Goal: Transaction & Acquisition: Purchase product/service

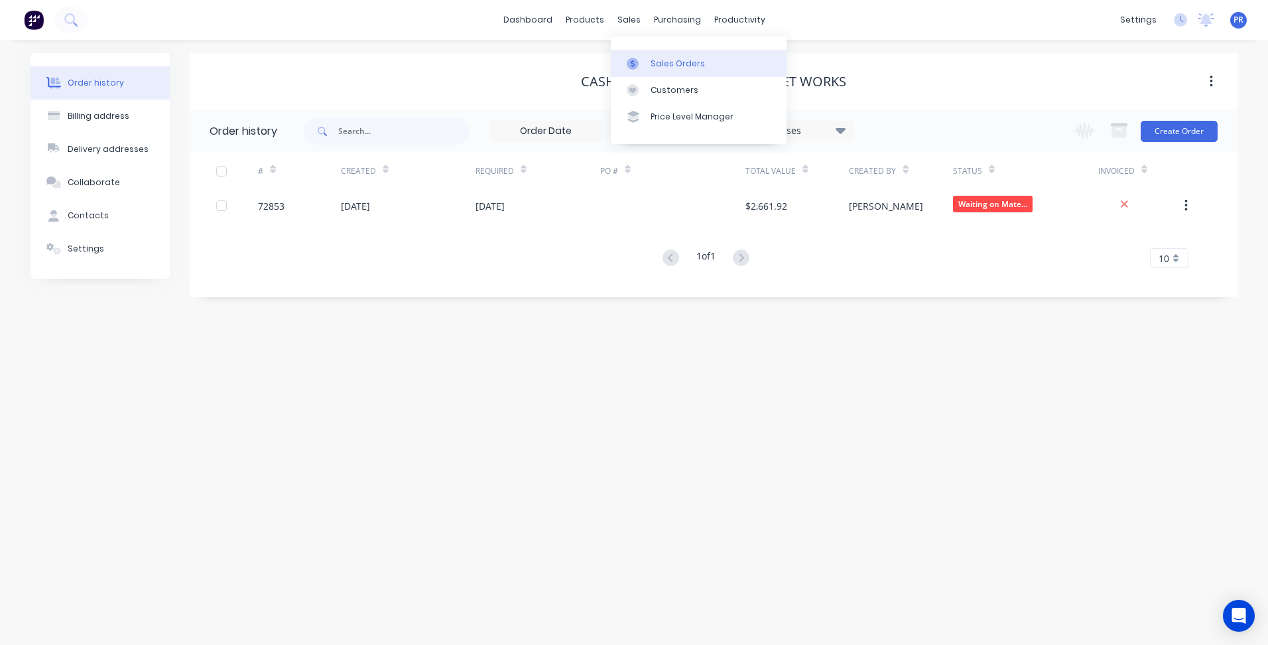
click at [688, 59] on div "Sales Orders" at bounding box center [678, 64] width 54 height 12
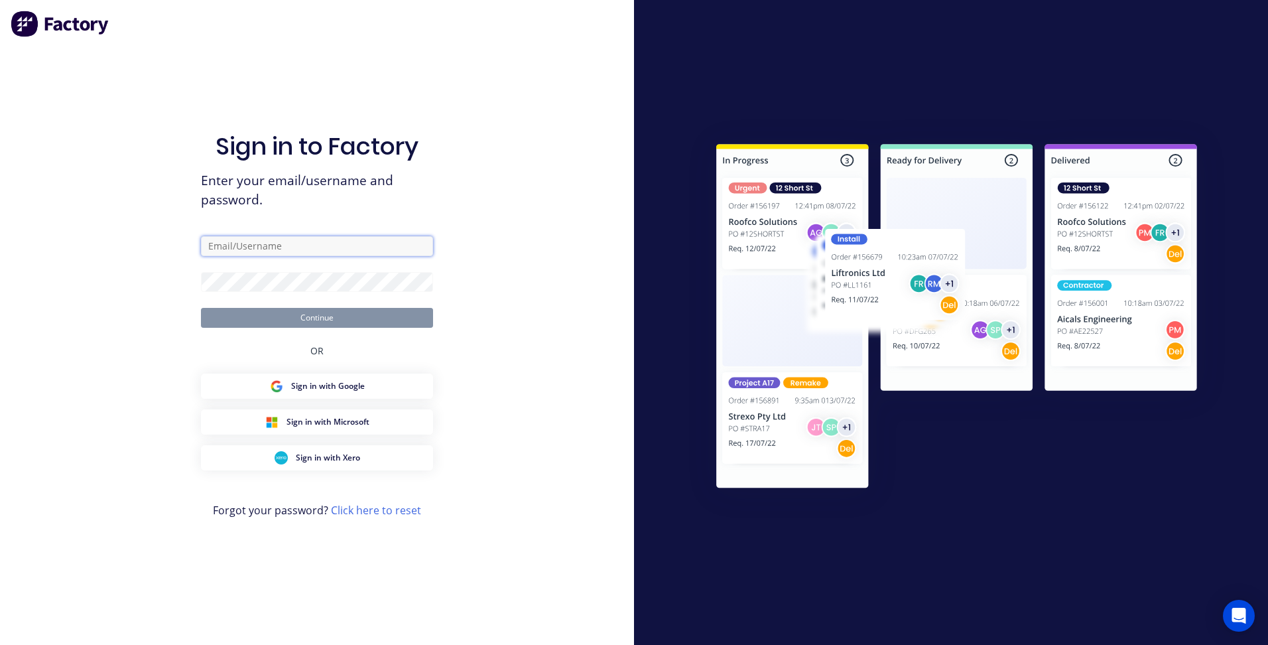
type input "[PERSON_NAME][EMAIL_ADDRESS][DOMAIN_NAME][PERSON_NAME]"
click at [352, 320] on button "Continue" at bounding box center [317, 318] width 232 height 20
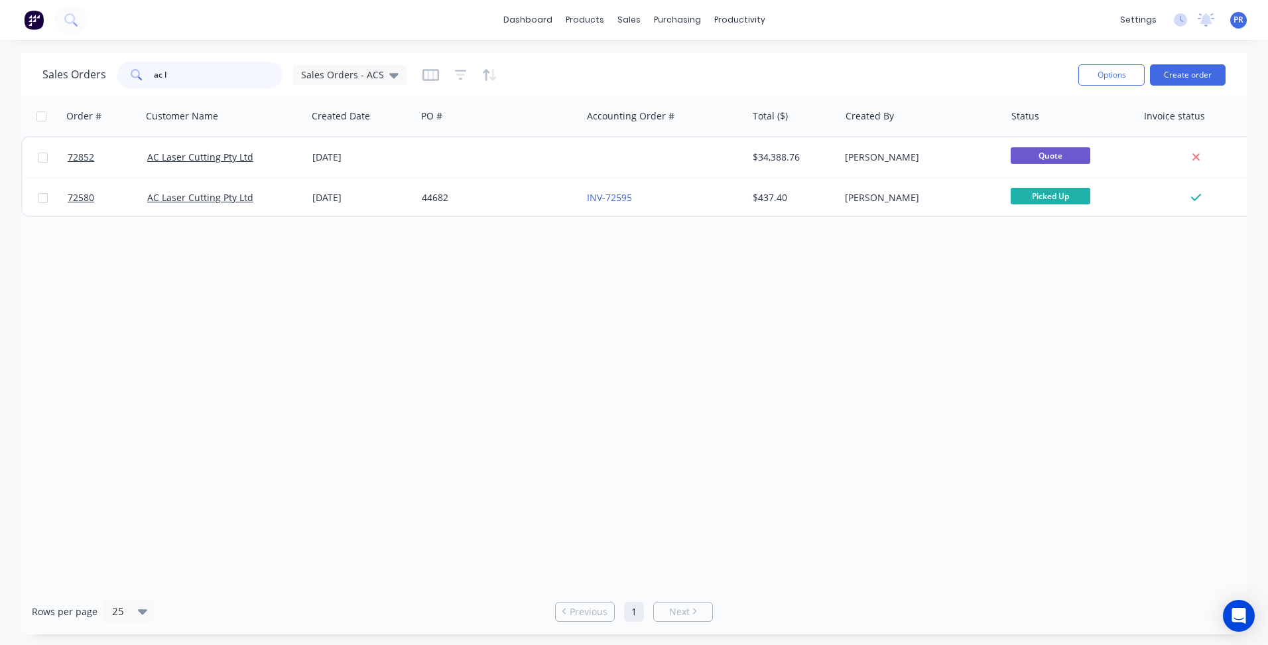
click at [184, 65] on input "ac l" at bounding box center [218, 75] width 129 height 27
drag, startPoint x: 187, startPoint y: 72, endPoint x: 72, endPoint y: 75, distance: 114.8
click at [77, 74] on div "Sales Orders ac l Sales Orders - ACS" at bounding box center [224, 75] width 364 height 27
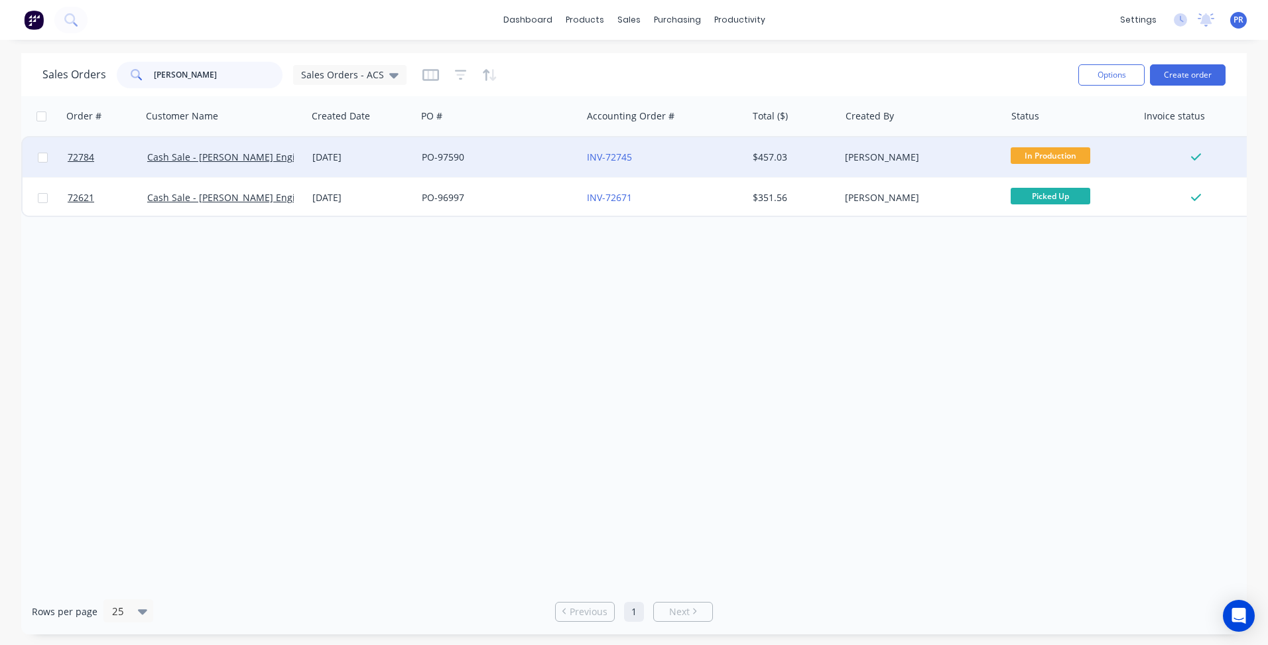
type input "[PERSON_NAME]"
click at [707, 155] on div "INV-72745" at bounding box center [660, 157] width 147 height 13
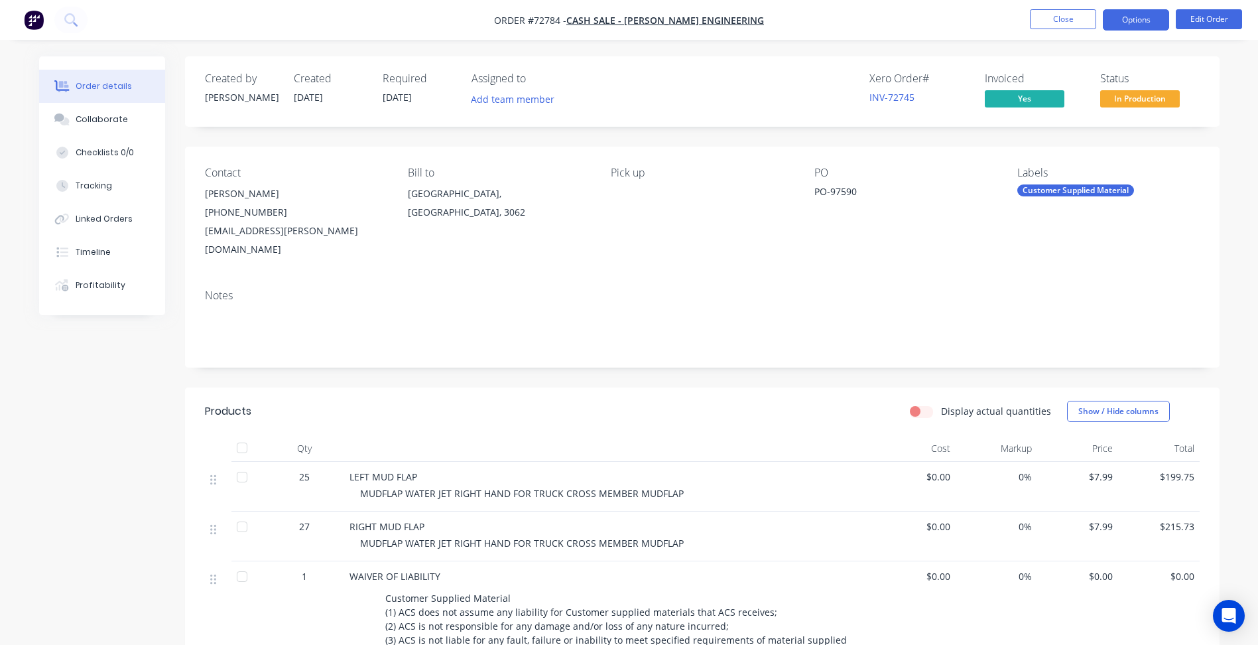
click at [1144, 22] on button "Options" at bounding box center [1136, 19] width 66 height 21
click at [1213, 23] on button "Edit Order" at bounding box center [1209, 19] width 66 height 20
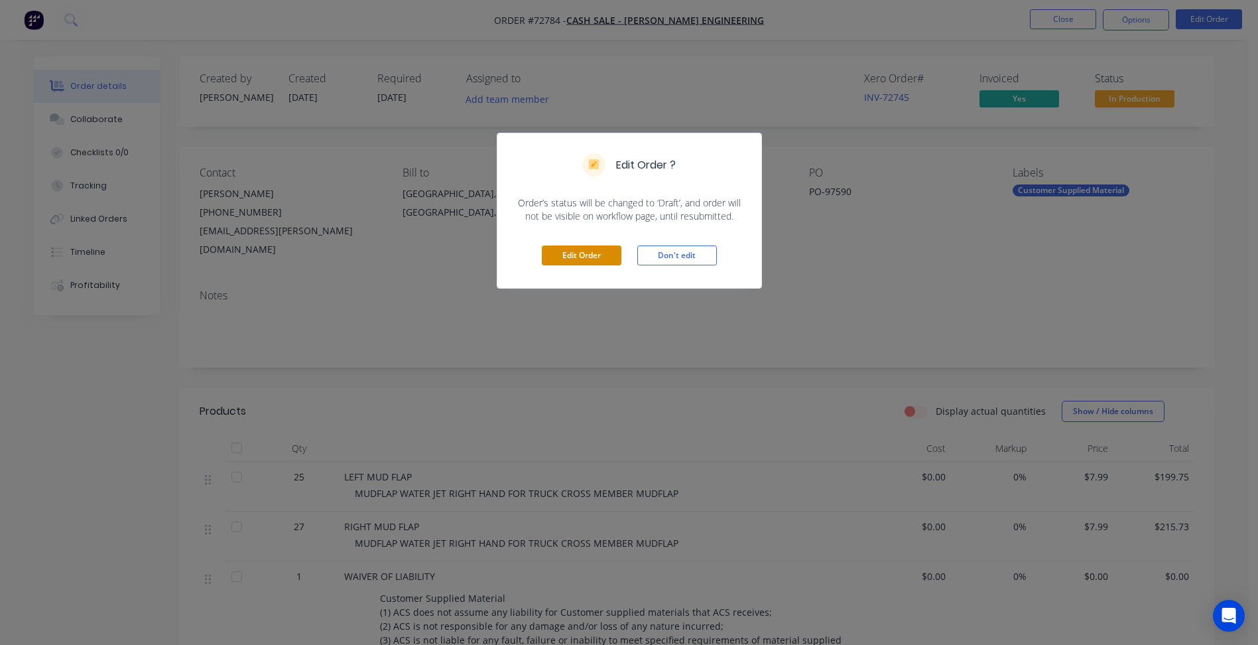
click at [589, 245] on button "Edit Order" at bounding box center [582, 255] width 80 height 20
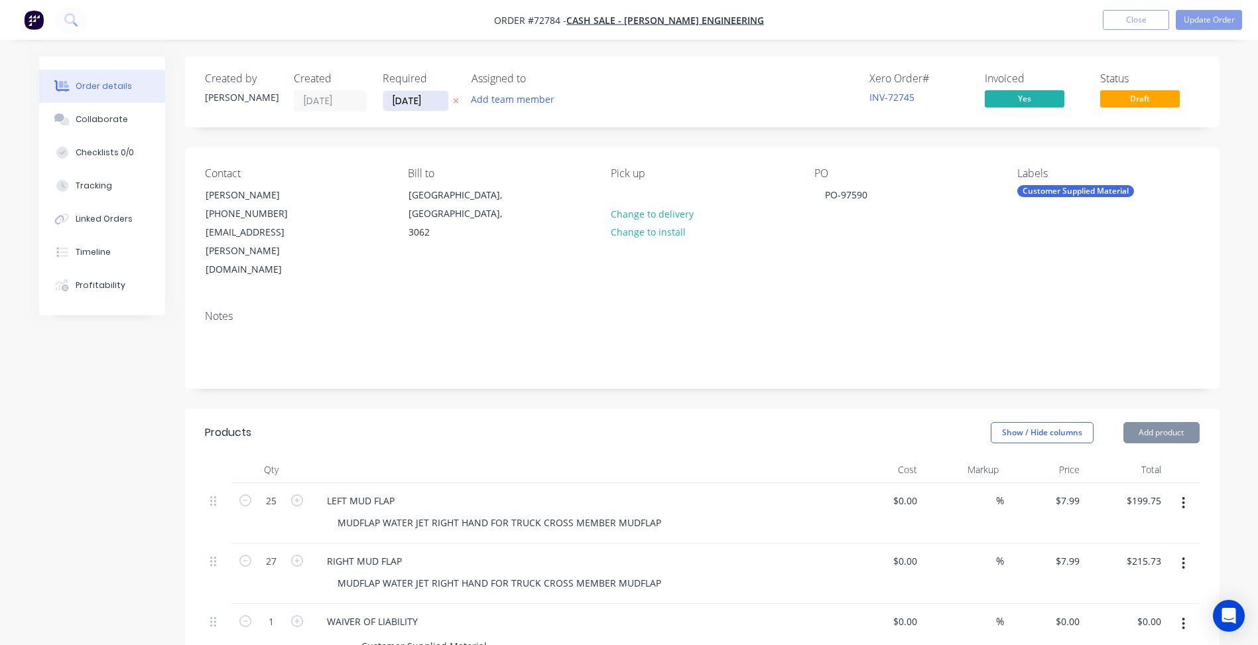
click at [419, 102] on input "[DATE]" at bounding box center [415, 101] width 65 height 20
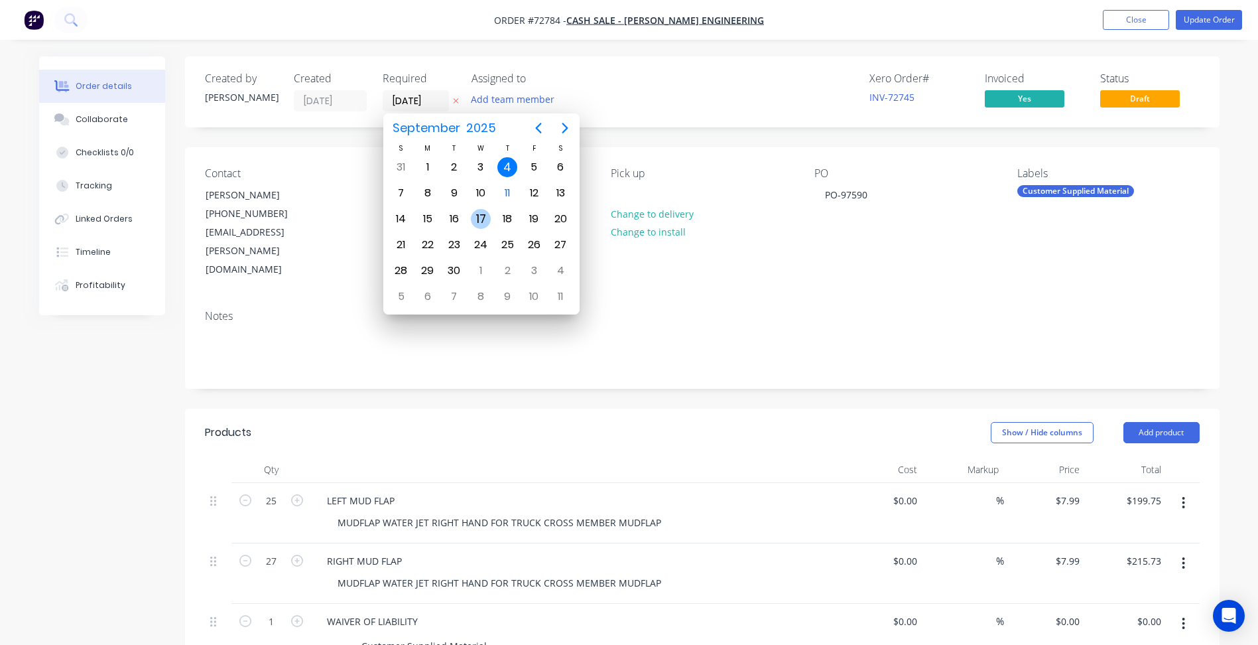
click at [484, 213] on div "17" at bounding box center [481, 219] width 20 height 20
type input "[DATE]"
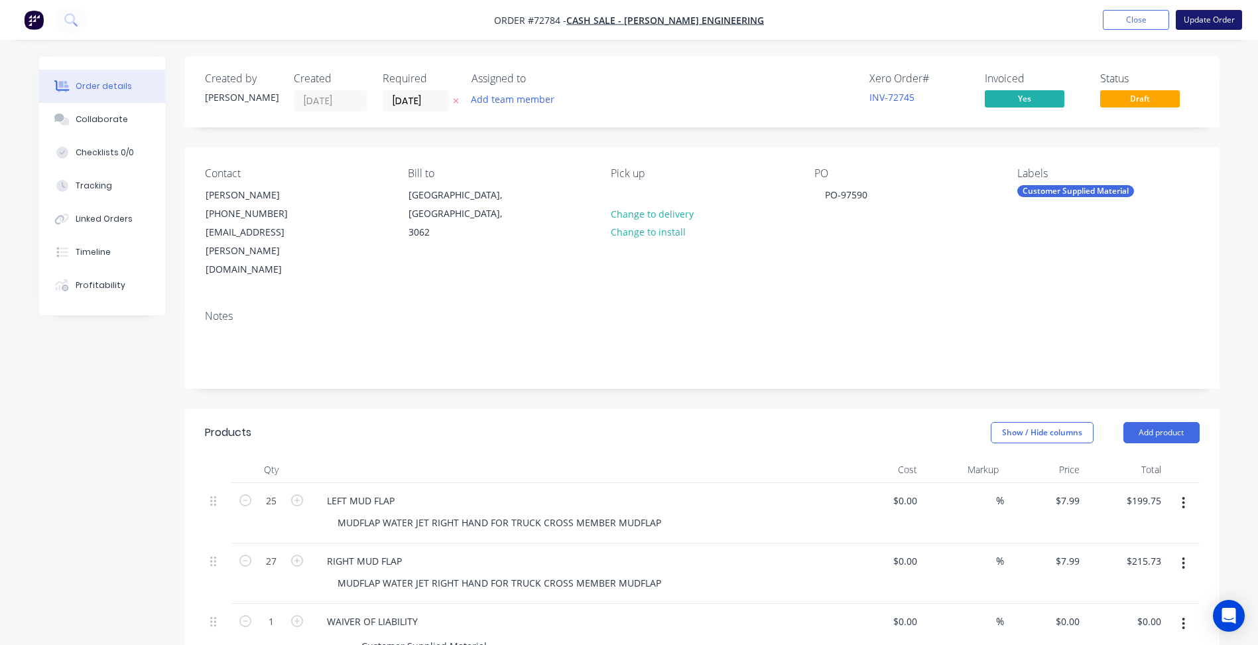
click at [1193, 16] on button "Update Order" at bounding box center [1209, 20] width 66 height 20
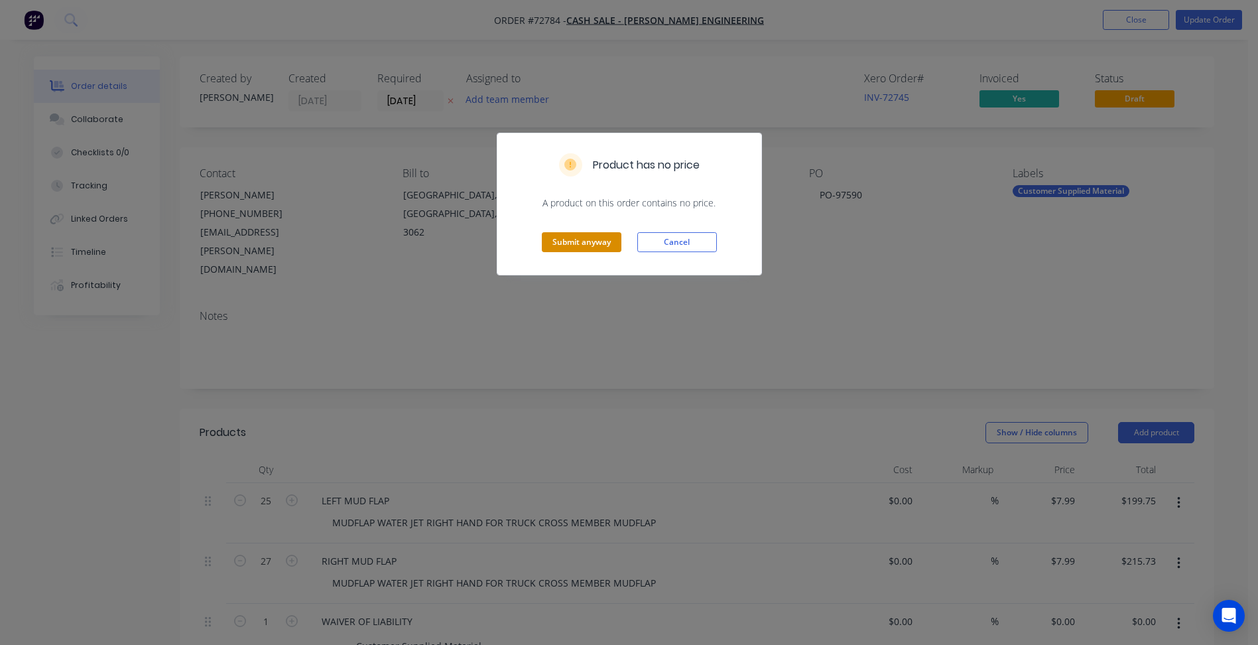
click at [574, 240] on button "Submit anyway" at bounding box center [582, 242] width 80 height 20
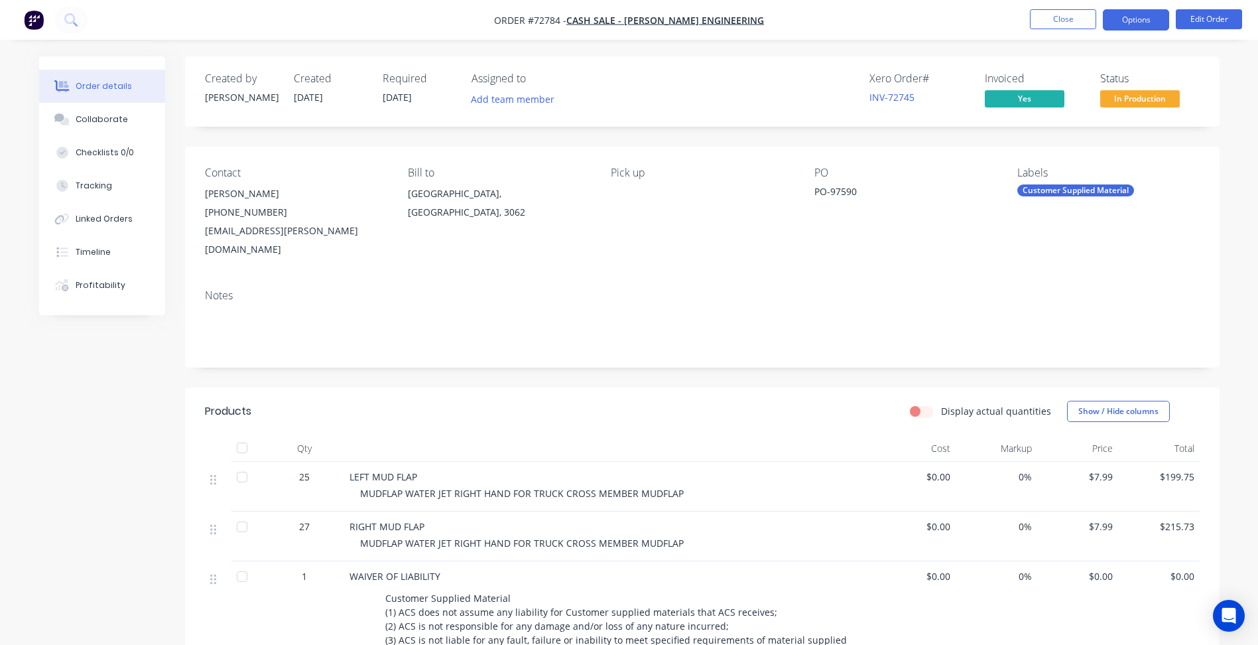
click at [1141, 23] on button "Options" at bounding box center [1136, 19] width 66 height 21
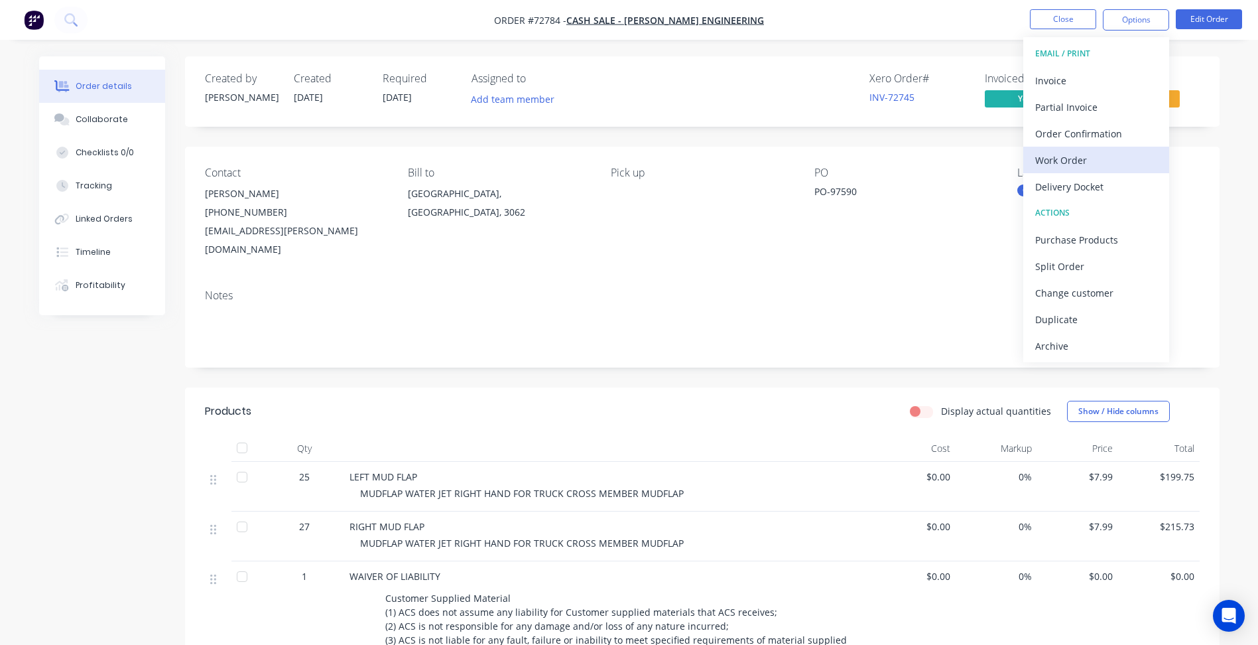
click at [1057, 154] on div "Work Order" at bounding box center [1096, 160] width 122 height 19
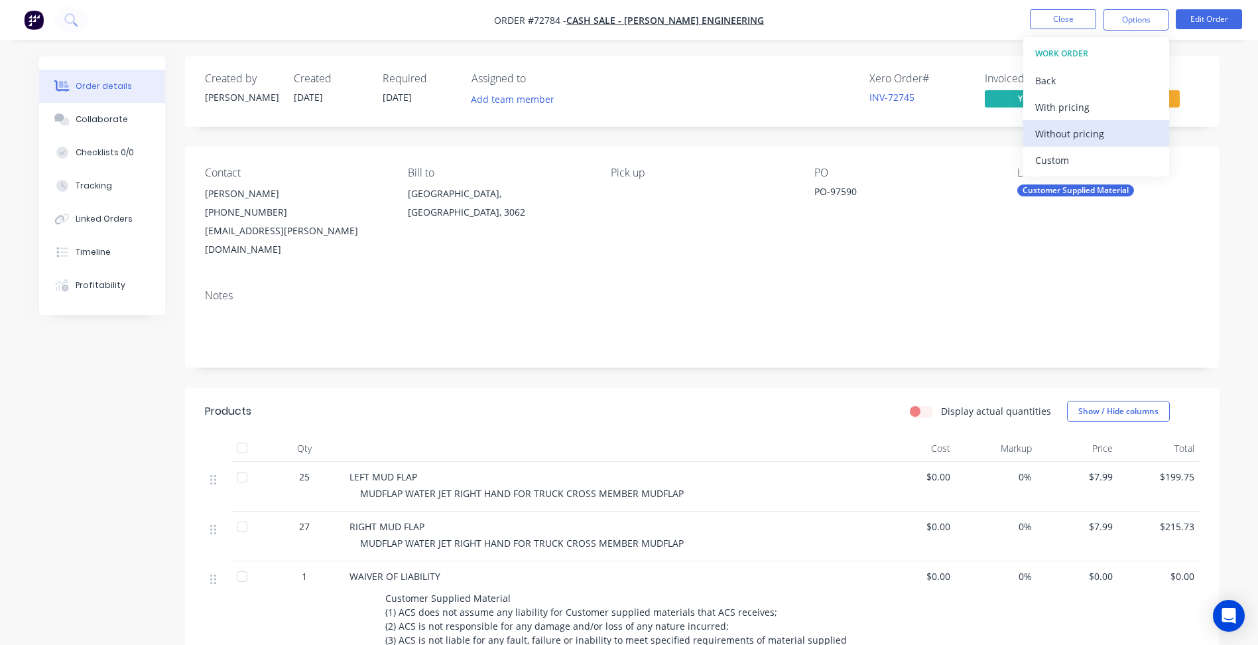
click at [1069, 126] on div "Without pricing" at bounding box center [1096, 133] width 122 height 19
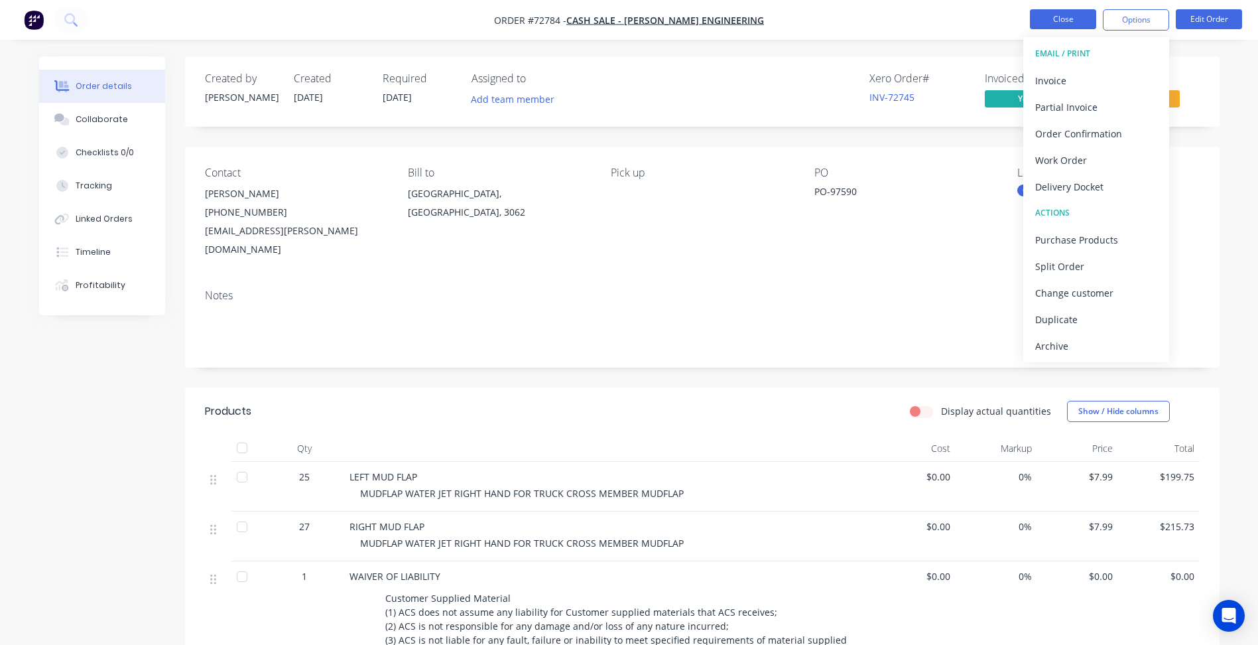
click at [1059, 25] on button "Close" at bounding box center [1063, 19] width 66 height 20
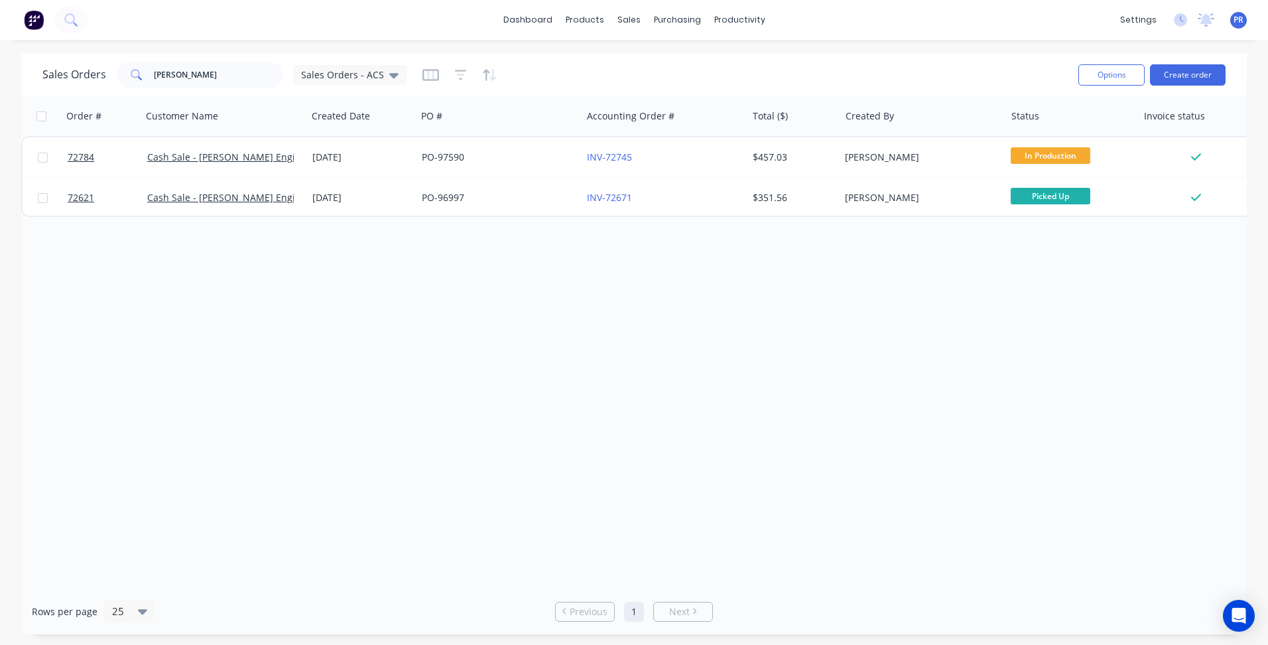
click at [627, 312] on div "Order # Customer Name Created Date PO # Accounting Order # Total ($) Created By…" at bounding box center [634, 342] width 1226 height 492
click at [696, 62] on div "Purchase Orders" at bounding box center [720, 64] width 70 height 12
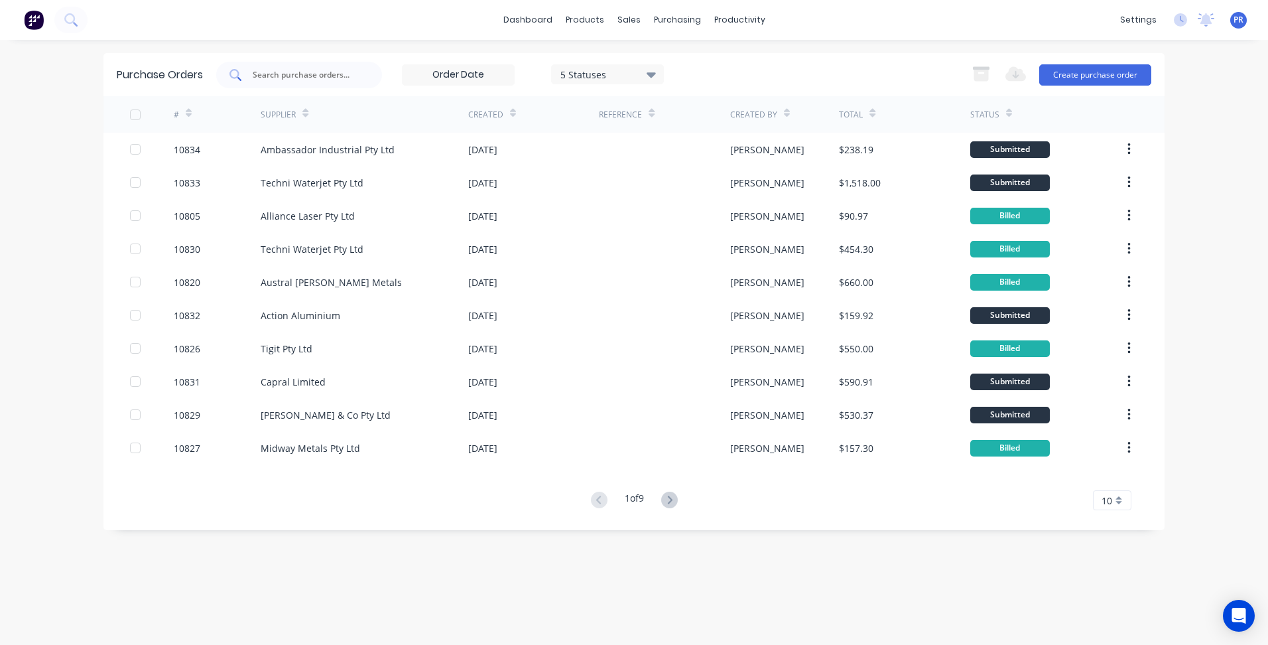
click at [283, 73] on input "text" at bounding box center [306, 74] width 110 height 13
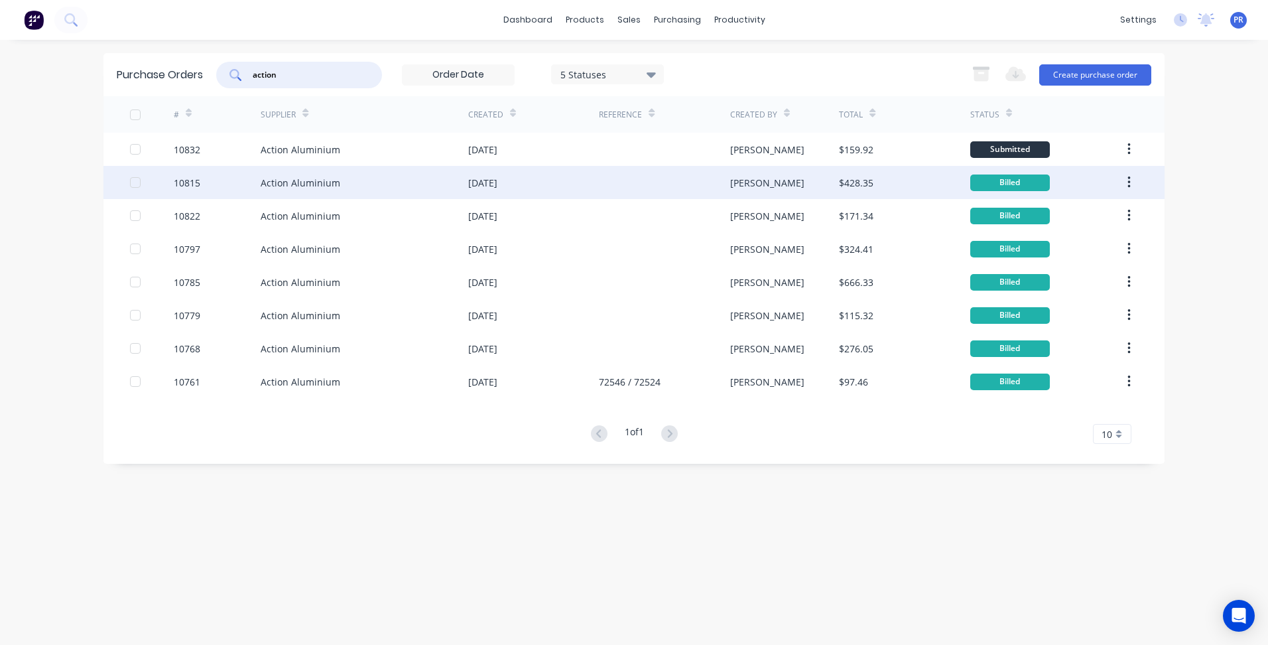
type input "action"
click at [432, 182] on div "Action Aluminium" at bounding box center [365, 182] width 208 height 33
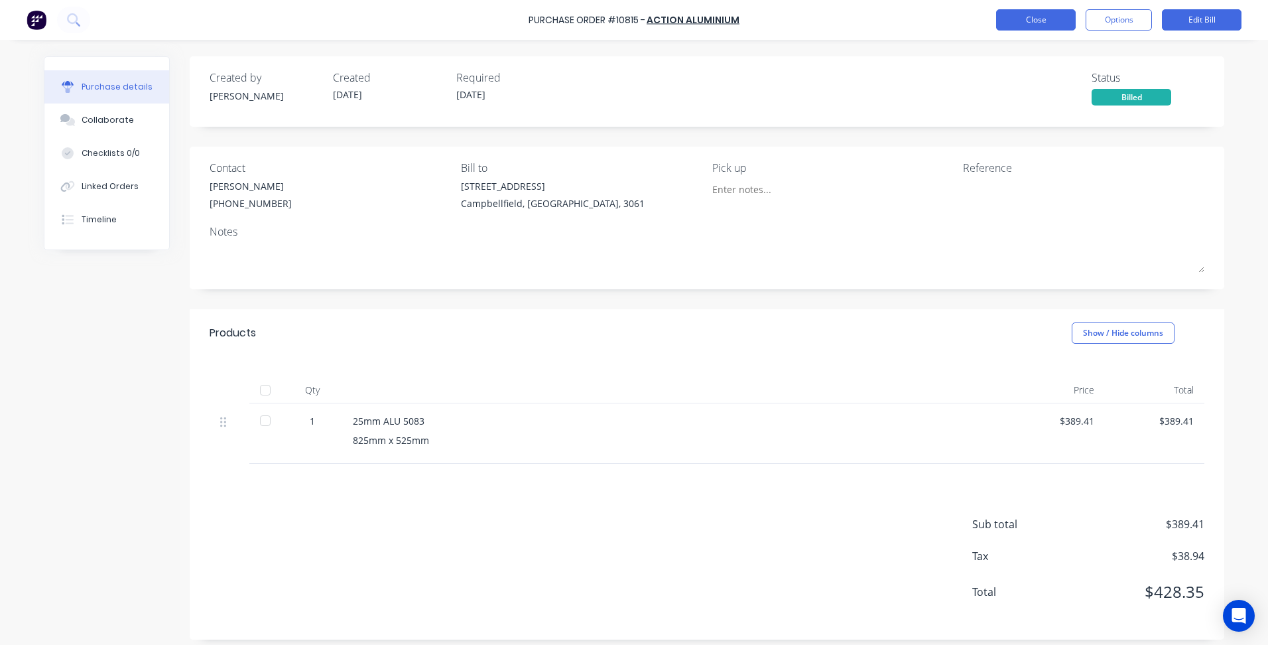
click at [1037, 21] on button "Close" at bounding box center [1036, 19] width 80 height 21
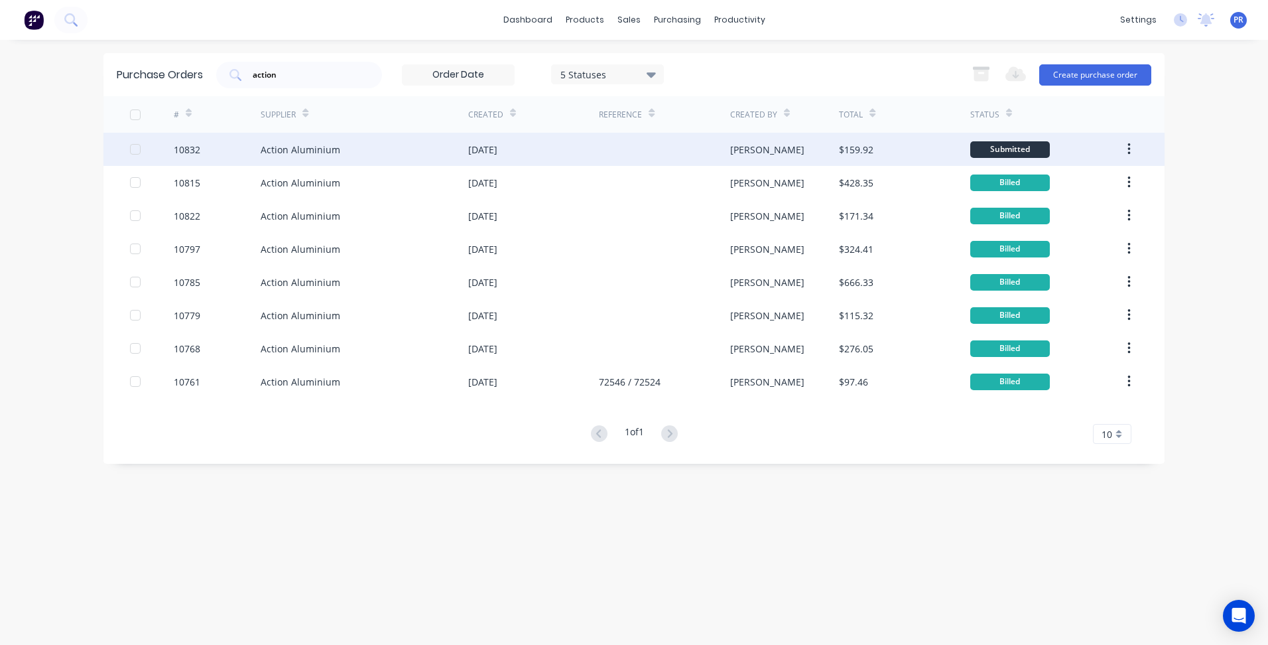
click at [466, 154] on div "Action Aluminium" at bounding box center [365, 149] width 208 height 33
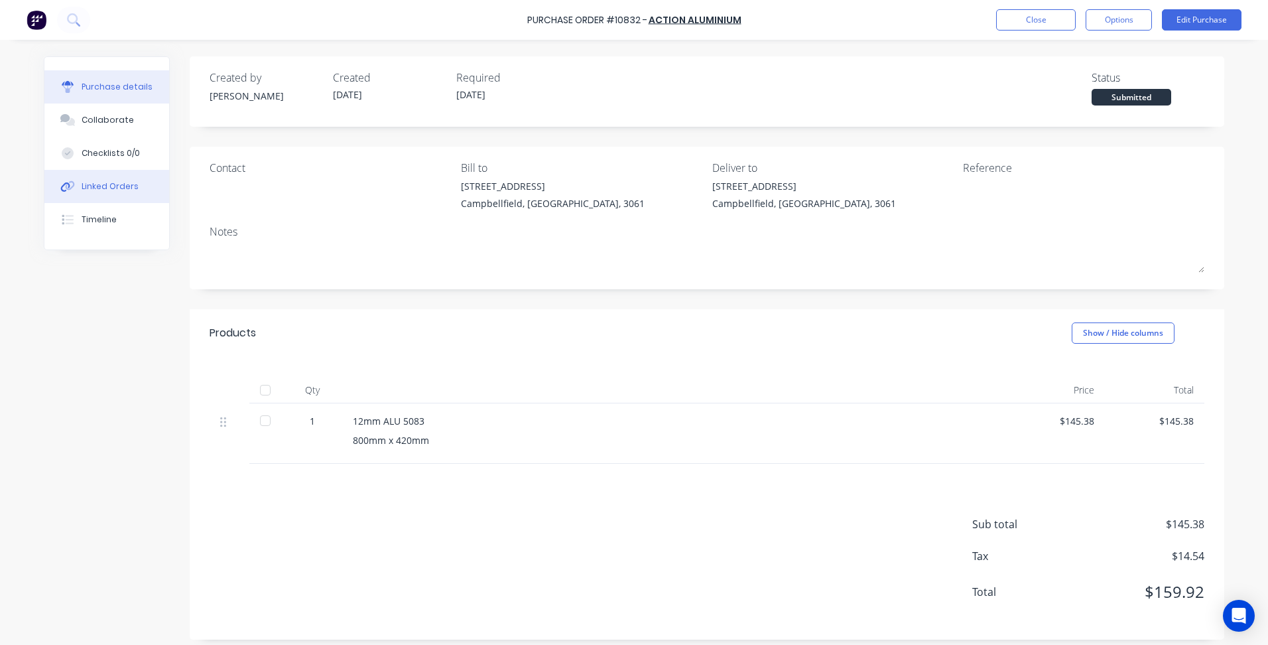
click at [118, 184] on div "Linked Orders" at bounding box center [110, 186] width 57 height 12
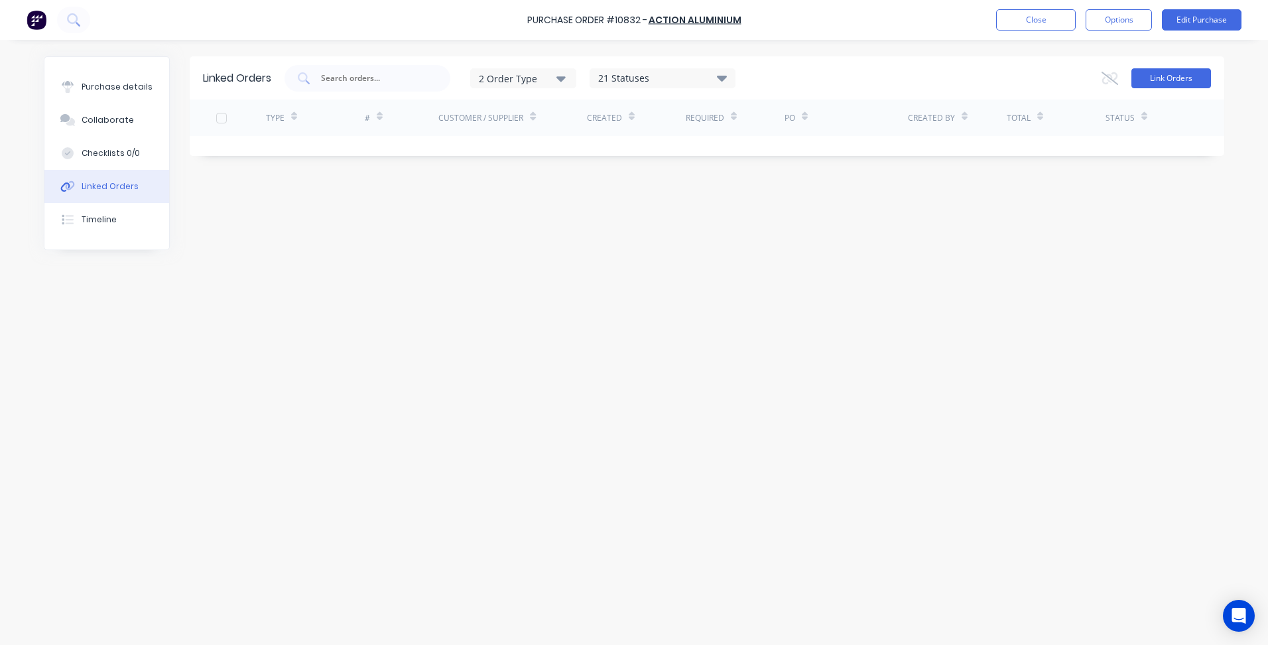
click at [1169, 74] on button "Link Orders" at bounding box center [1172, 78] width 80 height 20
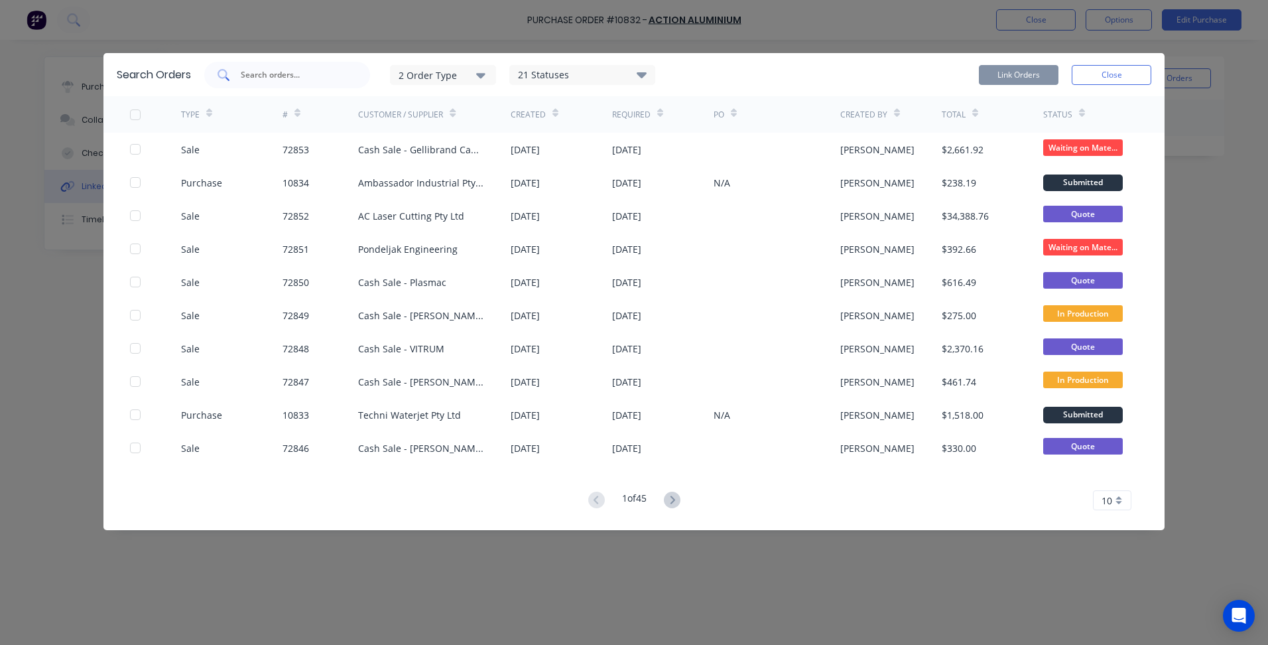
click at [269, 82] on div at bounding box center [287, 75] width 166 height 27
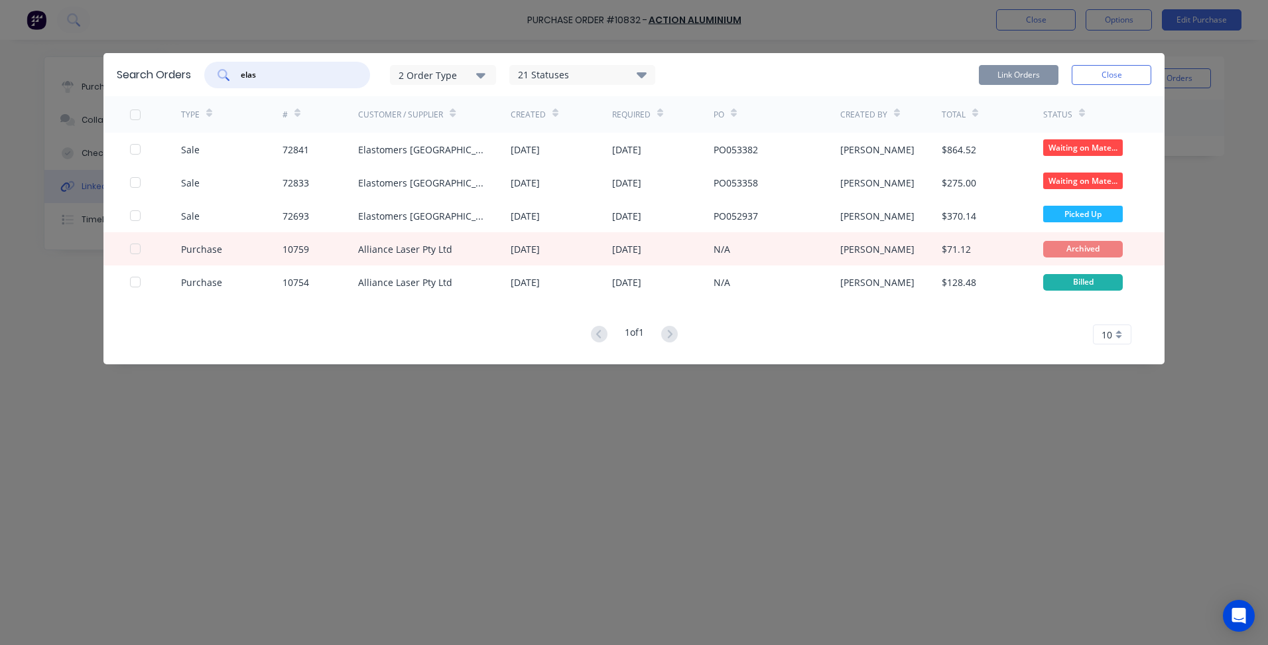
type input "elas"
click at [437, 181] on div "Elastomers [GEOGRAPHIC_DATA]" at bounding box center [421, 183] width 126 height 14
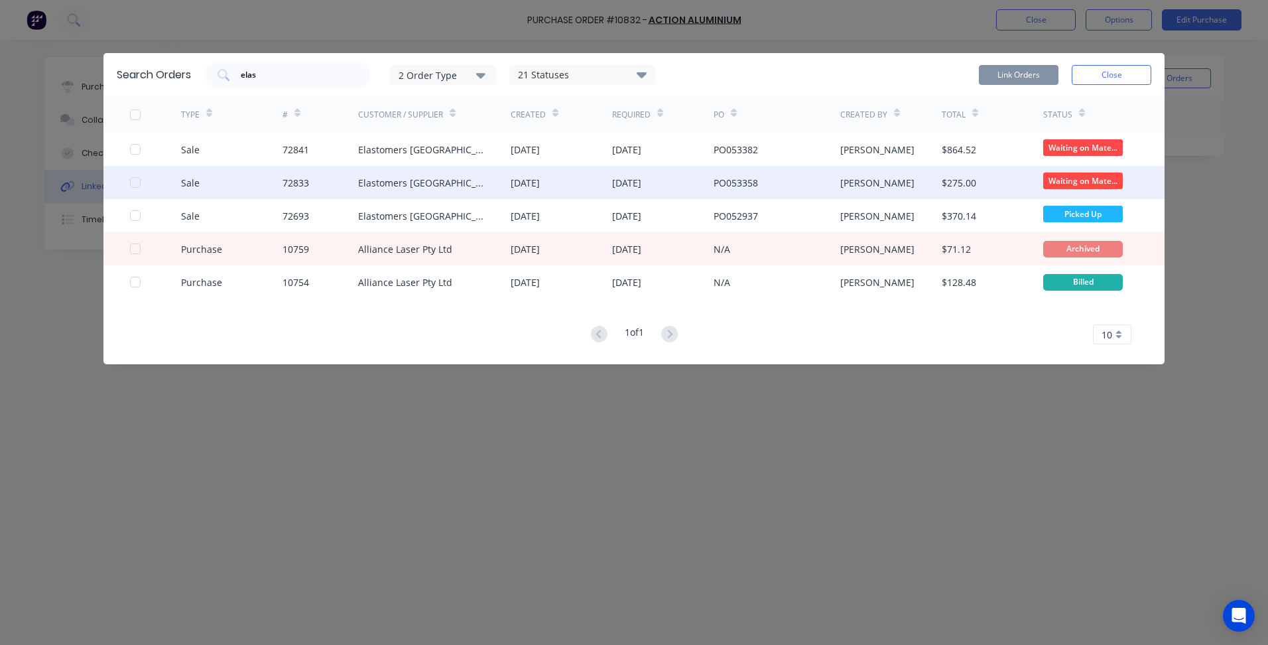
click at [137, 180] on div at bounding box center [135, 182] width 27 height 27
click at [1002, 73] on button "Link Orders" at bounding box center [1019, 75] width 80 height 20
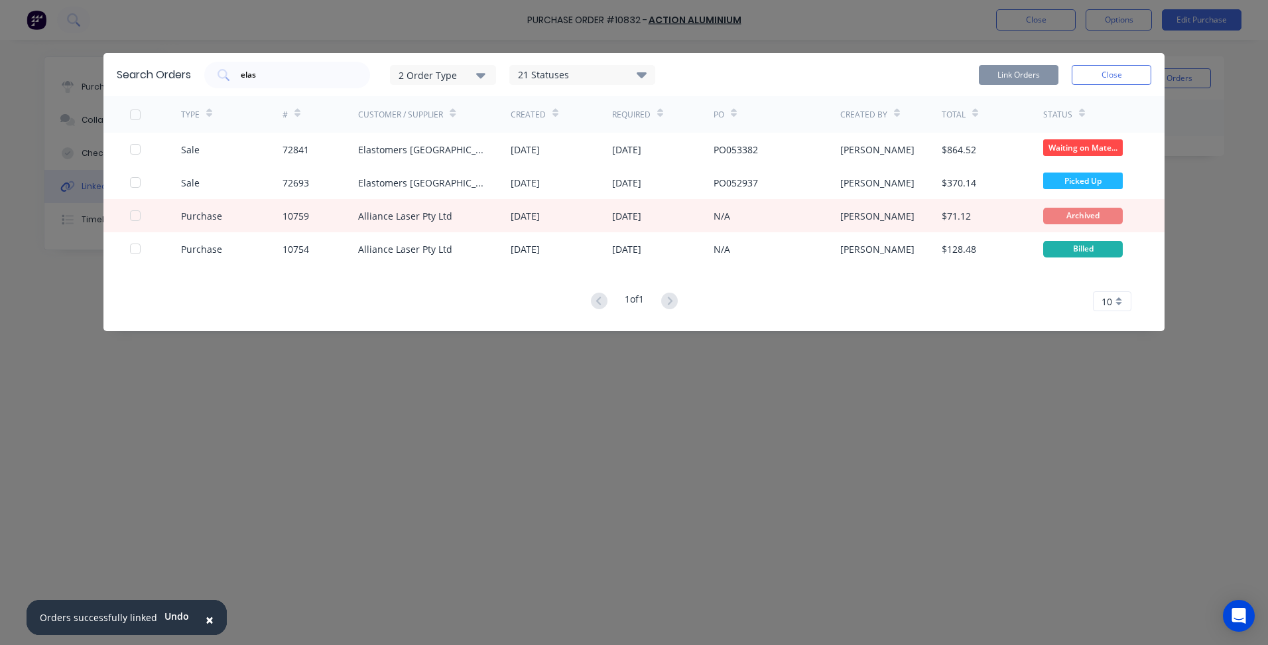
click at [793, 388] on div "Search Orders elas 2 Order Type 21 Statuses Sales Order Status All Archived Dra…" at bounding box center [634, 322] width 1268 height 645
click at [1116, 68] on button "Close" at bounding box center [1112, 75] width 80 height 20
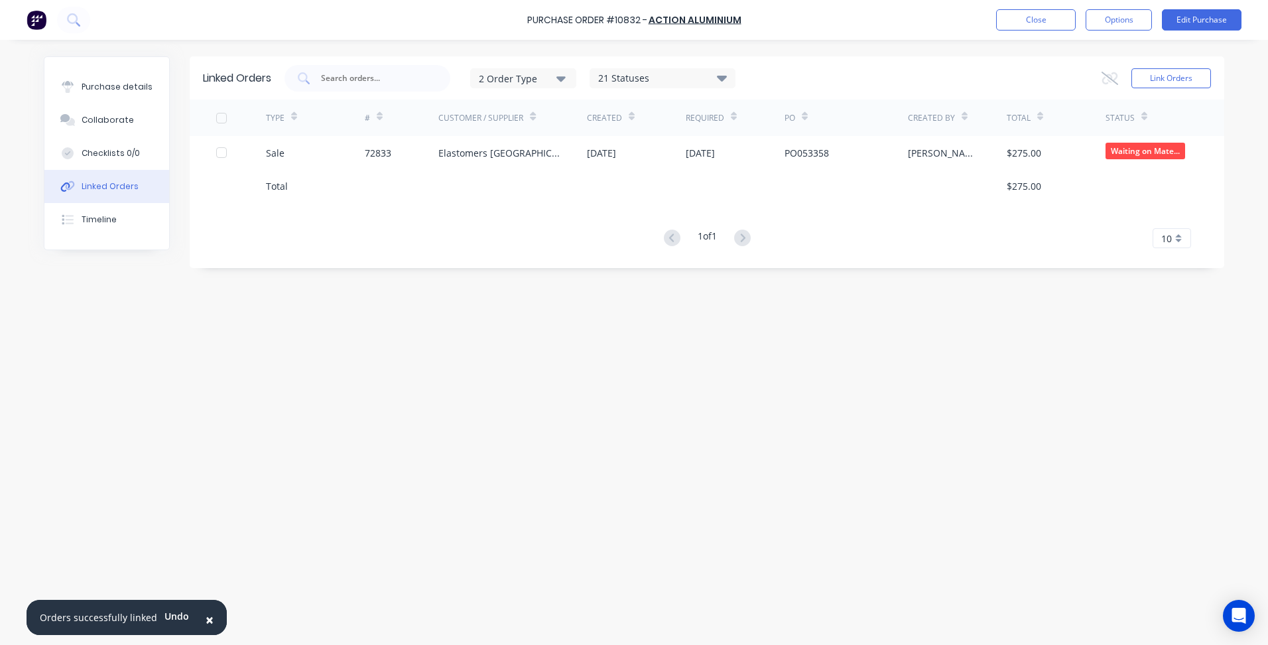
click at [1042, 20] on button "Close" at bounding box center [1036, 19] width 80 height 21
click link "Purchase Orders"
drag, startPoint x: 308, startPoint y: 64, endPoint x: 184, endPoint y: 52, distance: 125.3
click at [184, 52] on div "× Orders successfully linked Undo dashboard products sales purchasing productiv…" at bounding box center [634, 322] width 1268 height 645
click input "action"
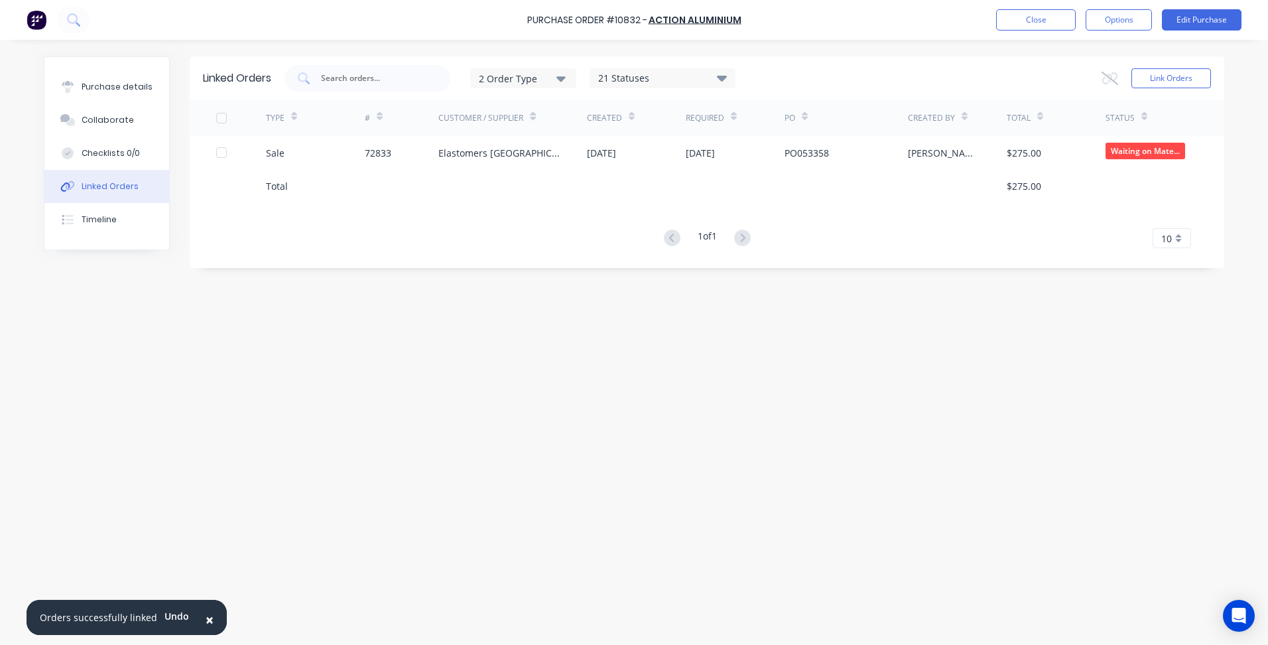
drag, startPoint x: 287, startPoint y: 76, endPoint x: 184, endPoint y: 85, distance: 102.6
click div "Purchase Orders action 5 Statuses 5 Statuses Export to Excel (XLSX) Create purc…"
click input "text"
type input "a"
type input "capral"
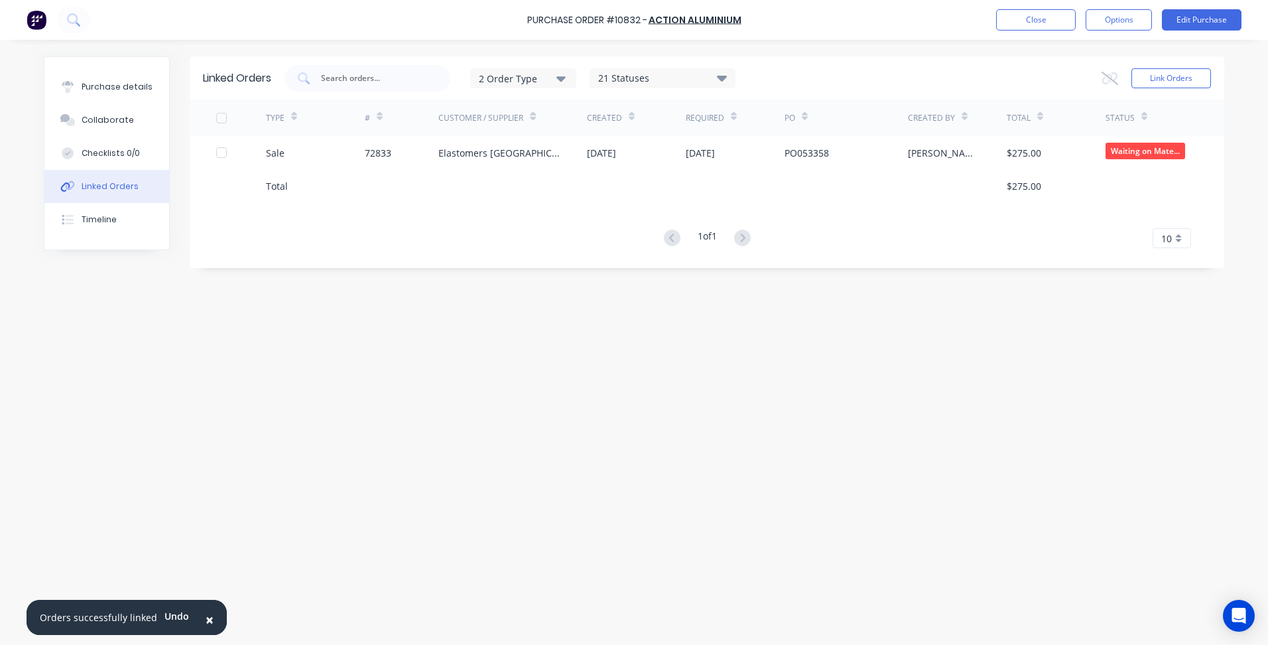
click div "Capral Limited"
click at [118, 188] on div "Linked Orders" at bounding box center [110, 186] width 57 height 12
click at [1174, 86] on button "Link Orders" at bounding box center [1172, 78] width 80 height 20
click input "text"
click div
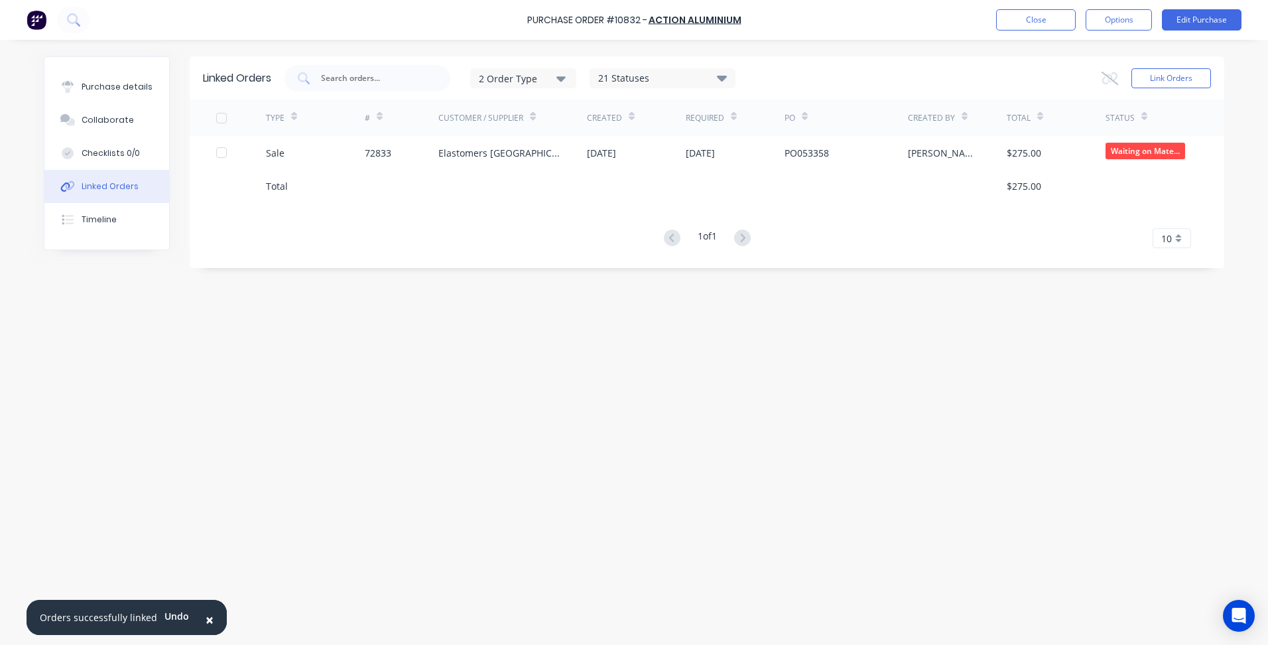
type input "sjb"
click button "Link Orders"
click button "Close"
click at [1039, 27] on button "Close" at bounding box center [1036, 19] width 80 height 21
click link "Customers"
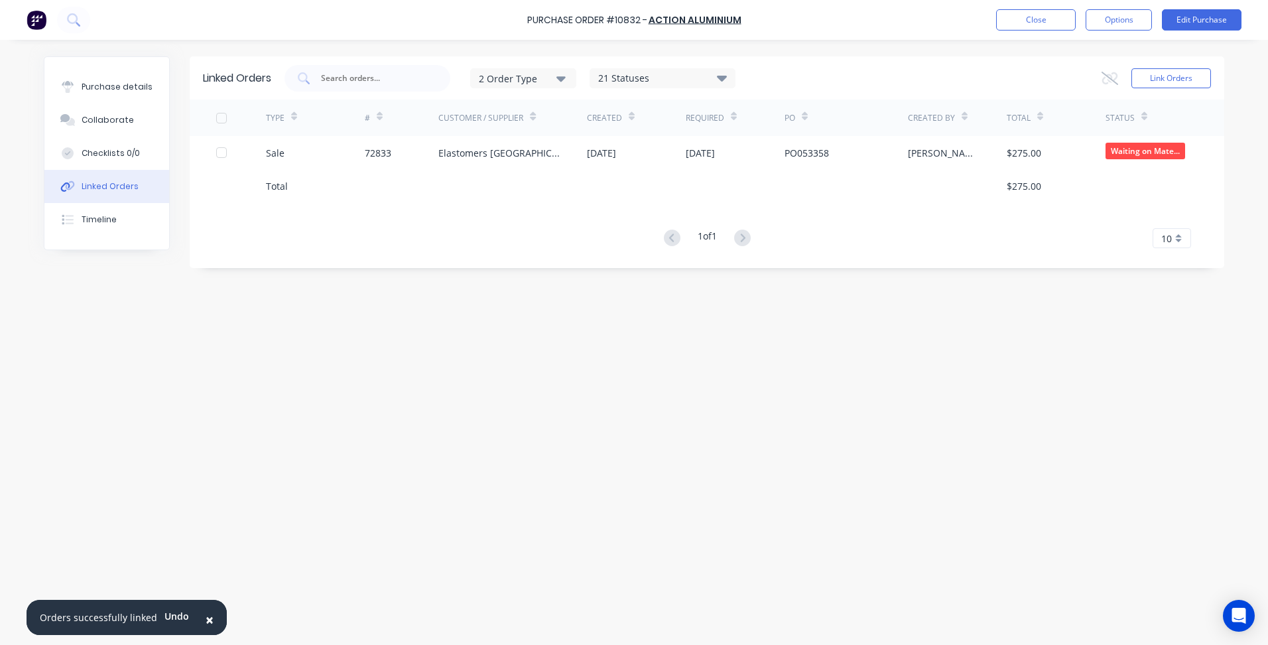
click link "Sales Orders"
click div "Sales Orders"
click button "Create order"
click input
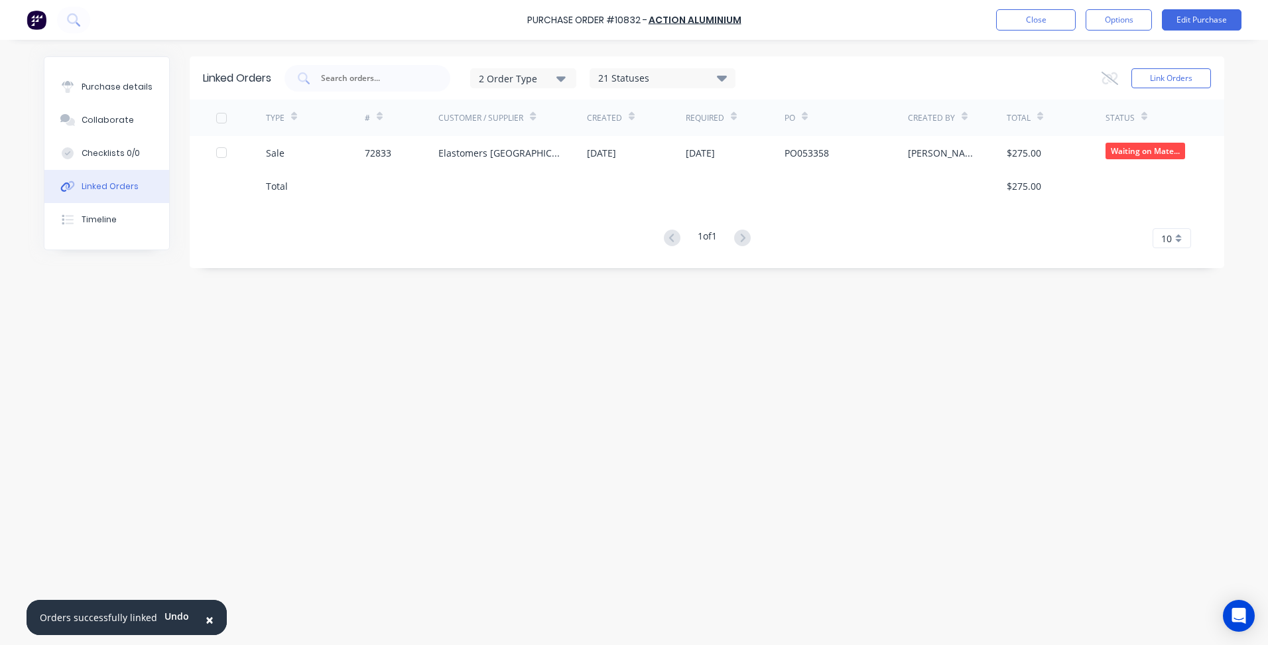
click input
type input "Cash Sale - Prime Tile & Stone"
click span "Cash Sale - Prime Tile & Stone"
select select "AU"
click input "text"
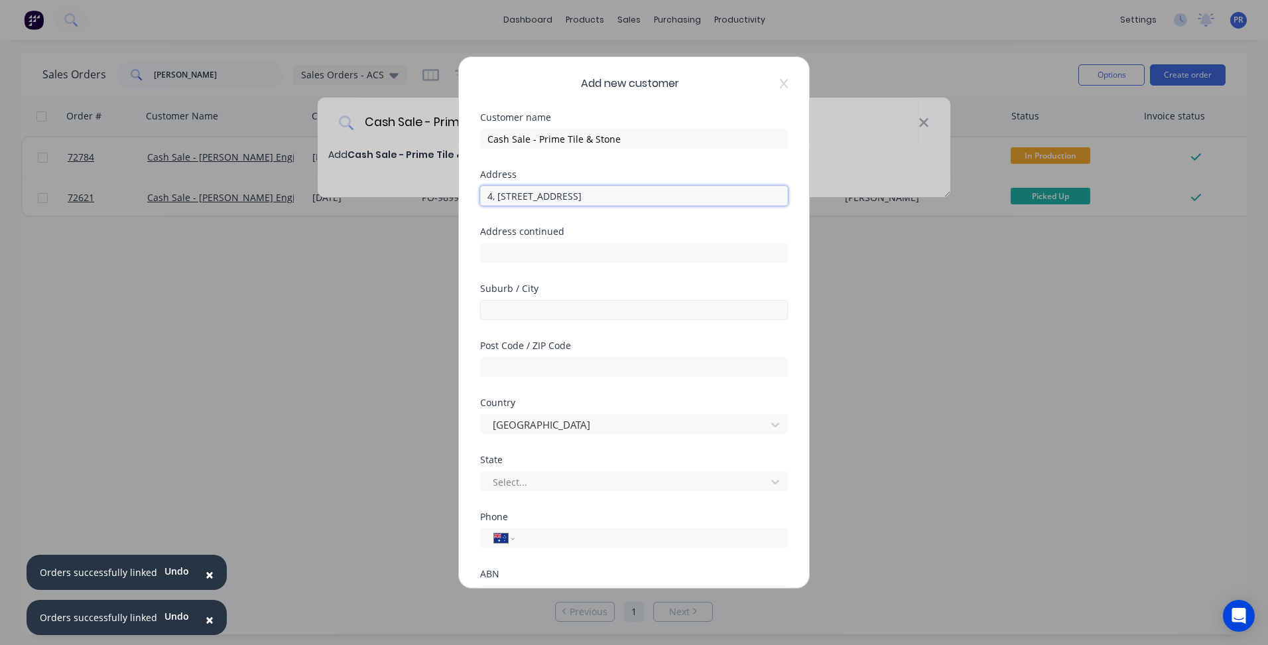
type input "4, [STREET_ADDRESS]"
click at [519, 307] on input "text" at bounding box center [634, 310] width 308 height 20
type input "[GEOGRAPHIC_DATA]"
click at [528, 365] on input "text" at bounding box center [634, 367] width 308 height 20
type input "3174"
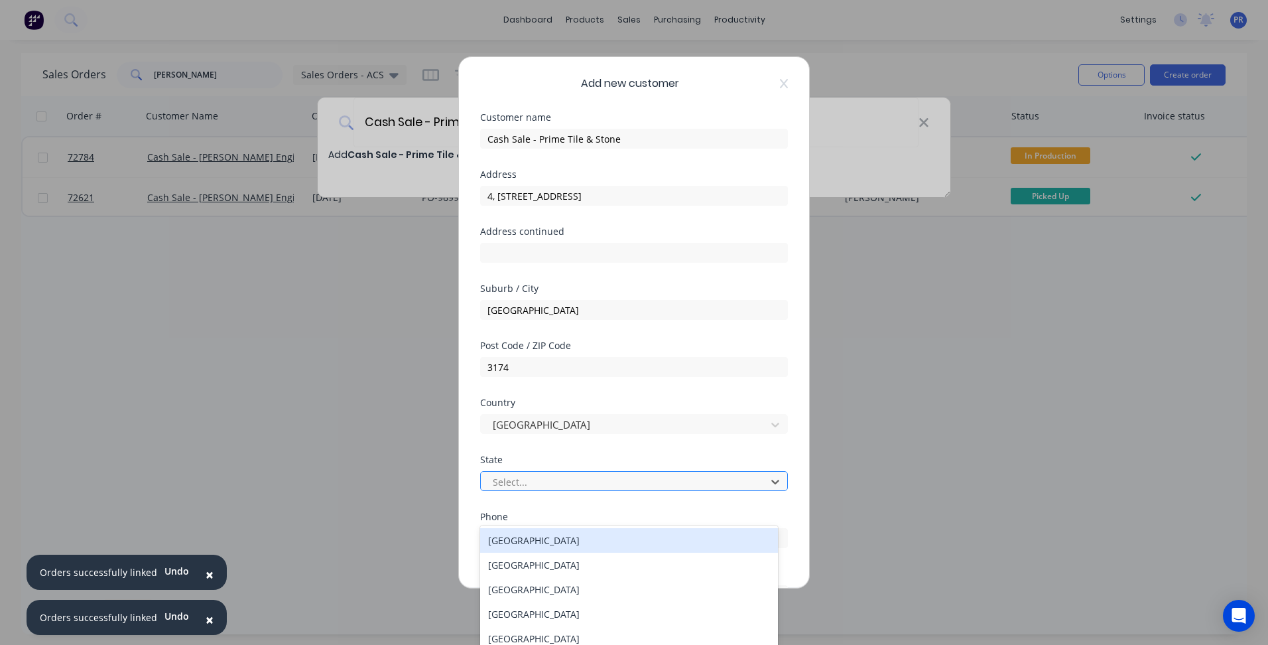
scroll to position [36, 0]
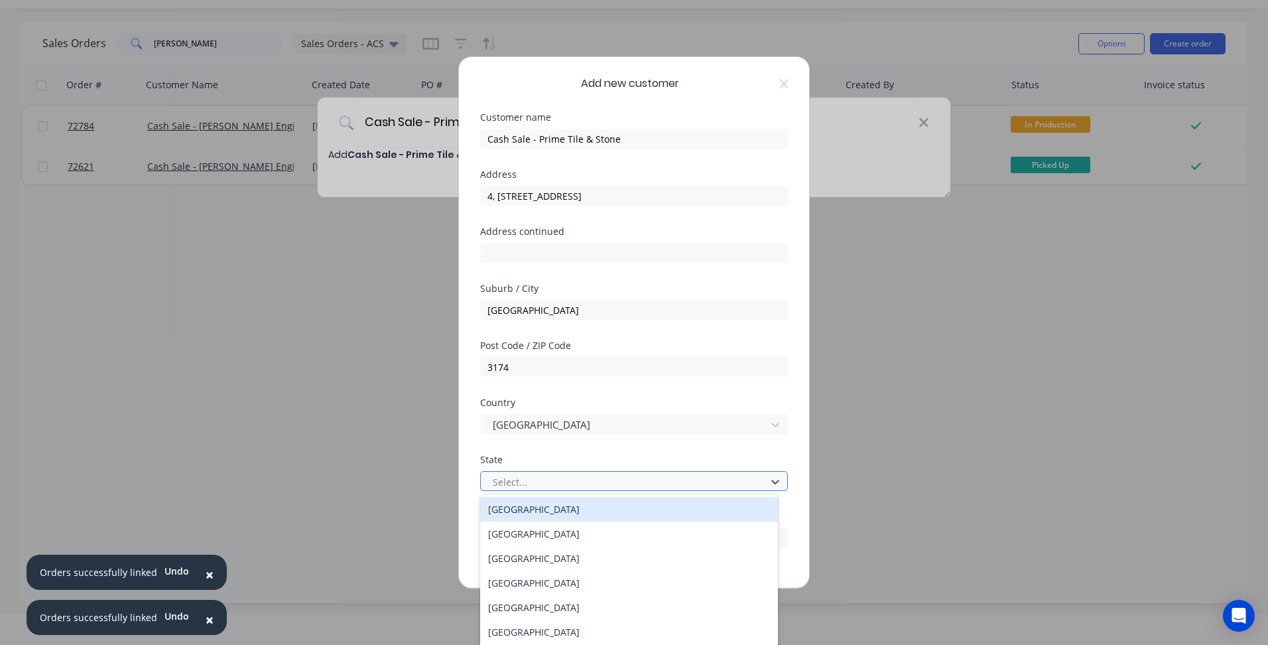
click at [523, 480] on div at bounding box center [625, 482] width 268 height 17
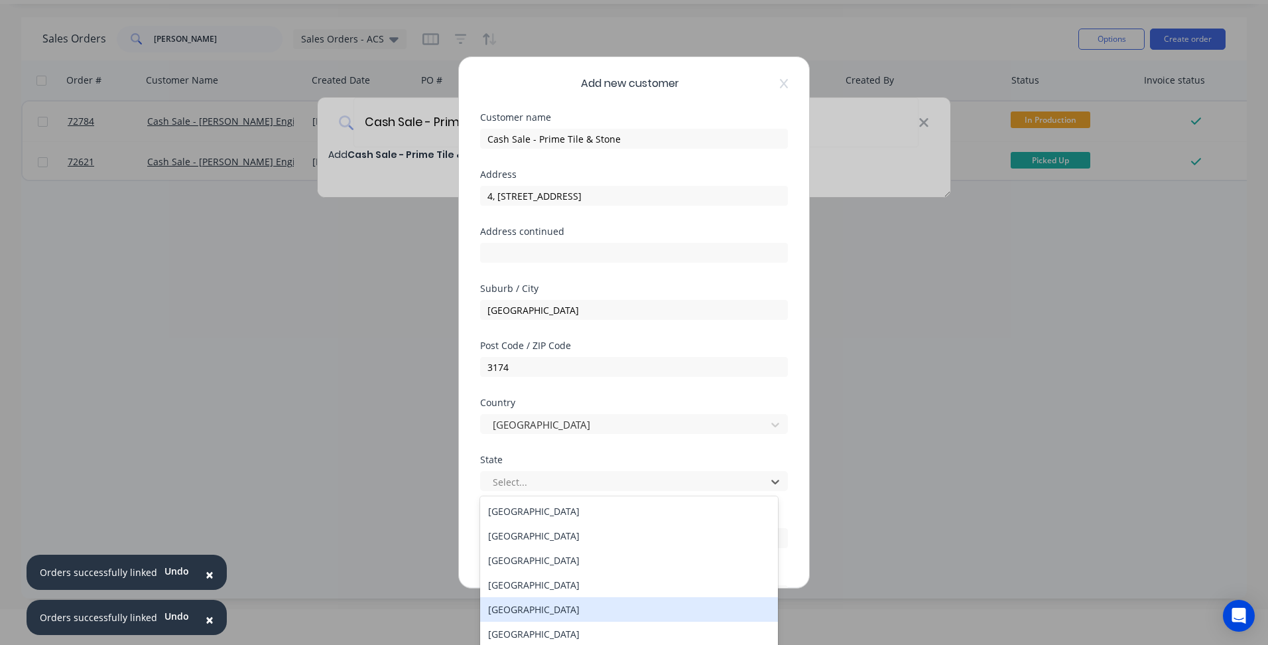
scroll to position [23, 0]
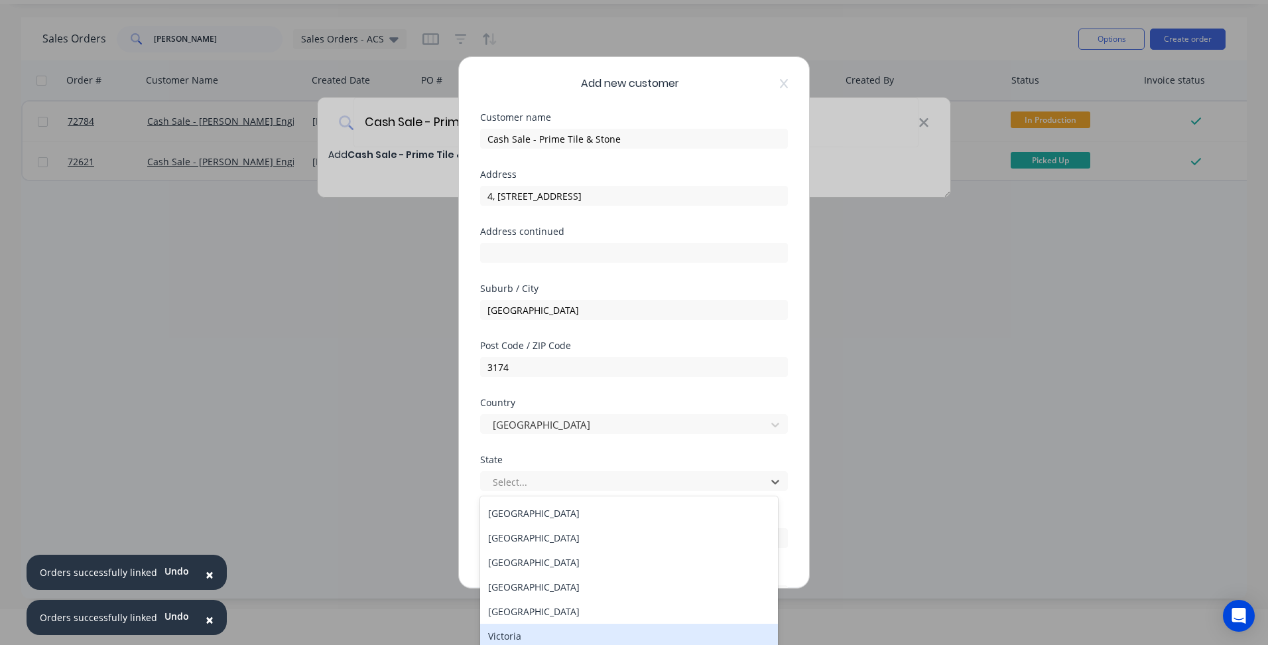
click at [516, 630] on div "Victoria" at bounding box center [629, 635] width 298 height 25
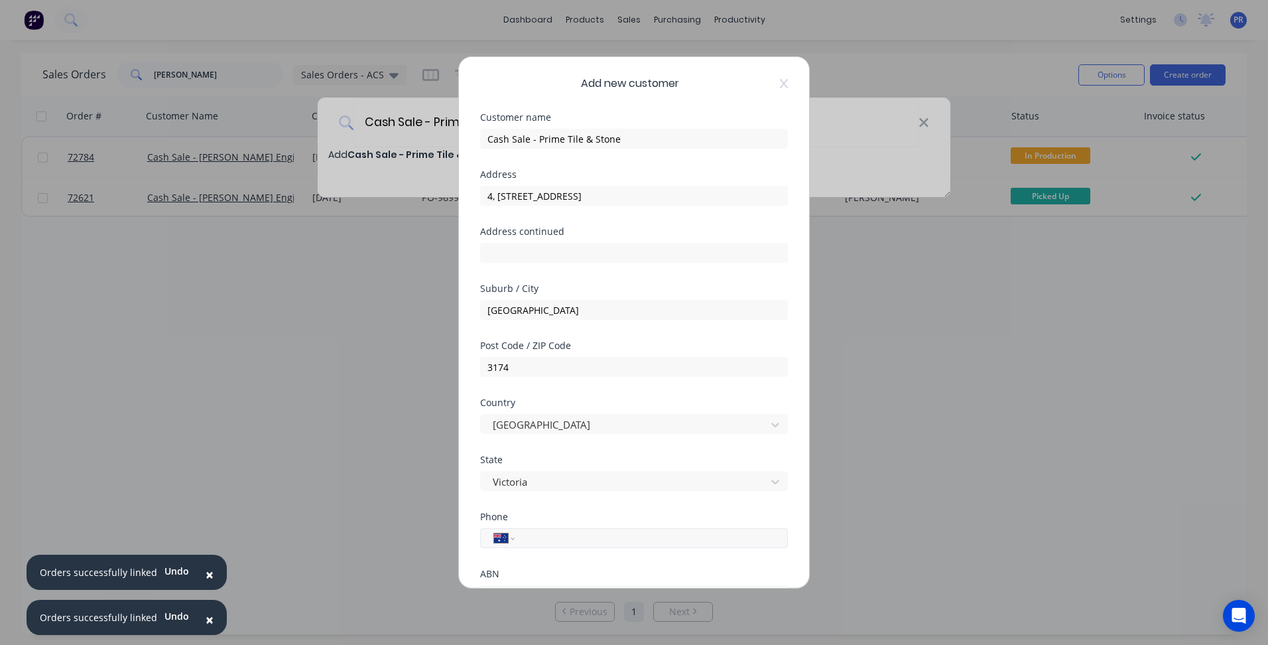
click at [543, 537] on input "tel" at bounding box center [649, 538] width 250 height 15
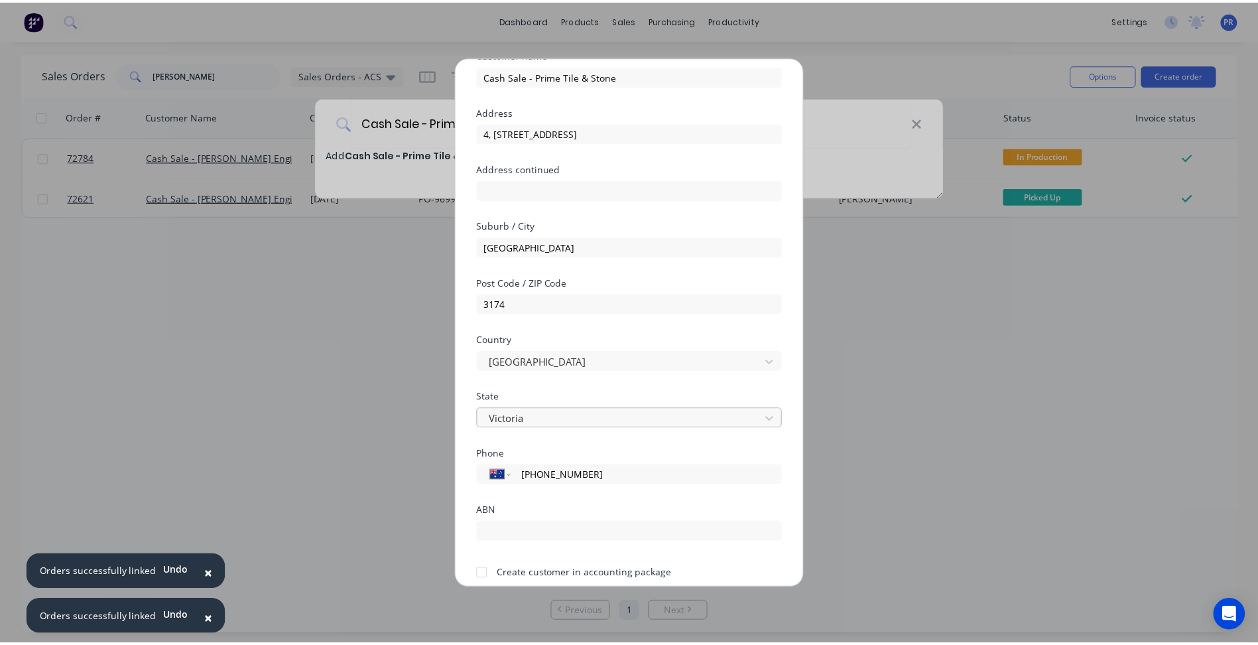
scroll to position [117, 0]
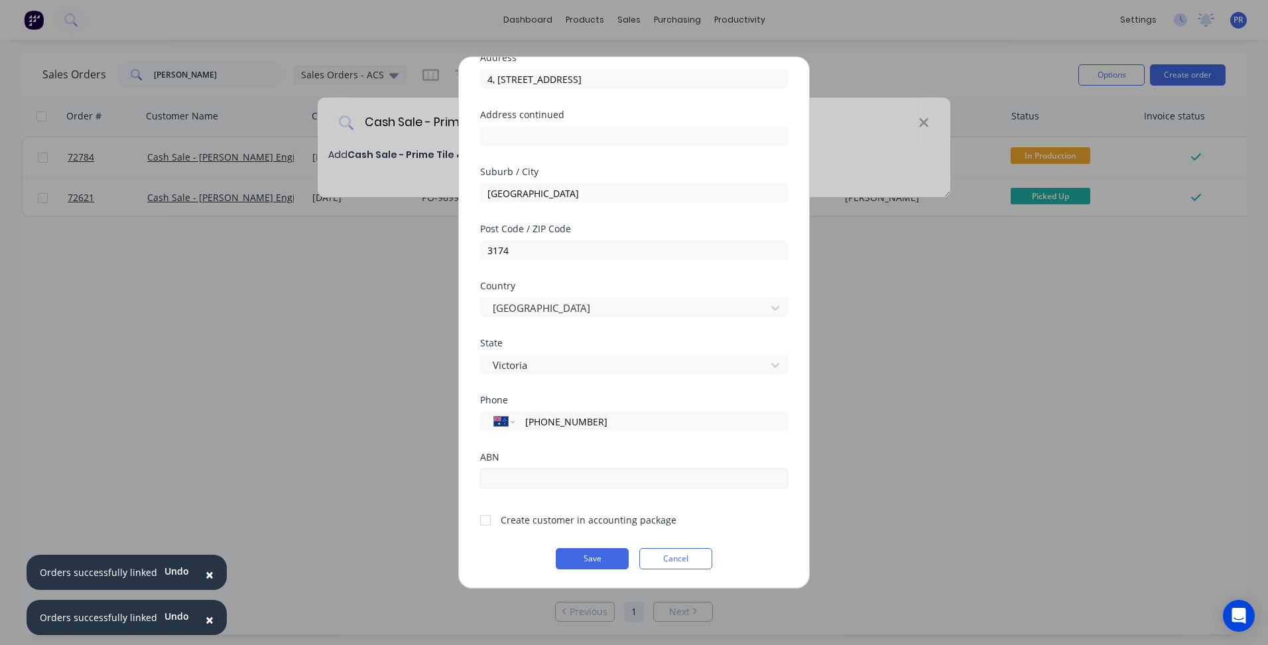
type input "[PHONE_NUMBER]"
click at [528, 476] on input "text" at bounding box center [634, 478] width 308 height 20
click at [480, 520] on div at bounding box center [485, 520] width 27 height 27
click at [522, 484] on input "text" at bounding box center [634, 478] width 308 height 20
paste input "89 6036 704 80"
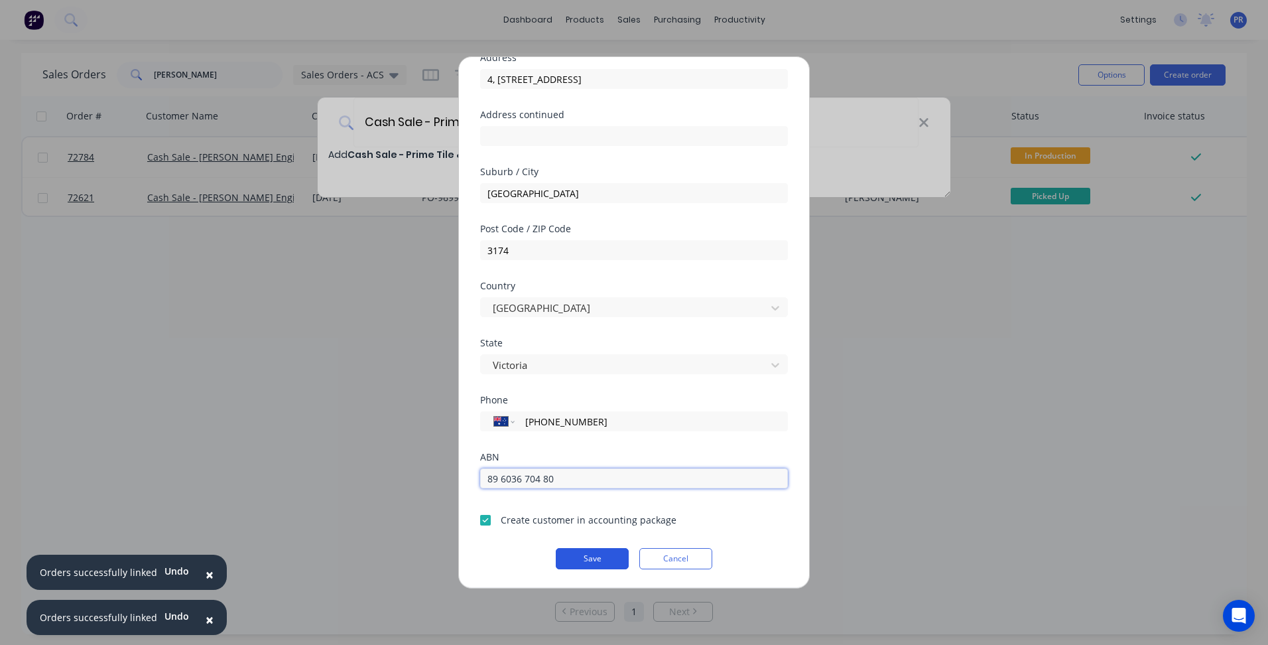
type input "89 6036 704 80"
click at [580, 563] on button "Save" at bounding box center [592, 558] width 73 height 21
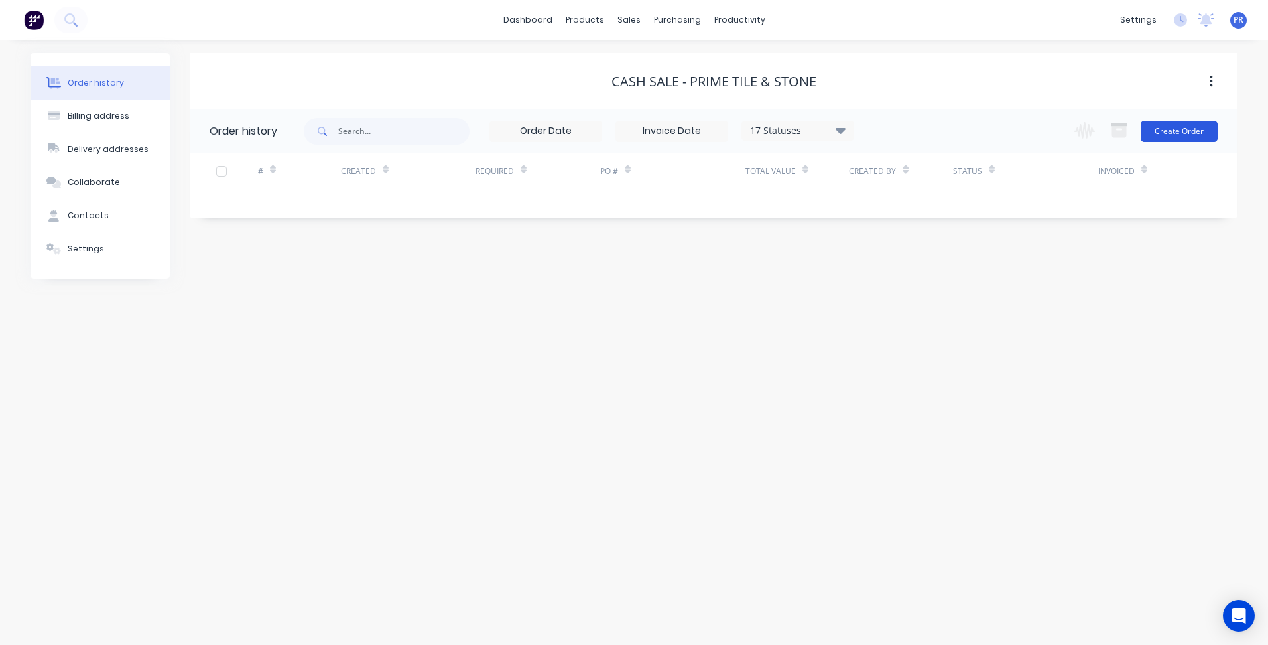
click at [1210, 132] on button "Create Order" at bounding box center [1179, 131] width 77 height 21
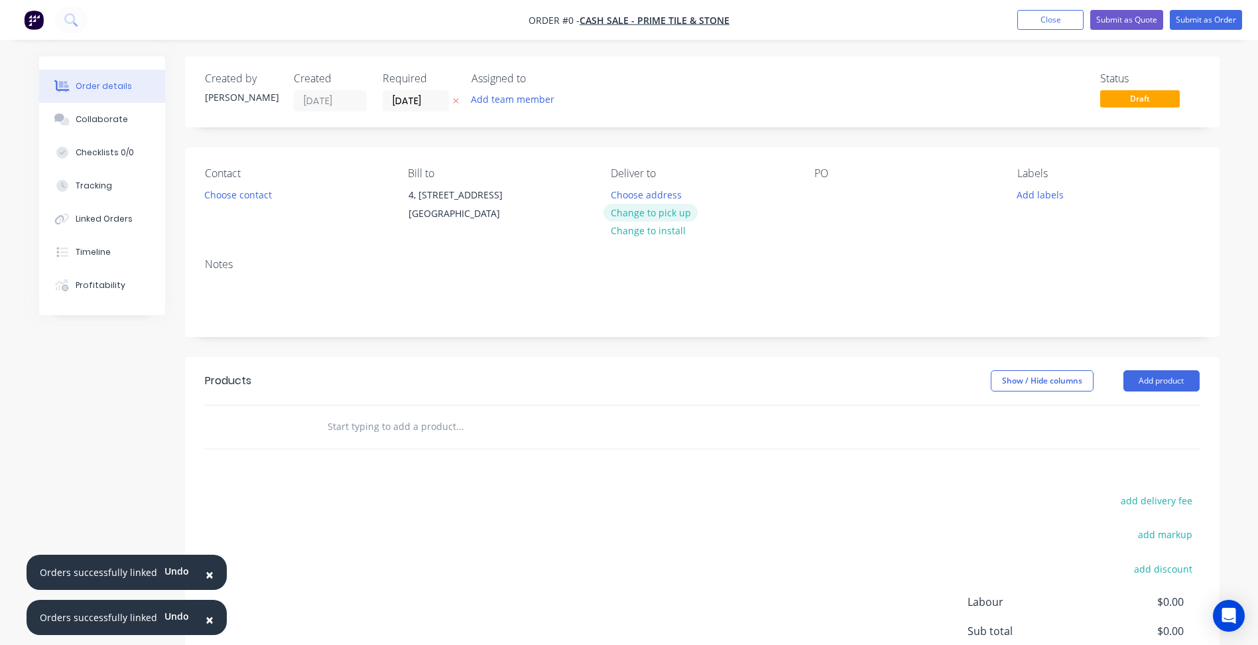
click at [659, 216] on button "Change to pick up" at bounding box center [651, 213] width 94 height 18
click at [243, 192] on button "Choose contact" at bounding box center [238, 194] width 82 height 18
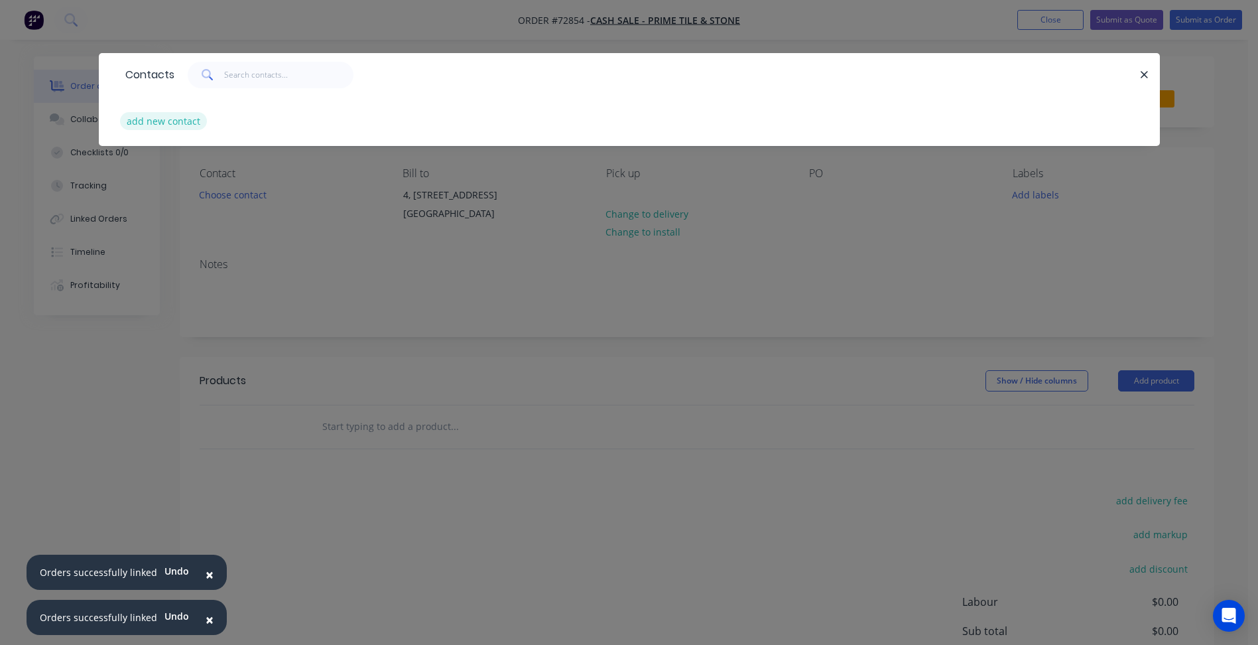
click at [173, 121] on button "add new contact" at bounding box center [164, 121] width 88 height 18
select select "AU"
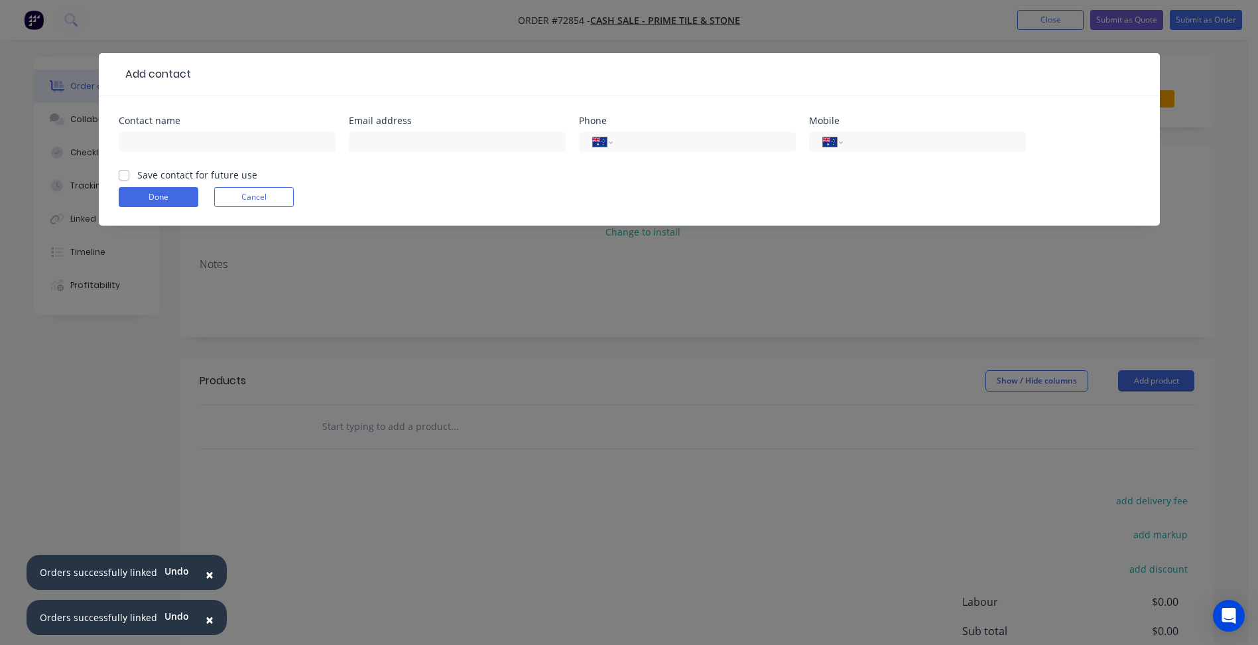
click at [177, 122] on div "Contact name" at bounding box center [227, 120] width 217 height 9
click at [177, 142] on input "text" at bounding box center [227, 142] width 217 height 20
type input "[PERSON_NAME]"
click at [373, 144] on input "text" at bounding box center [457, 142] width 217 height 20
paste input "[EMAIL_ADDRESS][DOMAIN_NAME]>"
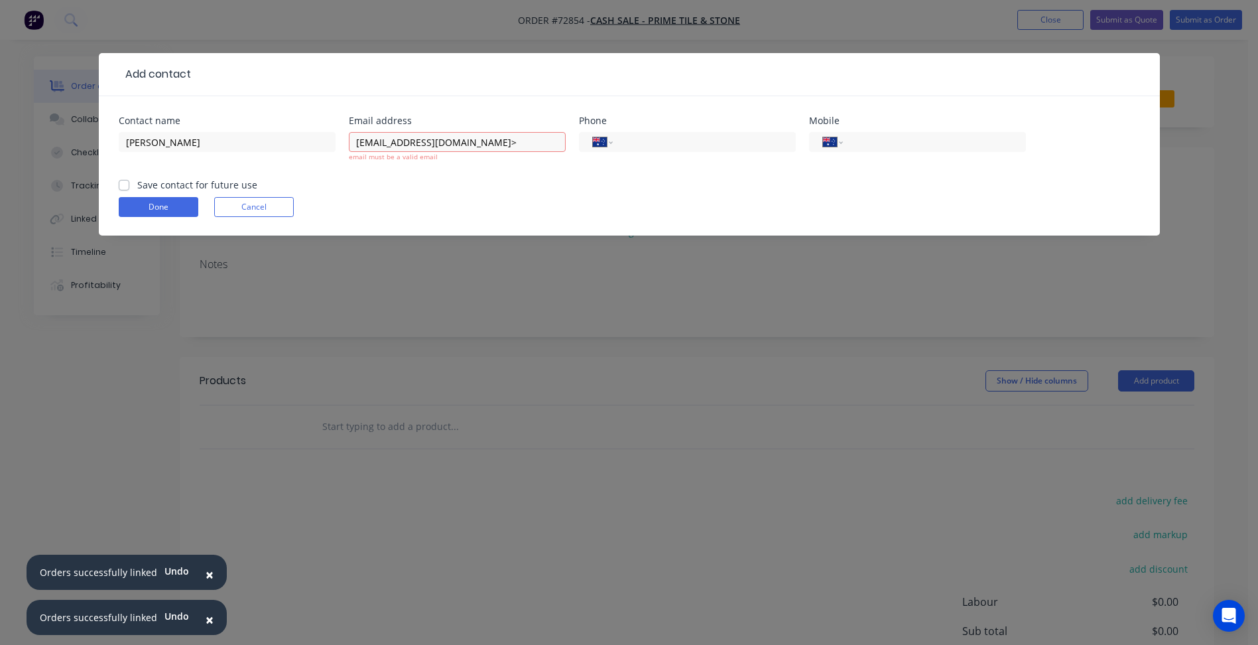
click at [658, 129] on div "International [GEOGRAPHIC_DATA] [GEOGRAPHIC_DATA] [GEOGRAPHIC_DATA] [GEOGRAPHIC…" at bounding box center [687, 148] width 217 height 39
click at [656, 143] on input "tel" at bounding box center [701, 142] width 159 height 15
click at [488, 144] on input "[EMAIL_ADDRESS][DOMAIN_NAME]>" at bounding box center [457, 142] width 217 height 20
type input "[EMAIL_ADDRESS][DOMAIN_NAME]"
click at [694, 141] on input "tel" at bounding box center [701, 142] width 159 height 15
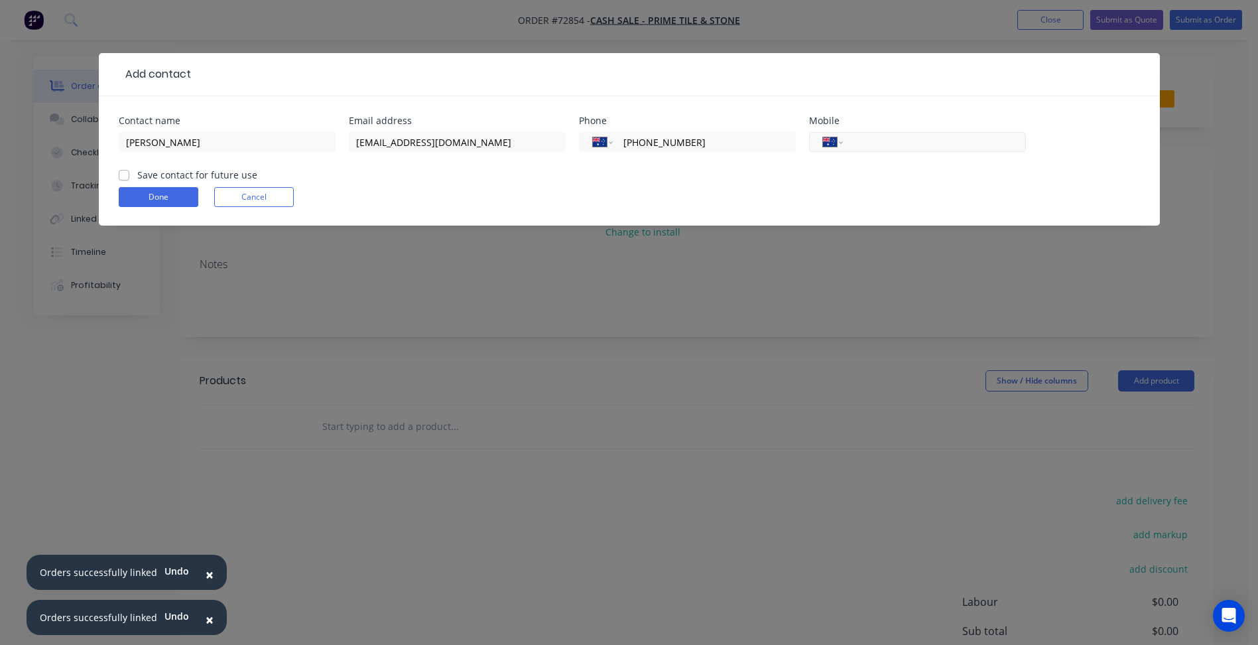
type input "[PHONE_NUMBER]"
click at [902, 140] on input "tel" at bounding box center [931, 142] width 159 height 15
type input "0470 323 584"
click at [145, 173] on label "Save contact for future use" at bounding box center [197, 175] width 120 height 14
click at [129, 173] on input "Save contact for future use" at bounding box center [124, 174] width 11 height 13
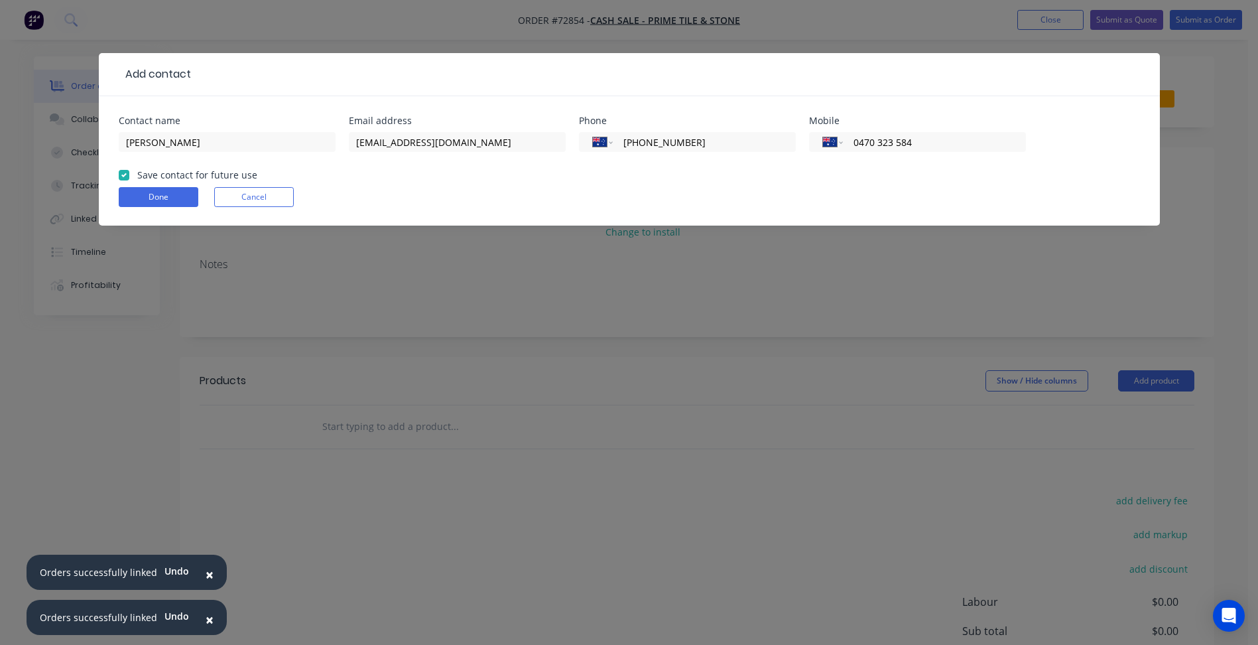
checkbox input "true"
click at [149, 201] on button "Done" at bounding box center [159, 197] width 80 height 20
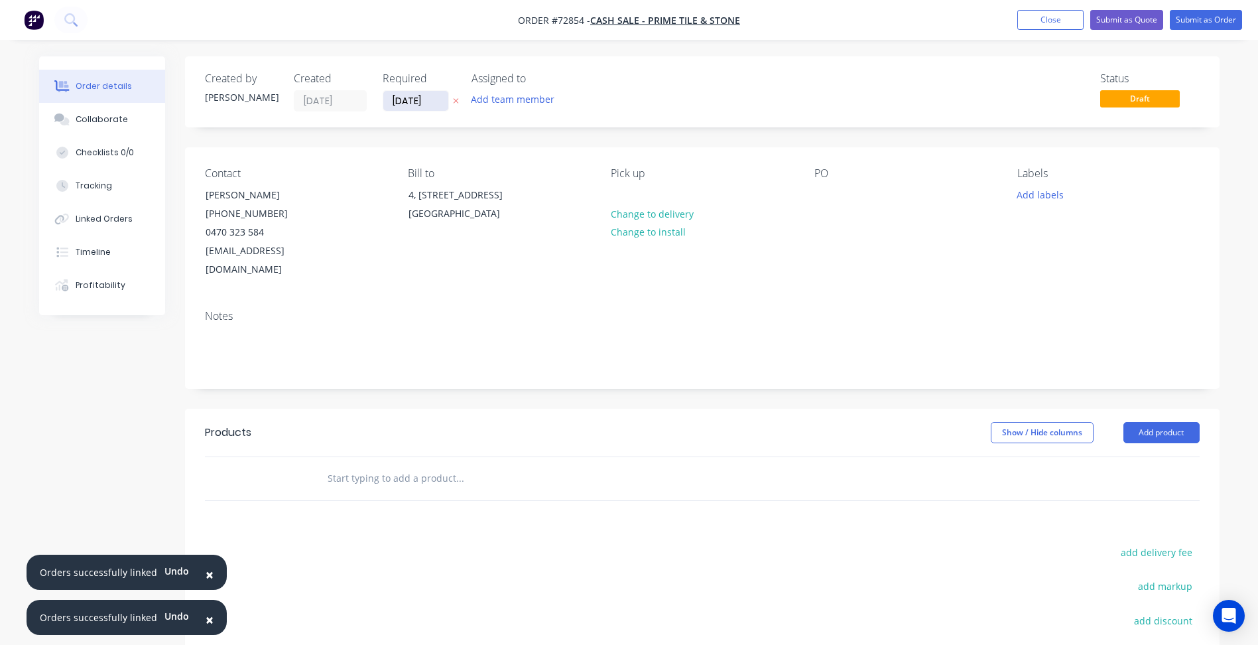
click at [416, 101] on input "[DATE]" at bounding box center [415, 101] width 65 height 20
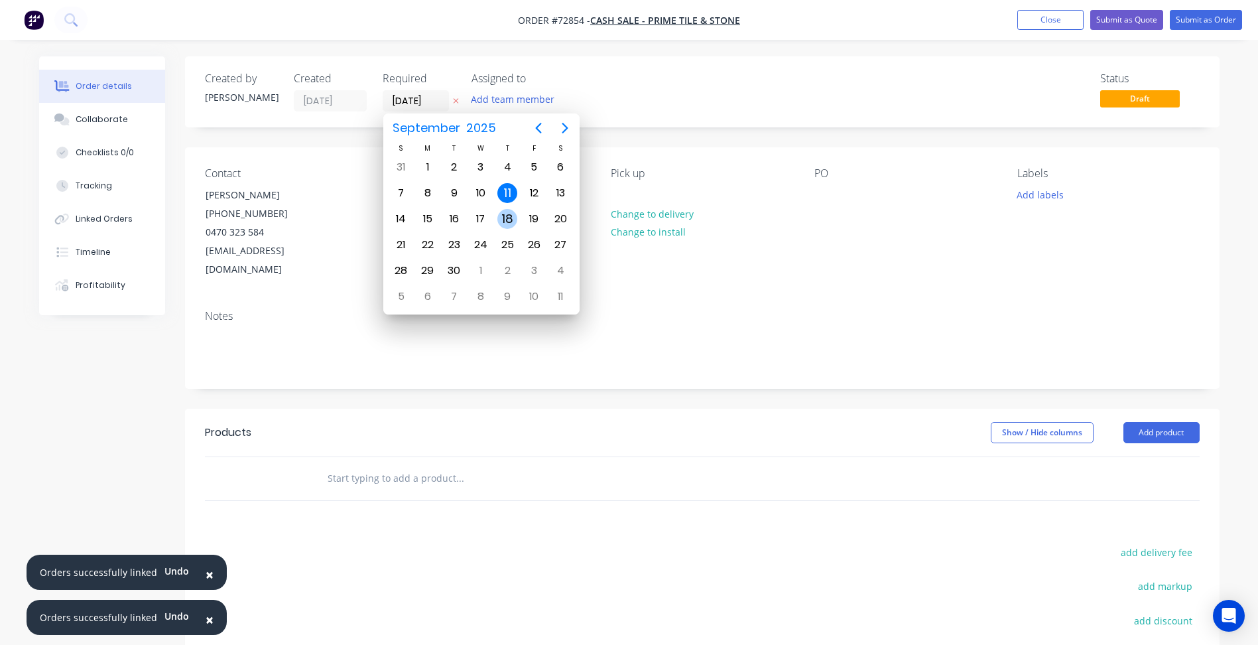
click at [509, 221] on div "18" at bounding box center [507, 219] width 20 height 20
type input "[DATE]"
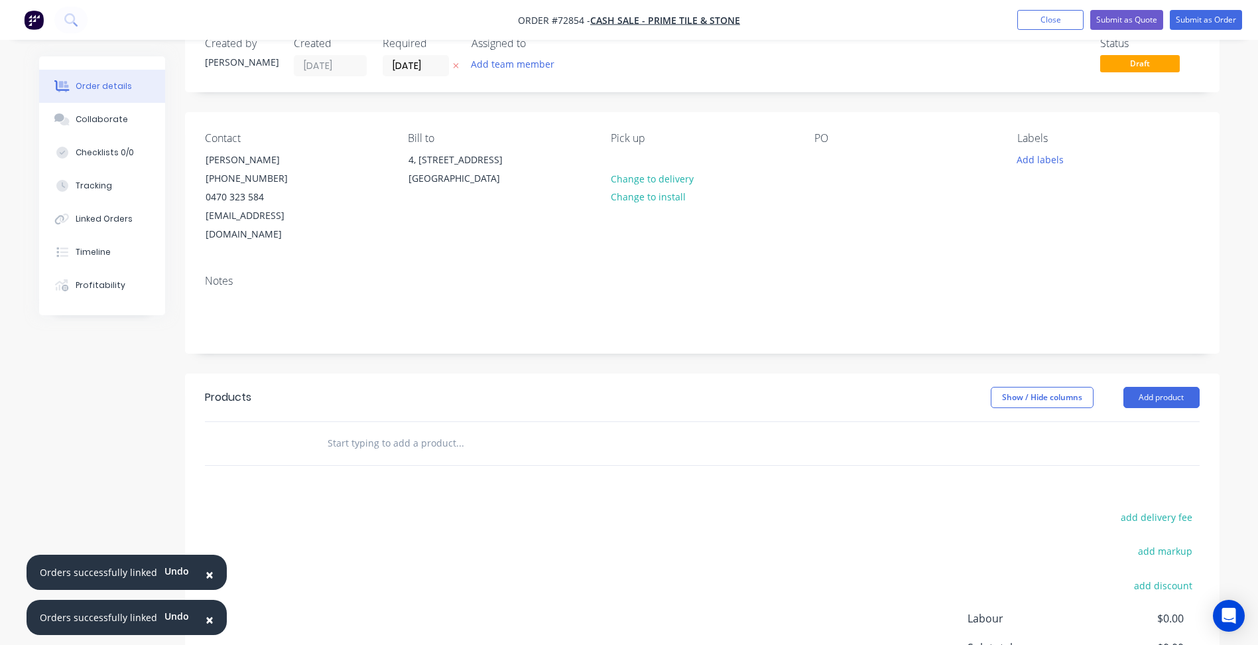
scroll to position [66, 0]
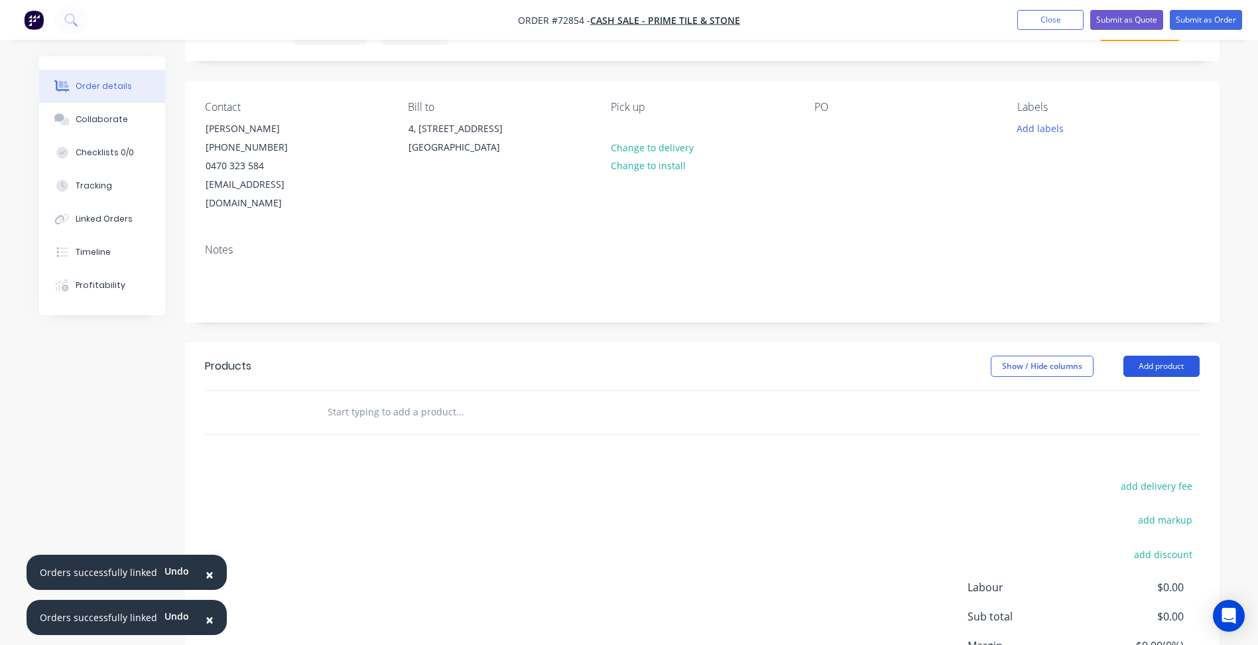
click at [1160, 356] on button "Add product" at bounding box center [1162, 366] width 76 height 21
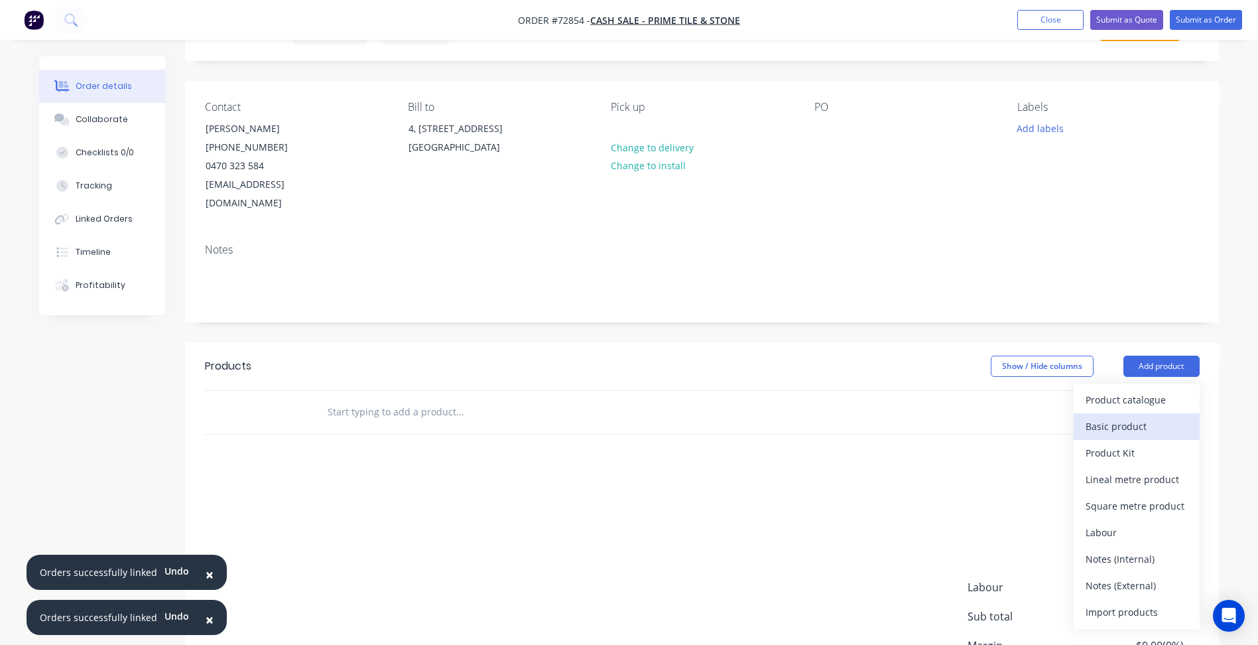
click at [1126, 417] on div "Basic product" at bounding box center [1137, 426] width 102 height 19
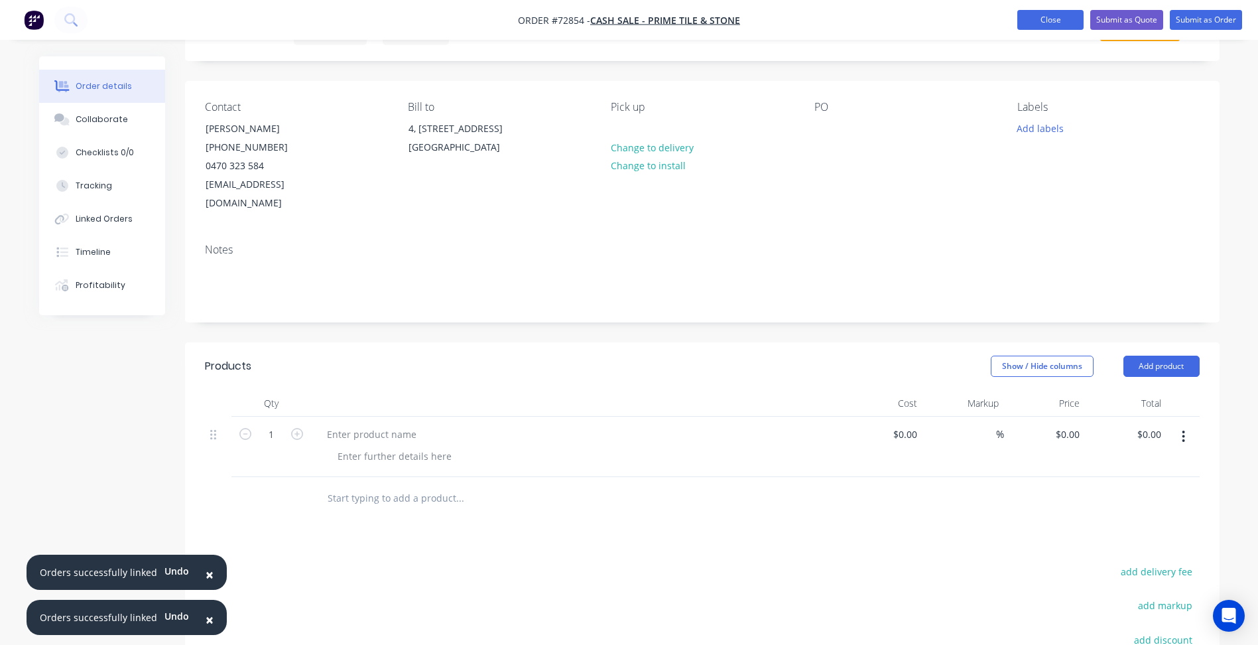
click at [1043, 23] on button "Close" at bounding box center [1050, 20] width 66 height 20
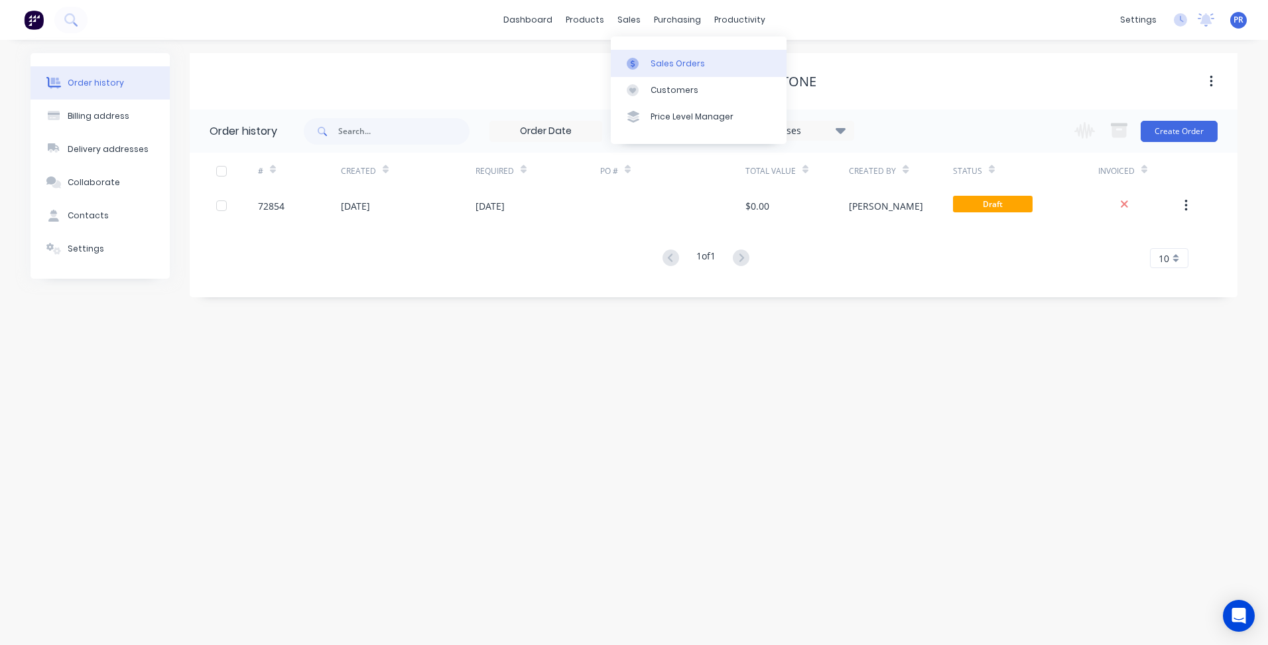
click at [671, 55] on link "Sales Orders" at bounding box center [699, 63] width 176 height 27
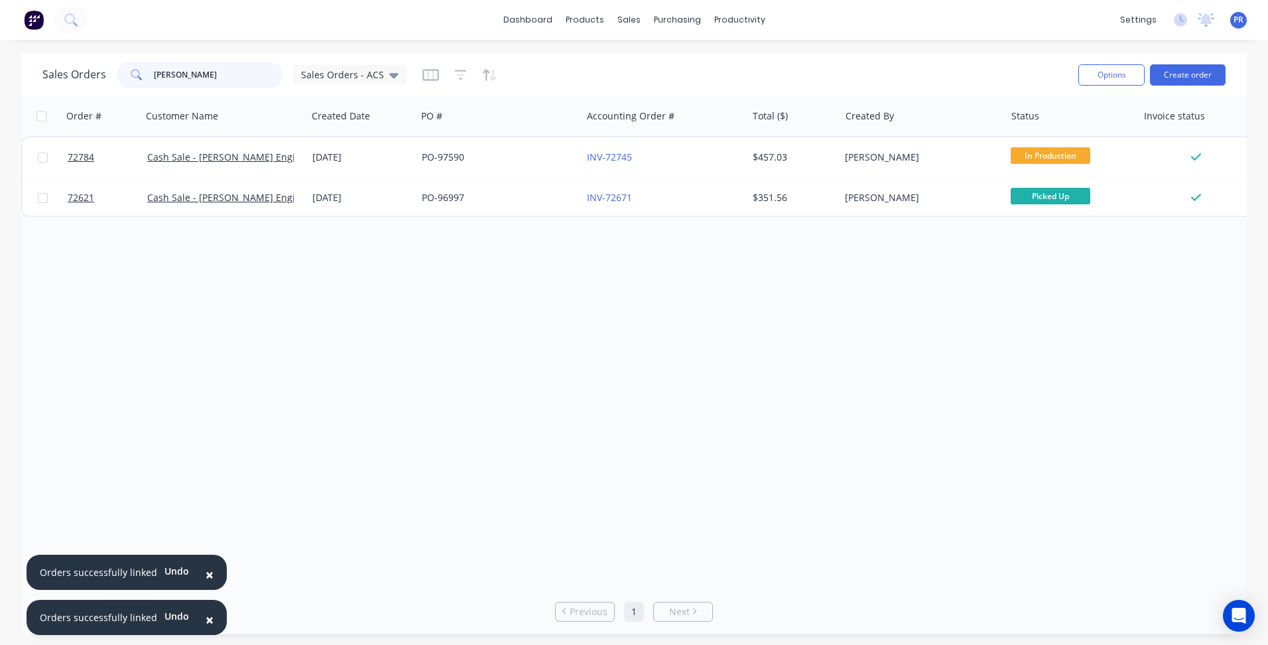
drag, startPoint x: 195, startPoint y: 73, endPoint x: 23, endPoint y: 74, distance: 171.8
click at [102, 74] on div "Sales Orders [PERSON_NAME] Sales Orders - ACS" at bounding box center [224, 75] width 364 height 27
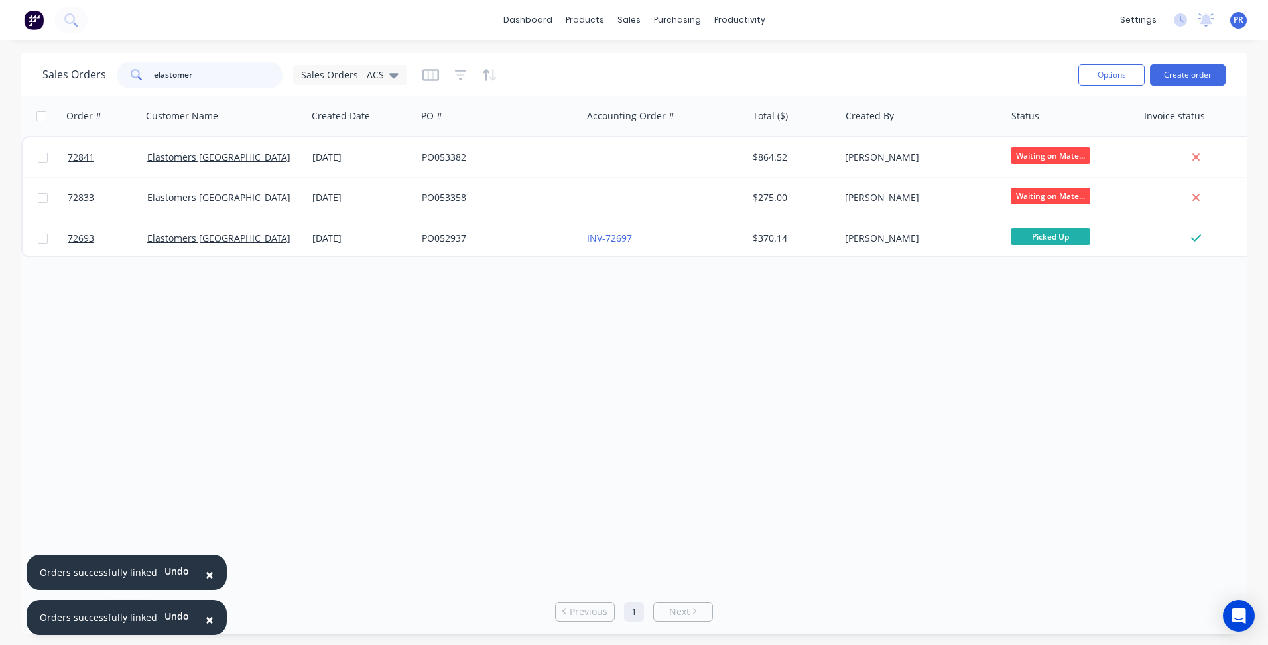
type input "elastomer"
click at [666, 66] on div "Sales Orders" at bounding box center [678, 64] width 54 height 12
drag, startPoint x: 180, startPoint y: 67, endPoint x: 101, endPoint y: 68, distance: 78.9
click at [89, 68] on div "Sales Orders elastomer Sales Orders - ACS" at bounding box center [224, 75] width 364 height 27
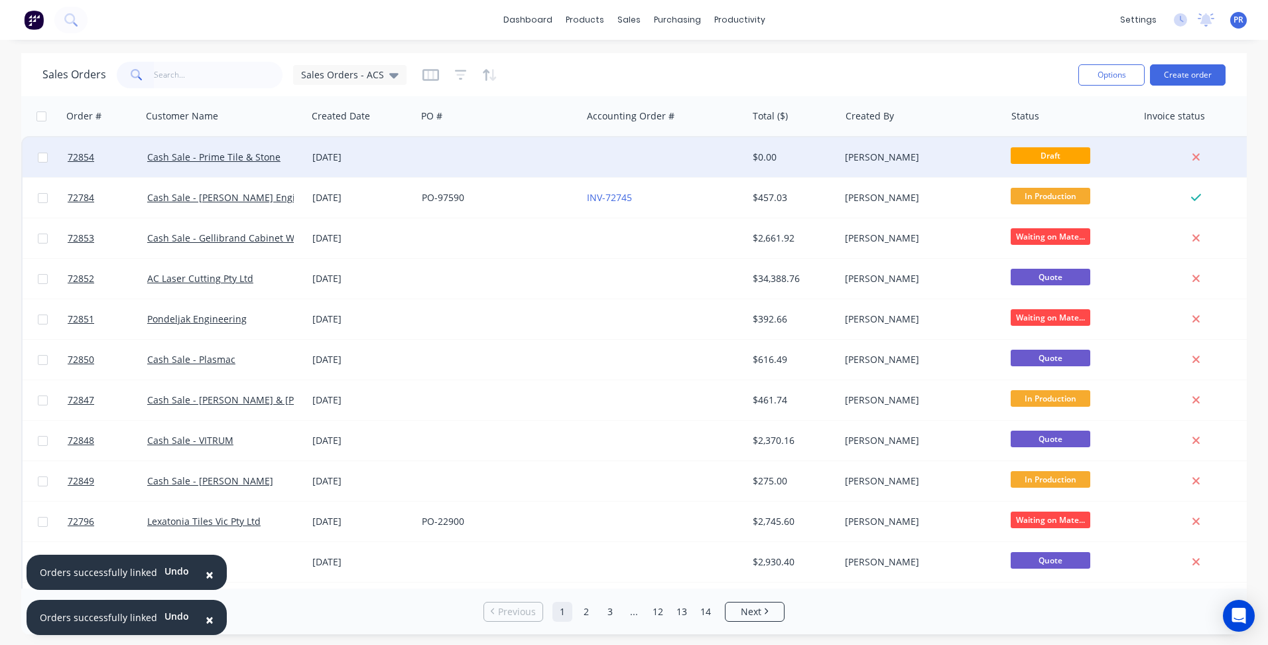
click at [277, 159] on div "Cash Sale - Prime Tile & Stone" at bounding box center [220, 157] width 147 height 13
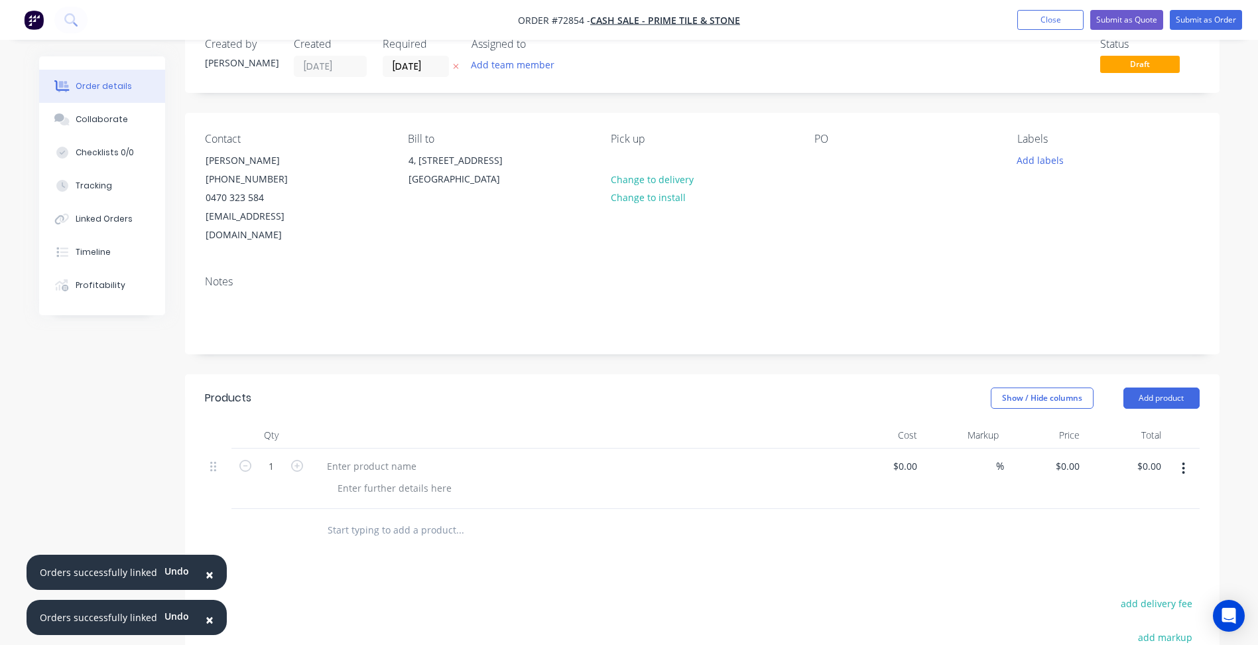
scroll to position [66, 0]
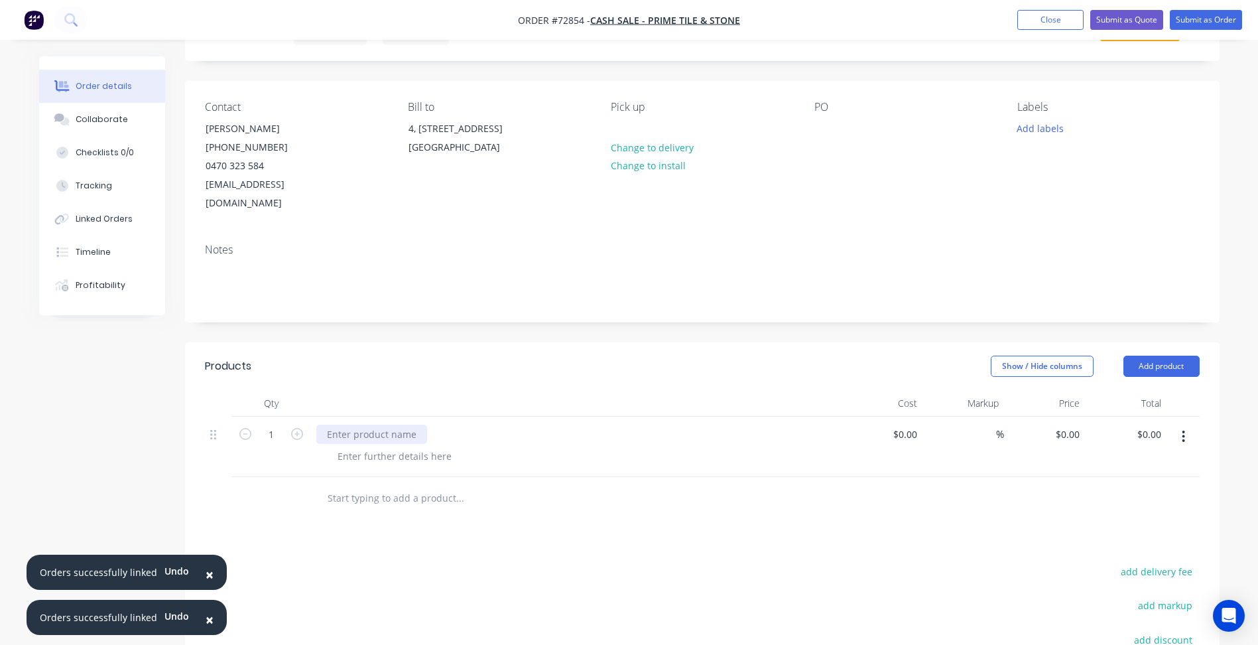
click at [377, 424] on div at bounding box center [371, 433] width 111 height 19
click at [358, 424] on div at bounding box center [371, 433] width 111 height 19
click at [368, 424] on div at bounding box center [371, 433] width 111 height 19
click at [368, 446] on div at bounding box center [394, 455] width 135 height 19
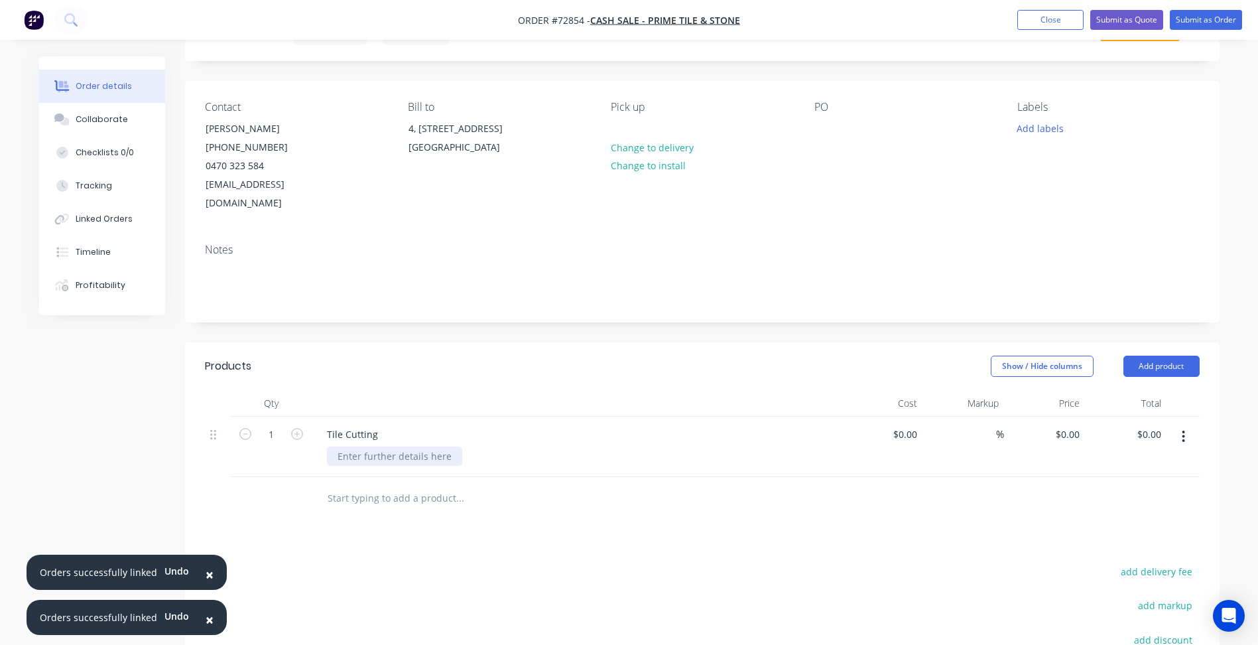
click at [368, 446] on div at bounding box center [394, 455] width 135 height 19
drag, startPoint x: 337, startPoint y: 465, endPoint x: 346, endPoint y: 463, distance: 9.5
click at [338, 465] on div "Tile Cutting Material: 596mm x 596mm x 8.5mm porcelain tile Customer supplied m…" at bounding box center [576, 454] width 531 height 74
drag, startPoint x: 346, startPoint y: 463, endPoint x: 380, endPoint y: 462, distance: 33.9
click at [368, 462] on div "Tile Cutting Material: 596mm x 596mm x 8.5mm porcelain tile Customer supplied m…" at bounding box center [576, 454] width 531 height 74
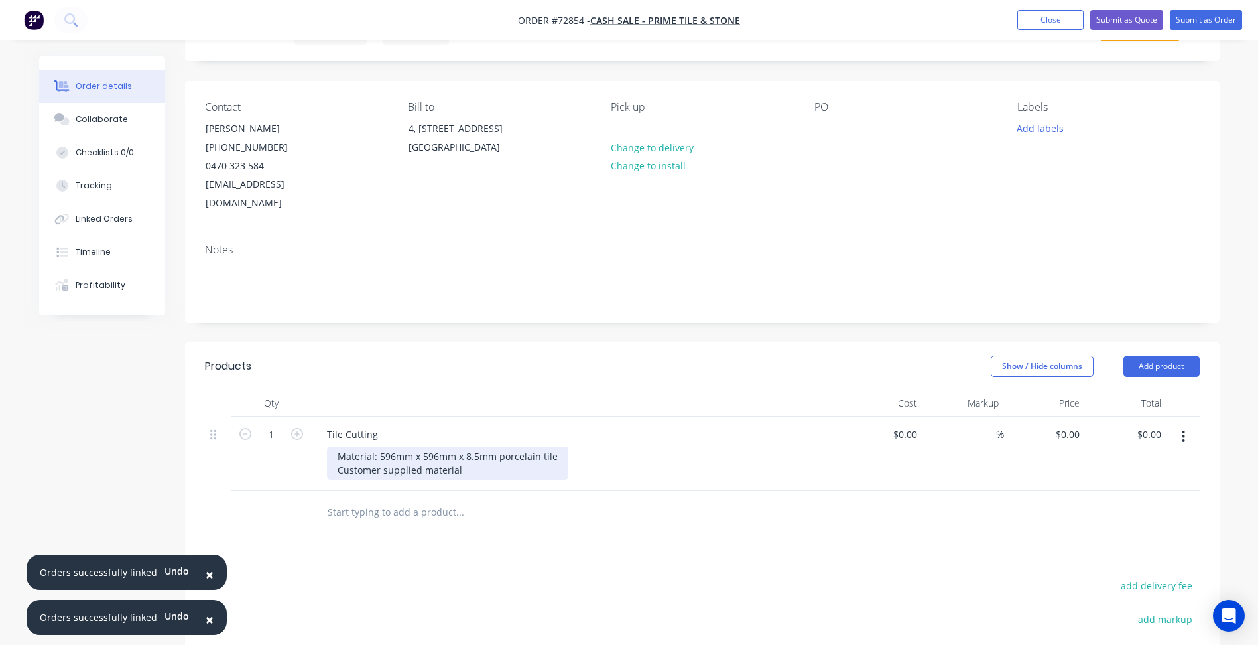
click at [359, 460] on div "Tile Cutting Material: 596mm x 596mm x 8.5mm porcelain tile Customer supplied m…" at bounding box center [576, 454] width 531 height 74
click at [460, 450] on div "Material: 596mm x 596mm x 8.5mm porcelain tile Customer supplied material" at bounding box center [447, 462] width 241 height 33
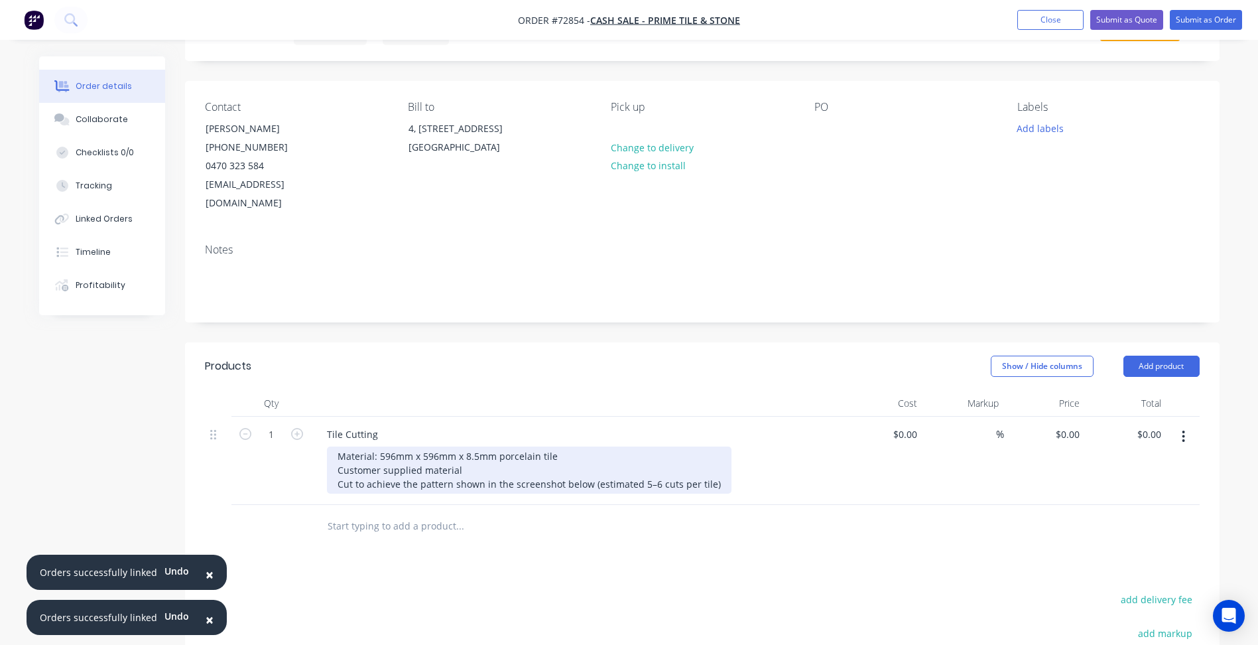
click at [511, 462] on div "Material: 596mm x 596mm x 8.5mm porcelain tile Customer supplied material Cut t…" at bounding box center [529, 469] width 405 height 47
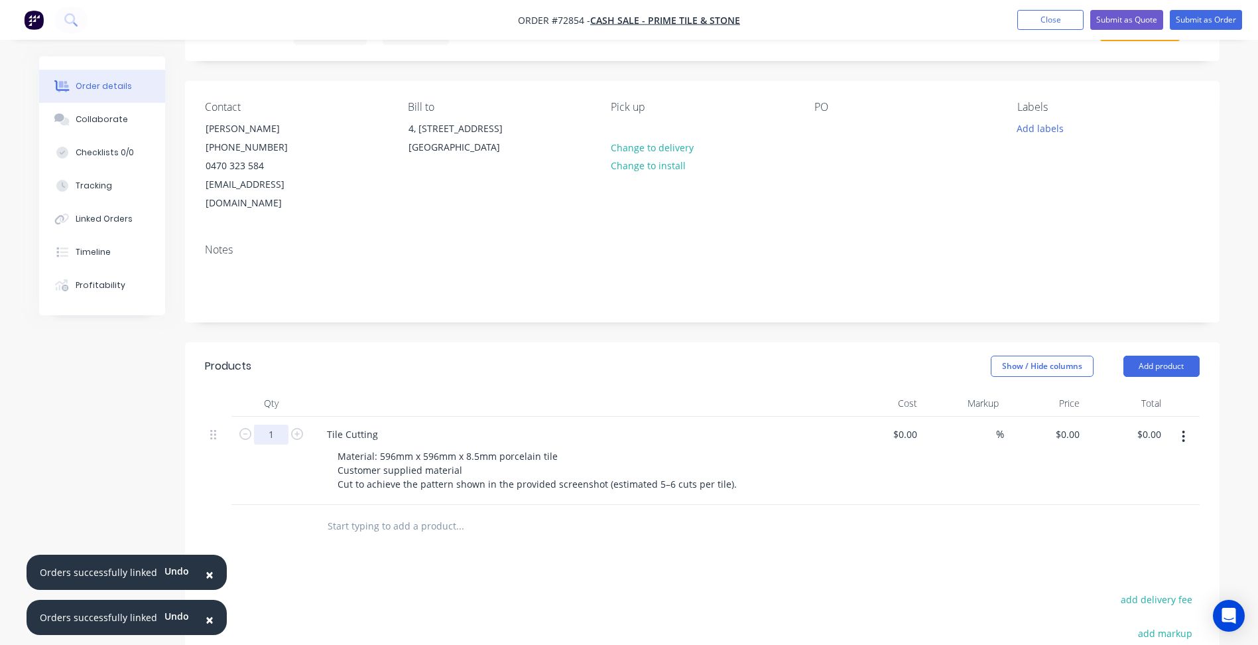
click at [275, 424] on input "1" at bounding box center [271, 434] width 34 height 20
click at [277, 424] on input "1" at bounding box center [271, 434] width 34 height 20
drag, startPoint x: 280, startPoint y: 418, endPoint x: 264, endPoint y: 416, distance: 16.0
click at [264, 424] on input "1" at bounding box center [271, 434] width 34 height 20
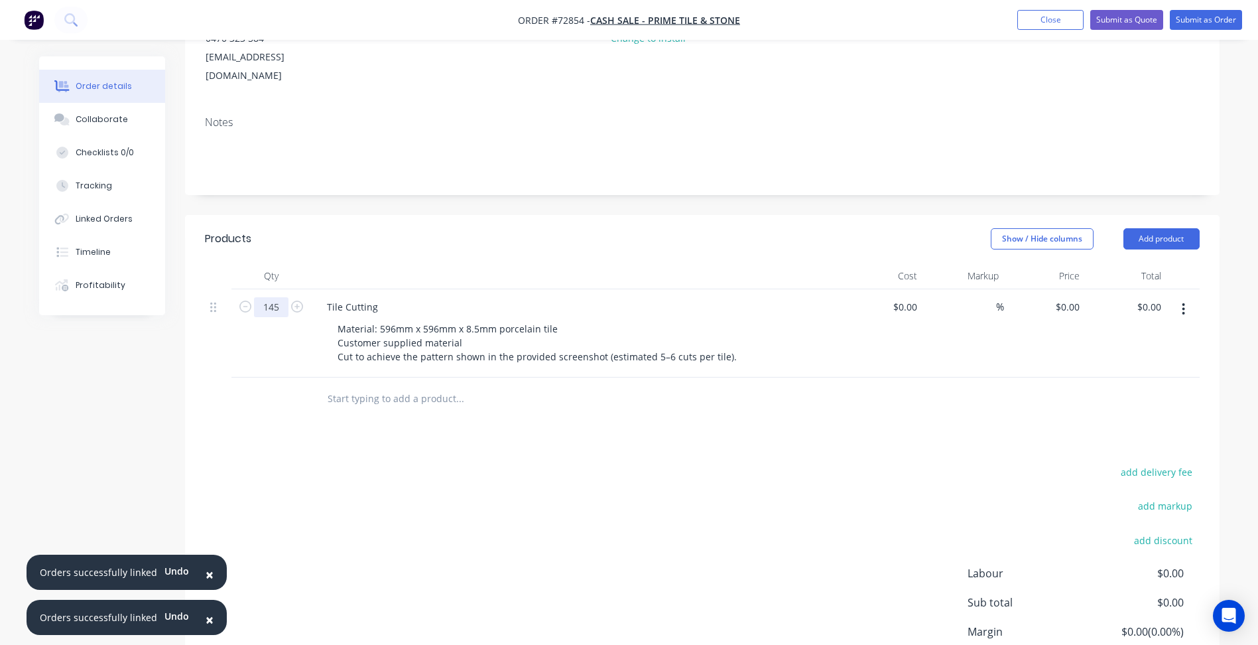
scroll to position [199, 0]
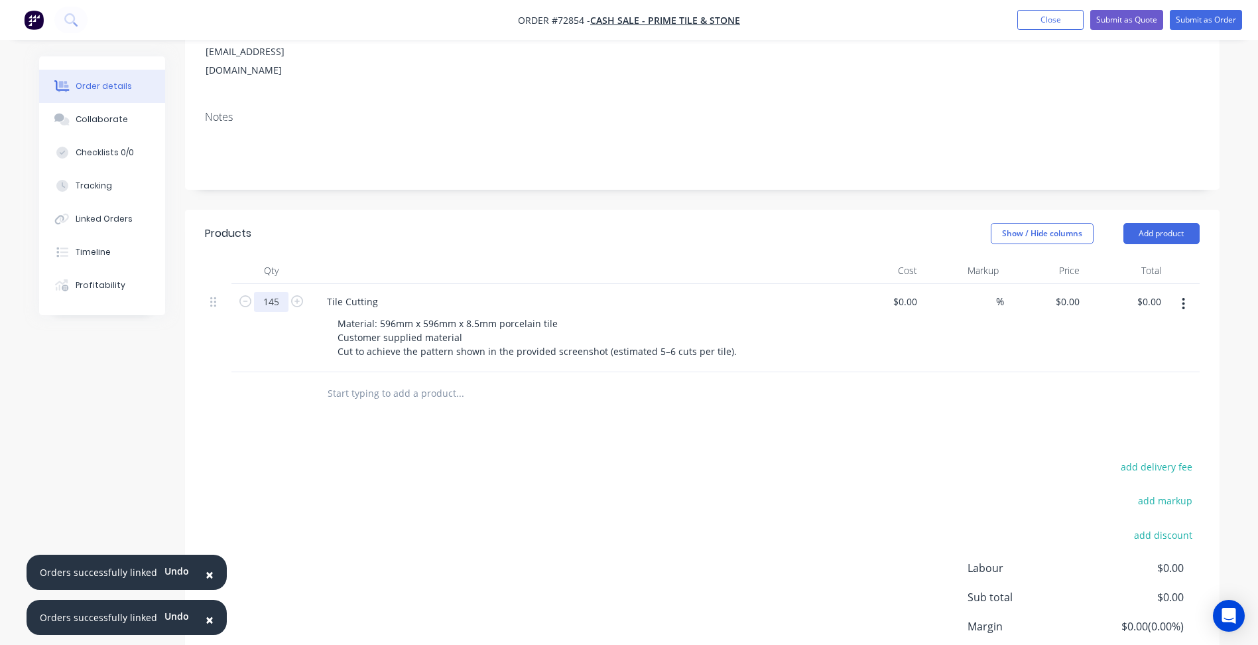
type input "145"
click at [735, 328] on div "Material: 596mm x 596mm x 8.5mm porcelain tile Customer supplied material Cut t…" at bounding box center [581, 337] width 509 height 47
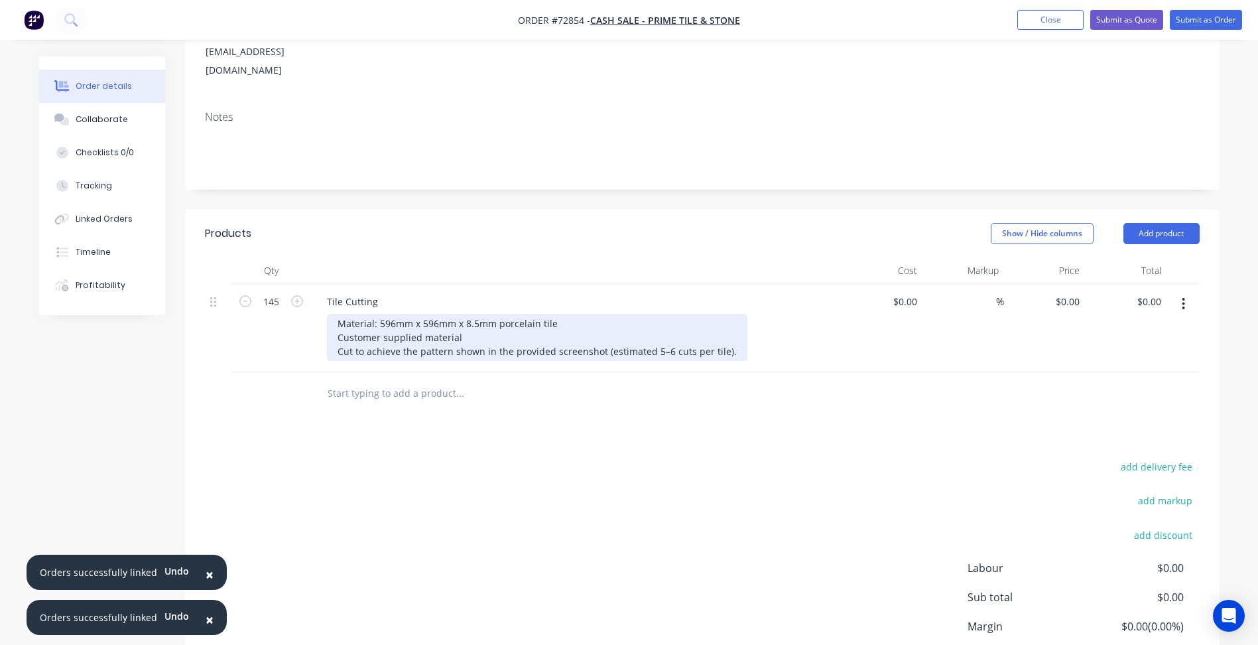
click at [724, 336] on div "Material: 596mm x 596mm x 8.5mm porcelain tile Customer supplied material Cut t…" at bounding box center [537, 337] width 421 height 47
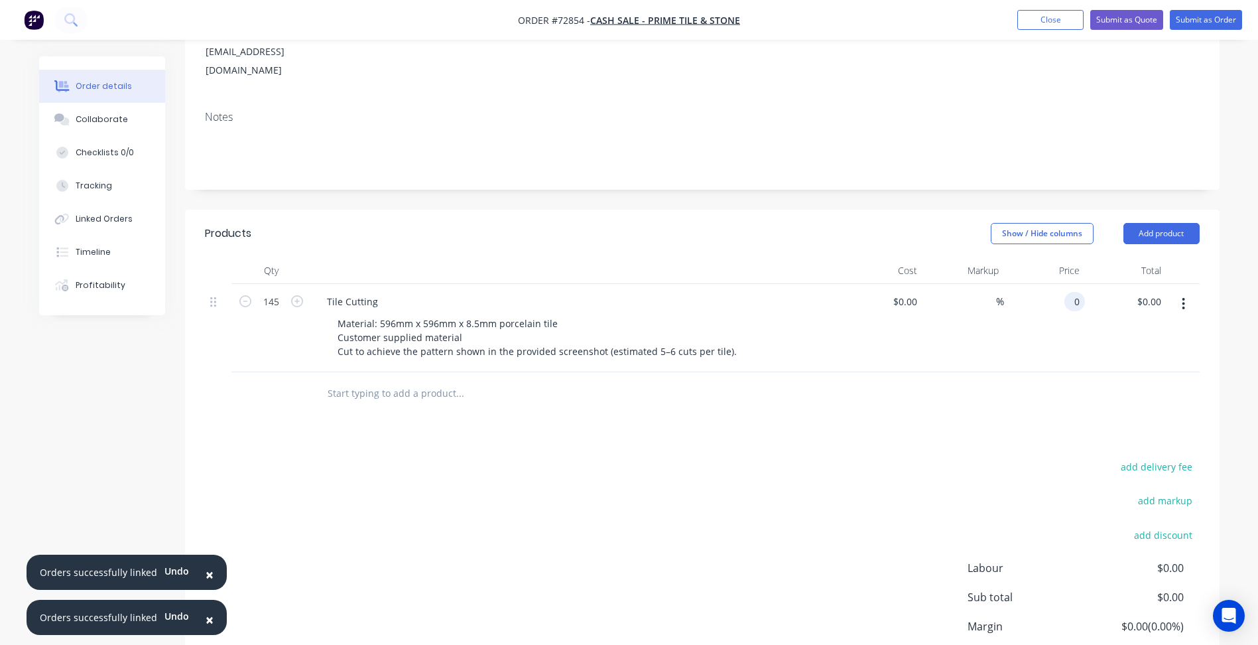
click at [1063, 284] on div "0 0" at bounding box center [1045, 328] width 82 height 88
type input "$22.00"
type input "$3,190.00"
click at [708, 428] on div "Products Show / Hide columns Add product Qty Cost Markup Price Total 145 Tile C…" at bounding box center [702, 472] width 1035 height 524
click at [1078, 292] on input "22" at bounding box center [1067, 301] width 36 height 19
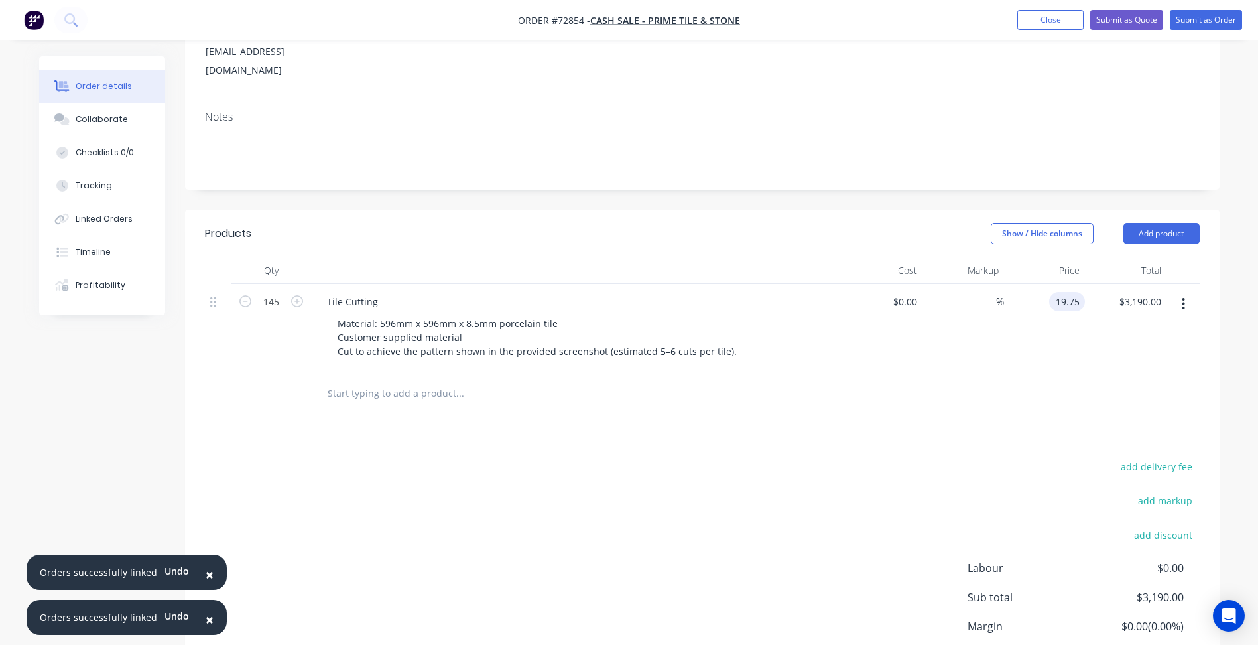
type input "$19.75"
type input "$2,863.75"
click at [698, 458] on div "add delivery fee add markup add discount Labour $0.00 Sub total $2,863.75 Margi…" at bounding box center [702, 586] width 995 height 256
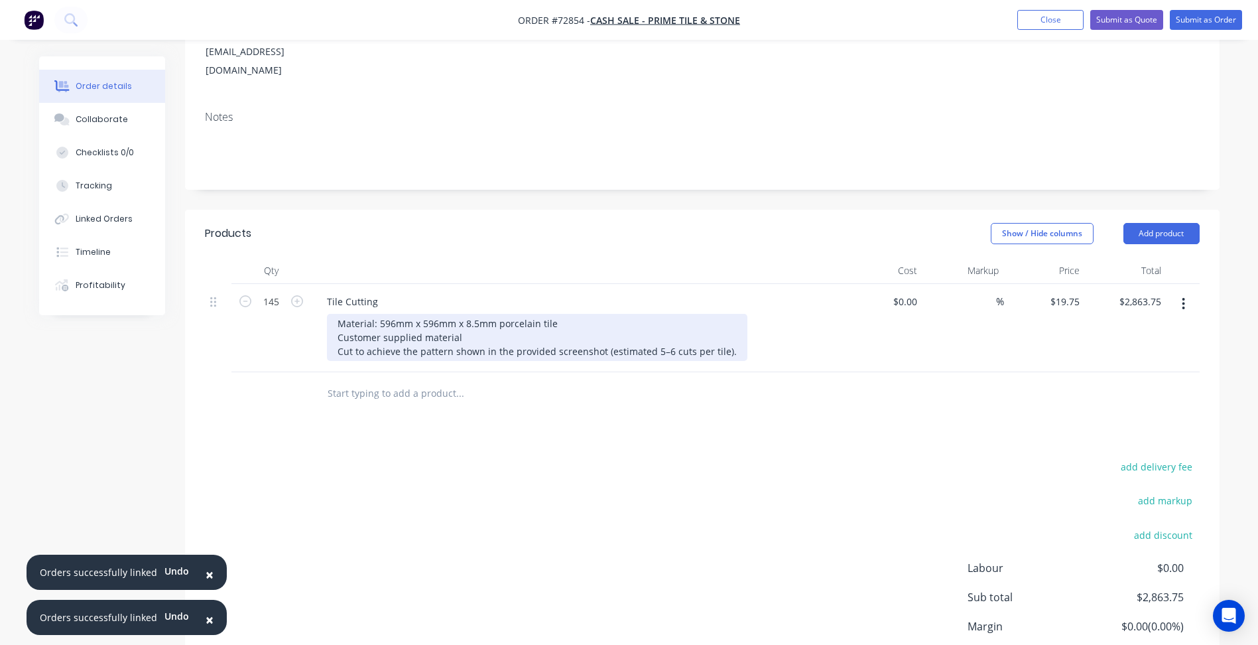
click at [726, 334] on div "Material: 596mm x 596mm x 8.5mm porcelain tile Customer supplied material Cut t…" at bounding box center [537, 337] width 421 height 47
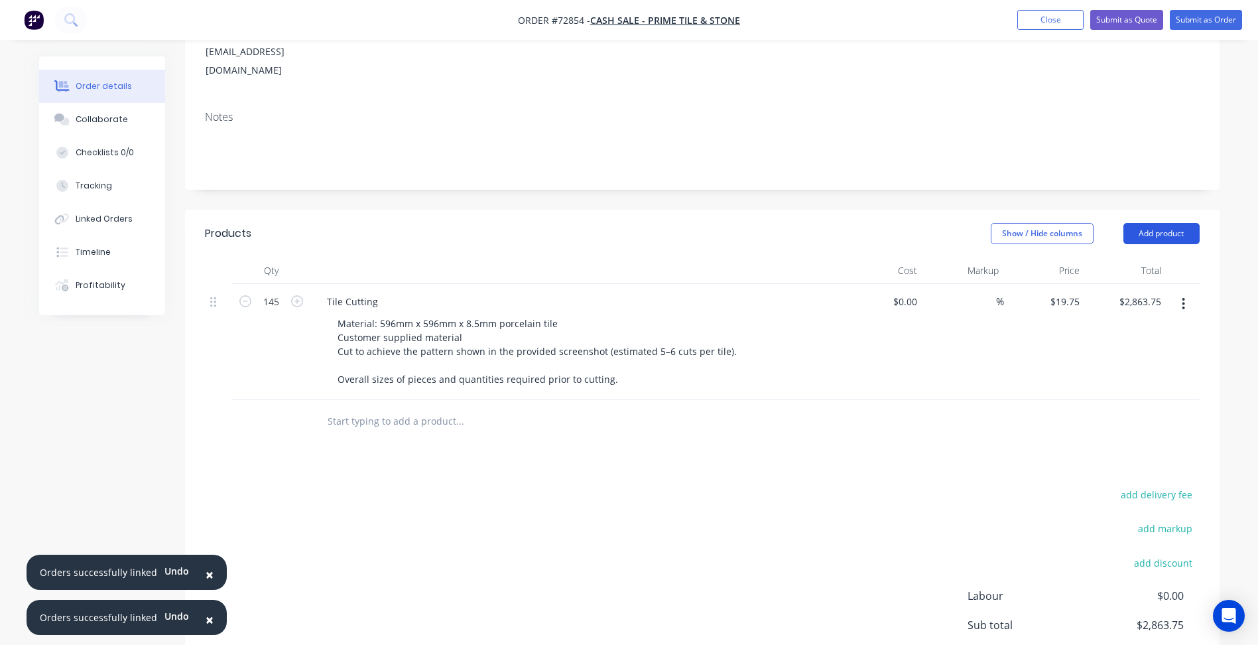
click at [1173, 223] on button "Add product" at bounding box center [1162, 233] width 76 height 21
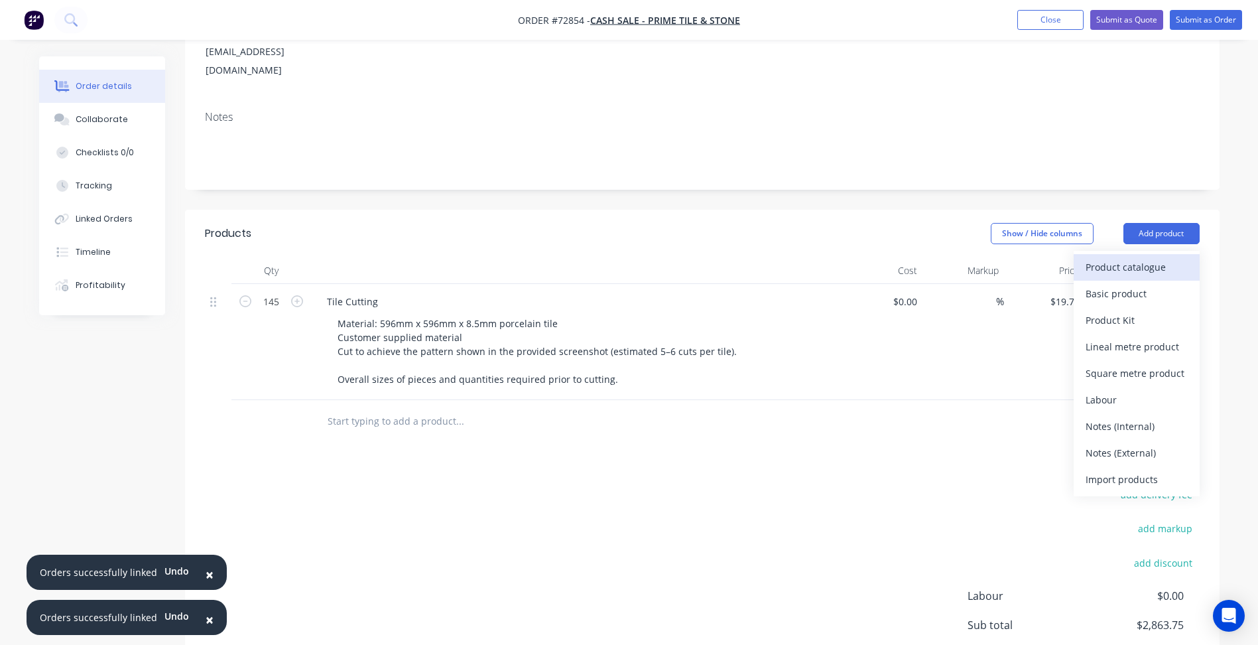
click at [1141, 257] on div "Product catalogue" at bounding box center [1137, 266] width 102 height 19
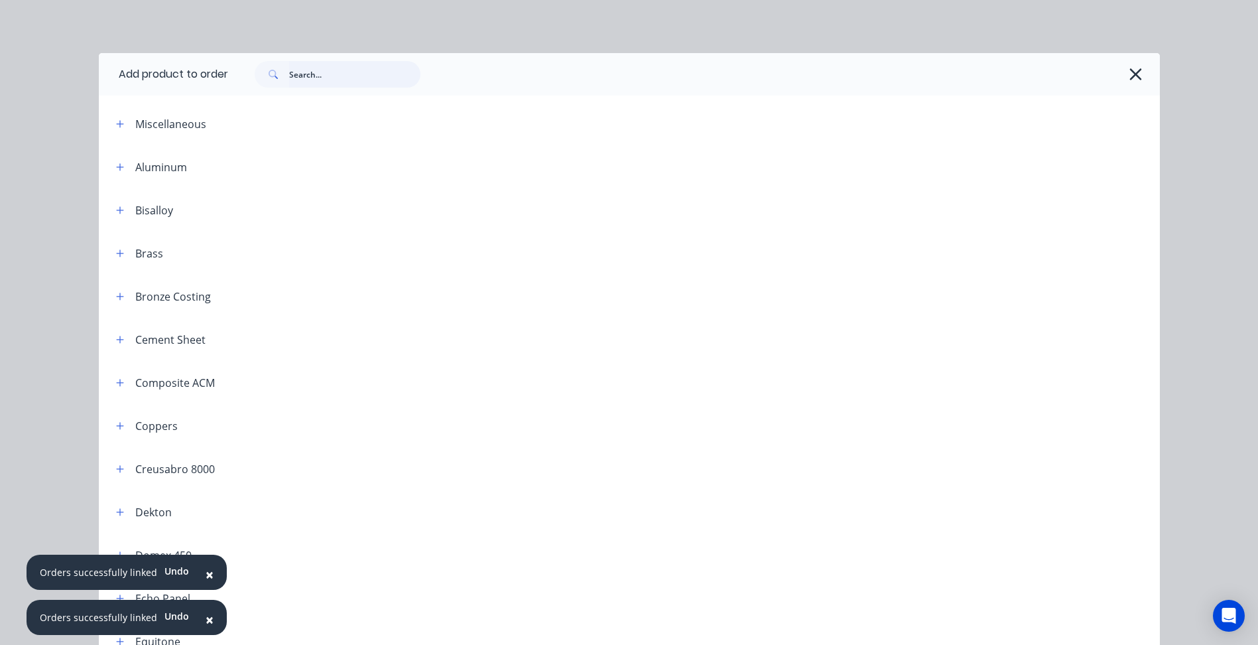
click at [349, 68] on input "text" at bounding box center [354, 74] width 131 height 27
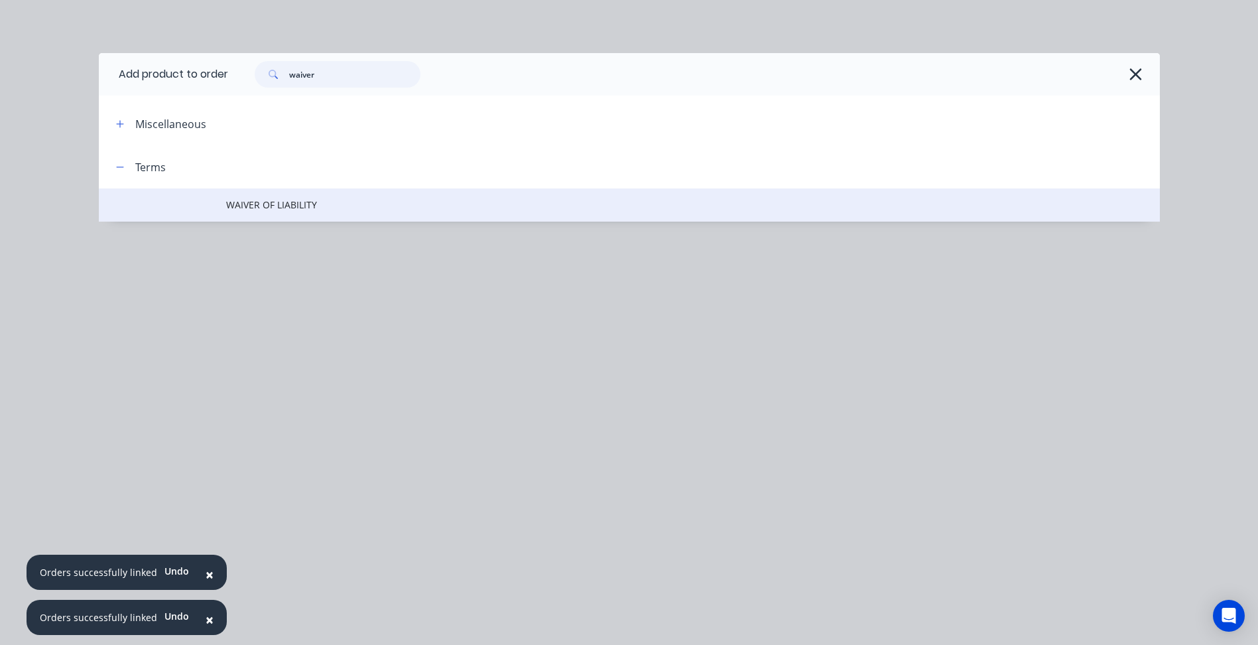
type input "waiver"
click at [310, 205] on span "WAIVER OF LIABILITY" at bounding box center [599, 205] width 747 height 14
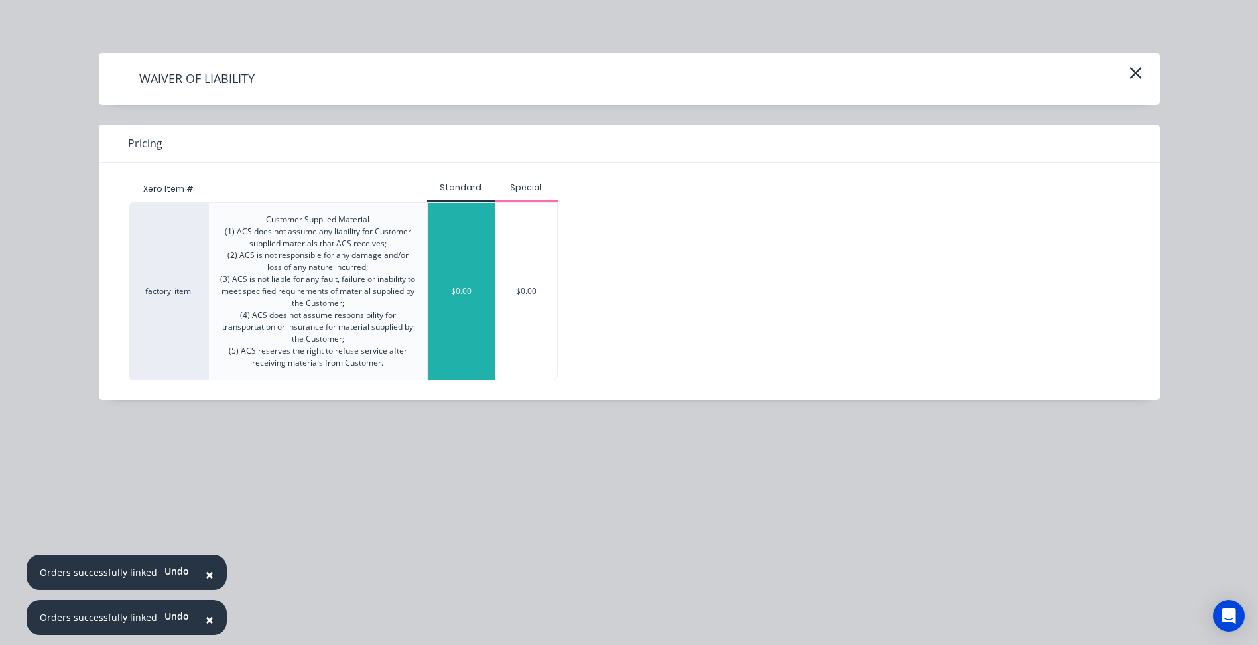
click at [470, 269] on div "$0.00" at bounding box center [461, 291] width 67 height 176
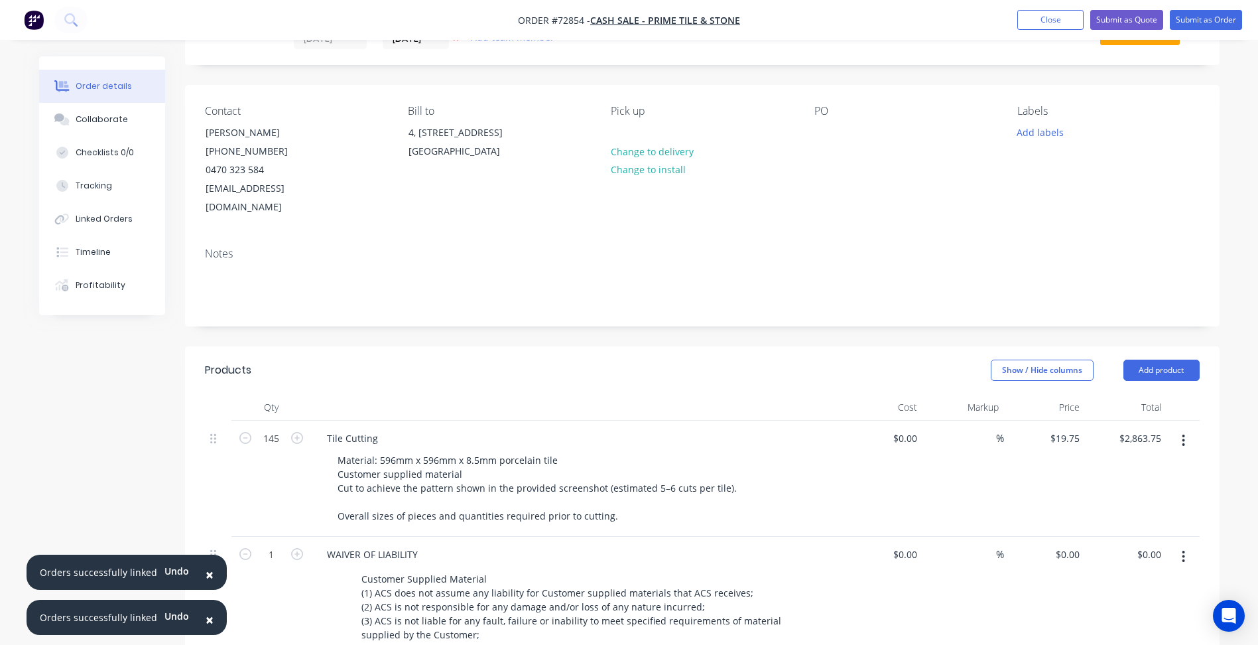
scroll to position [0, 0]
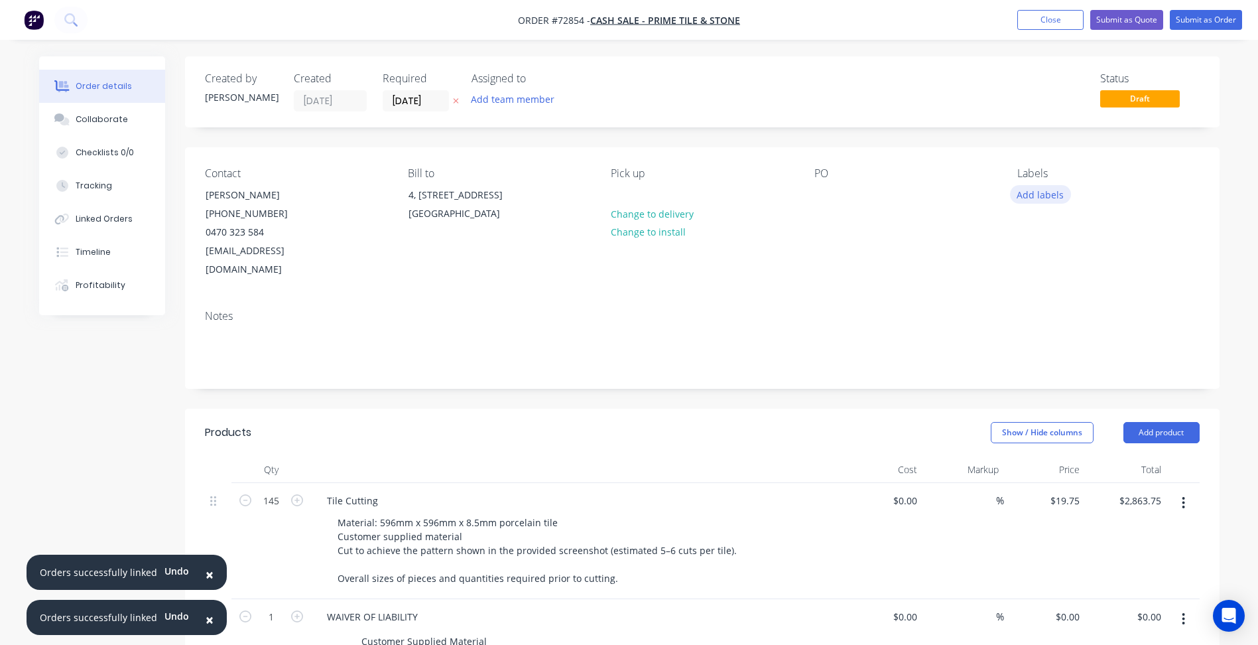
click at [1042, 196] on button "Add labels" at bounding box center [1040, 194] width 61 height 18
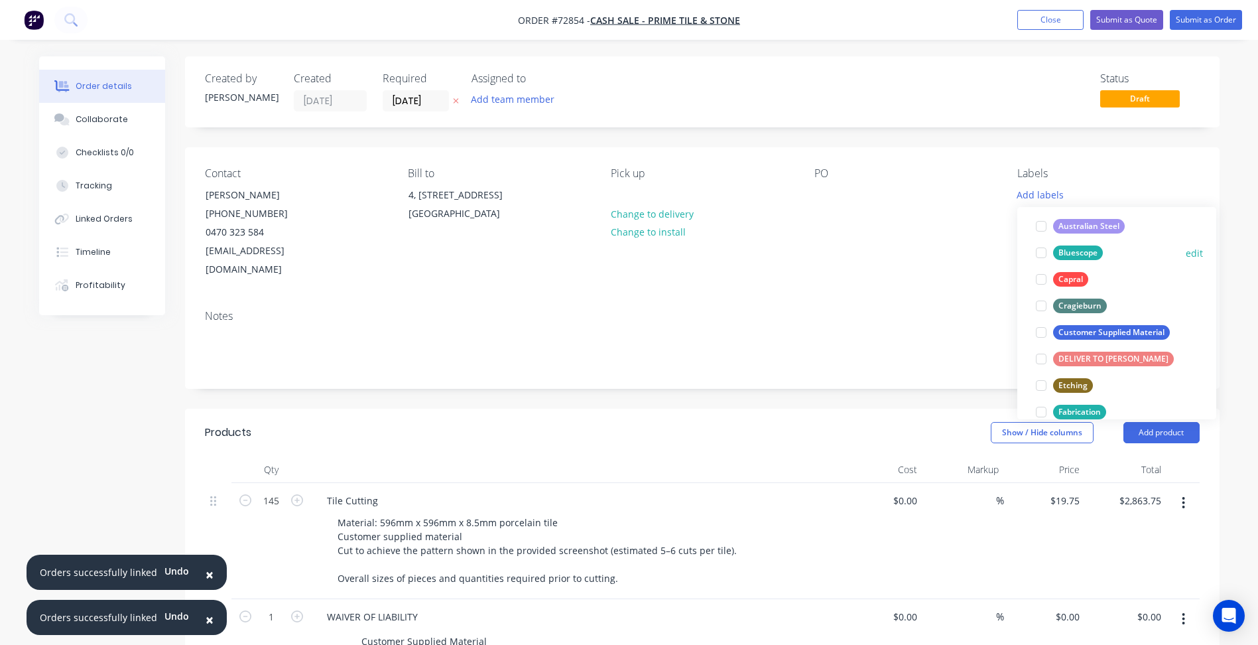
scroll to position [265, 0]
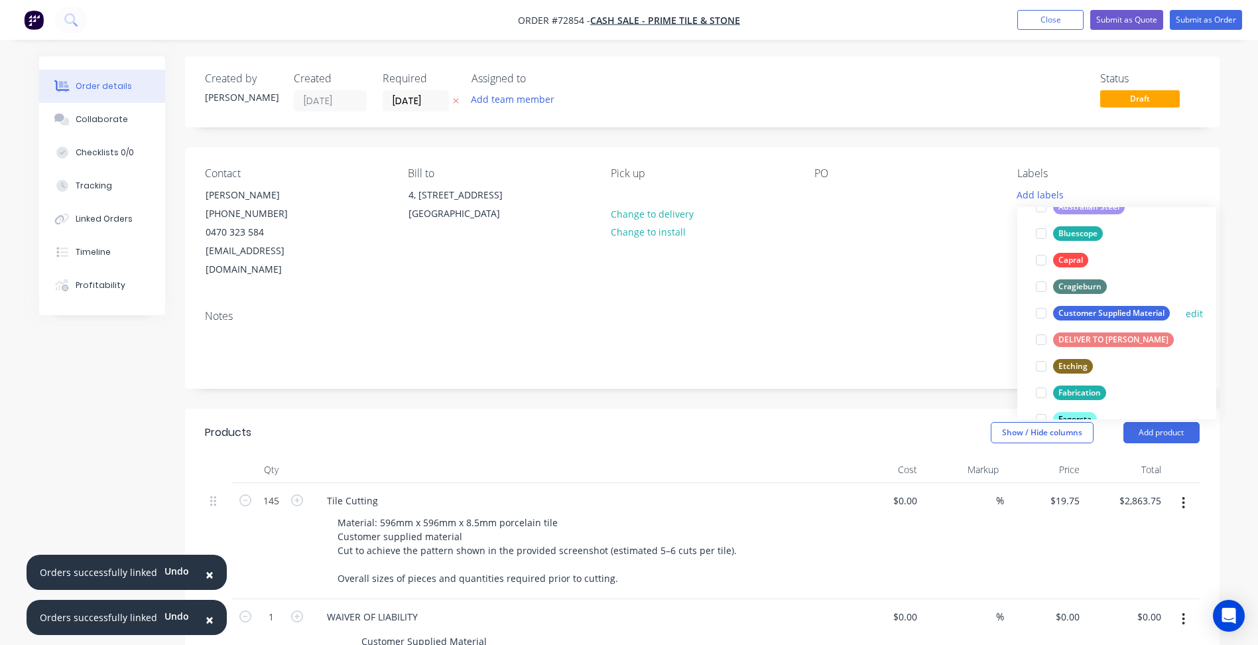
click at [1045, 311] on div at bounding box center [1041, 313] width 27 height 27
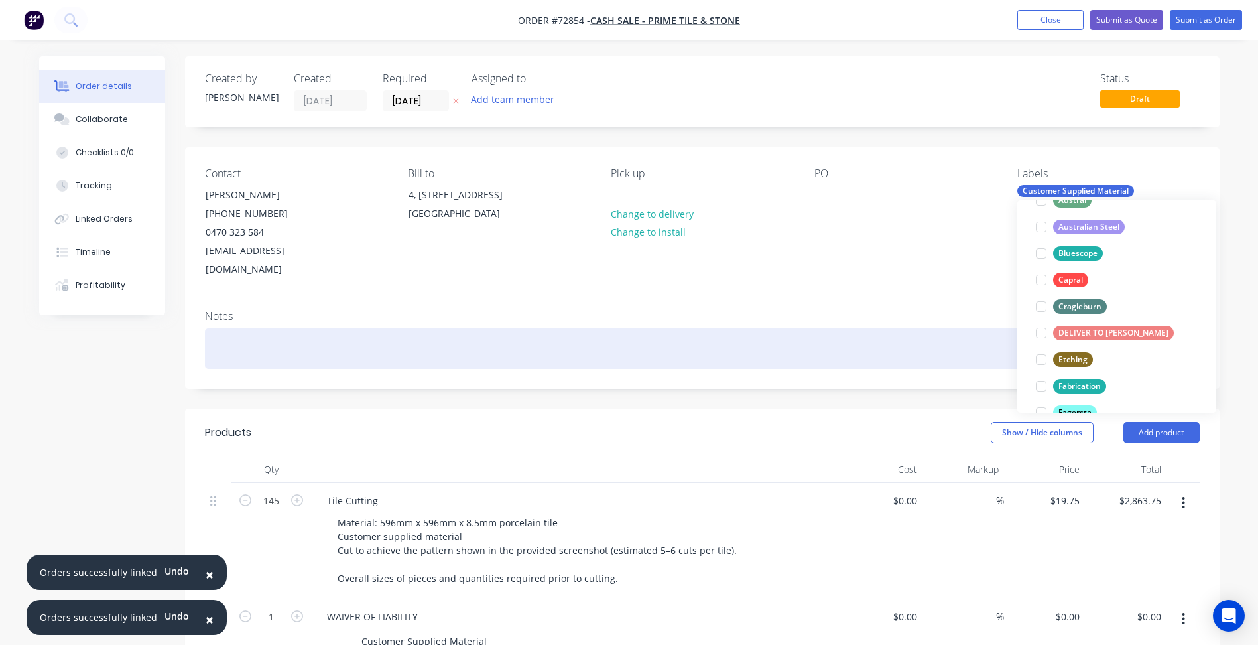
scroll to position [0, 0]
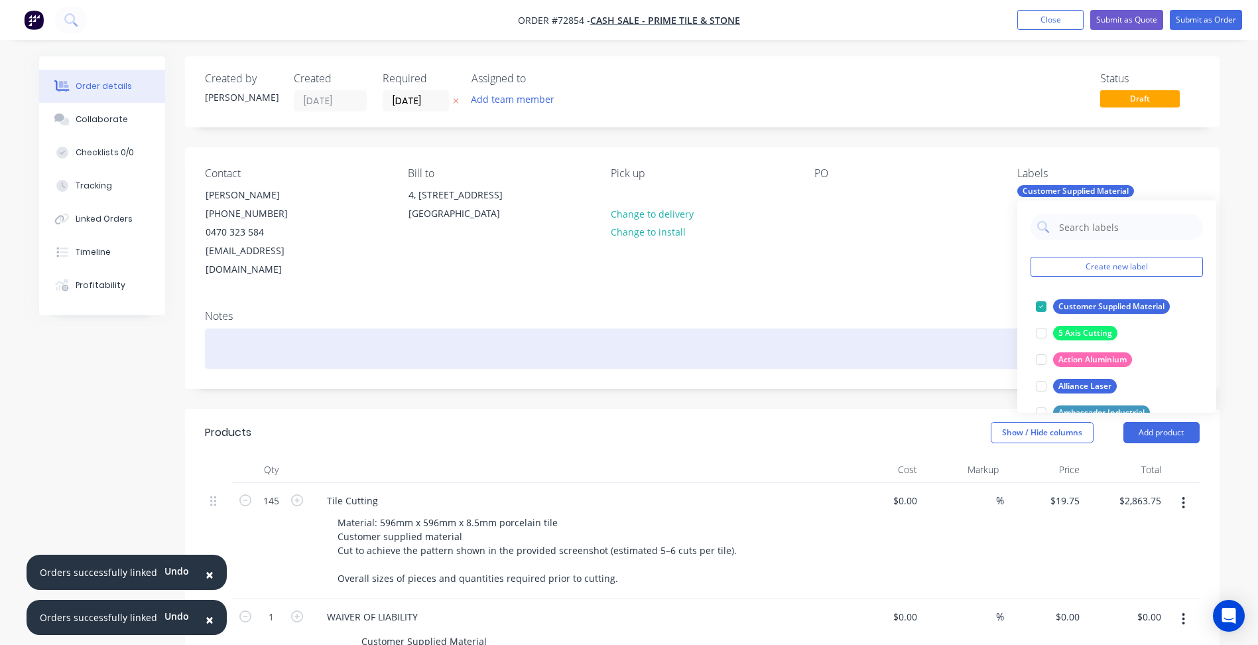
click at [856, 328] on div at bounding box center [702, 348] width 995 height 40
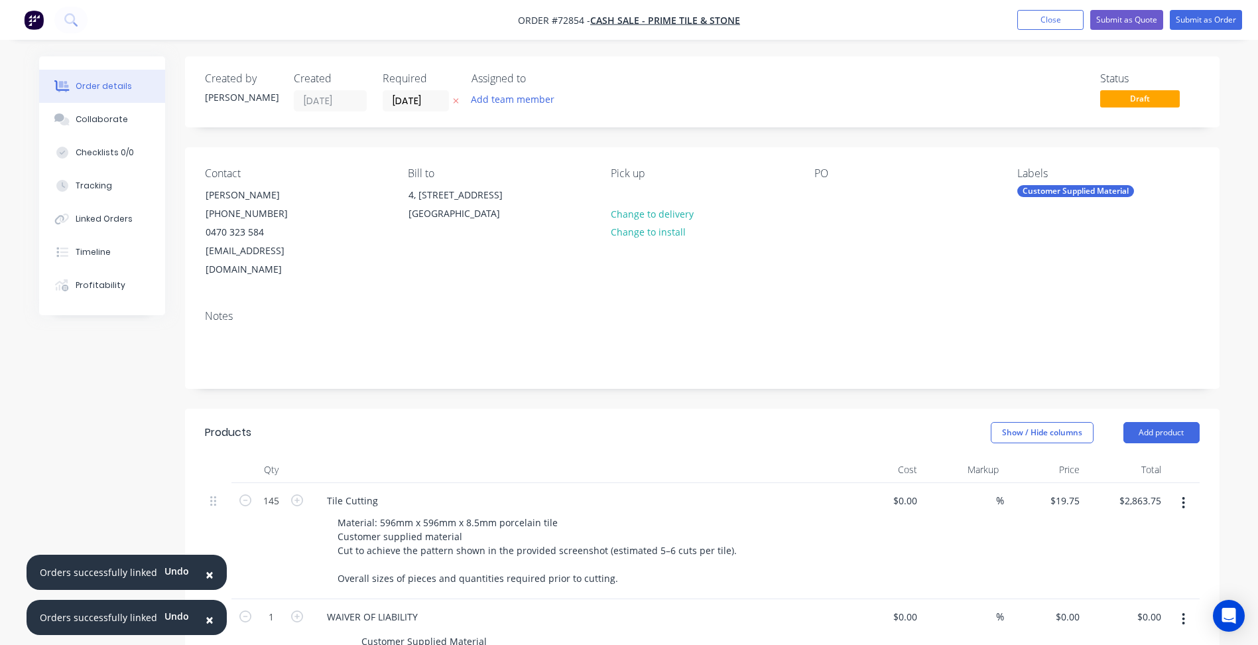
click at [873, 57] on div "Created by [PERSON_NAME] Created [DATE] Required [DATE] Assigned to Add team me…" at bounding box center [702, 91] width 1035 height 71
click at [575, 25] on span "Order #72854 -" at bounding box center [554, 20] width 72 height 13
copy span "72854"
click at [1132, 18] on button "Submit as Quote" at bounding box center [1126, 20] width 73 height 20
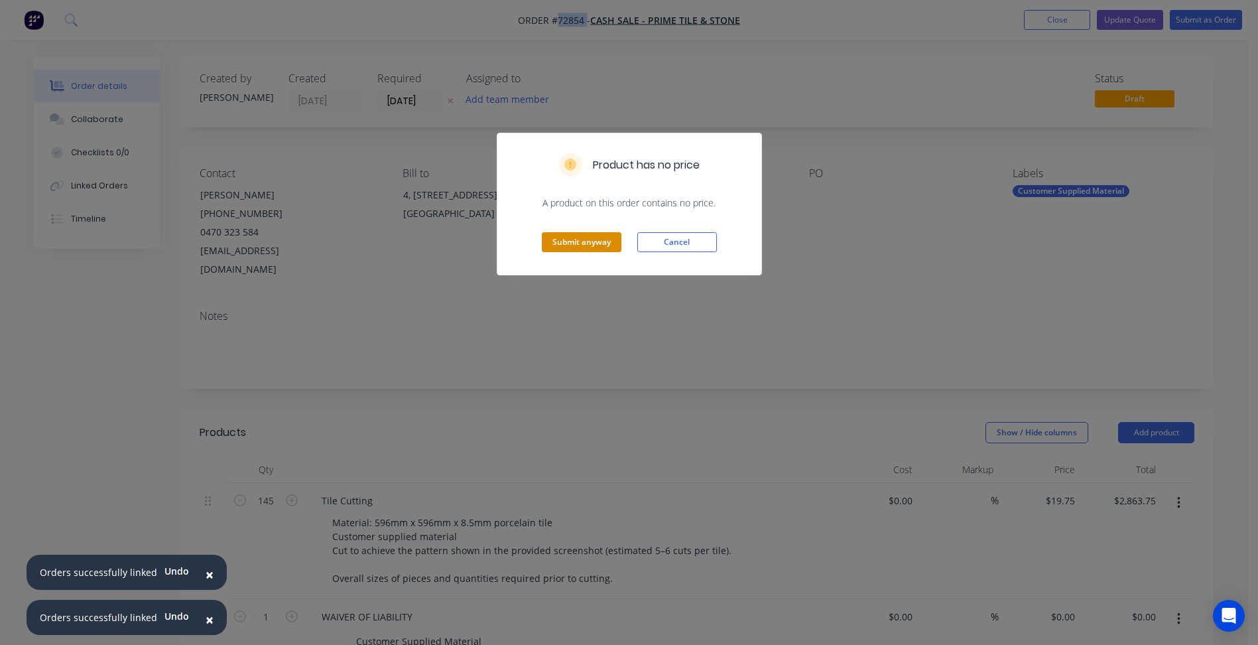
click at [571, 242] on button "Submit anyway" at bounding box center [582, 242] width 80 height 20
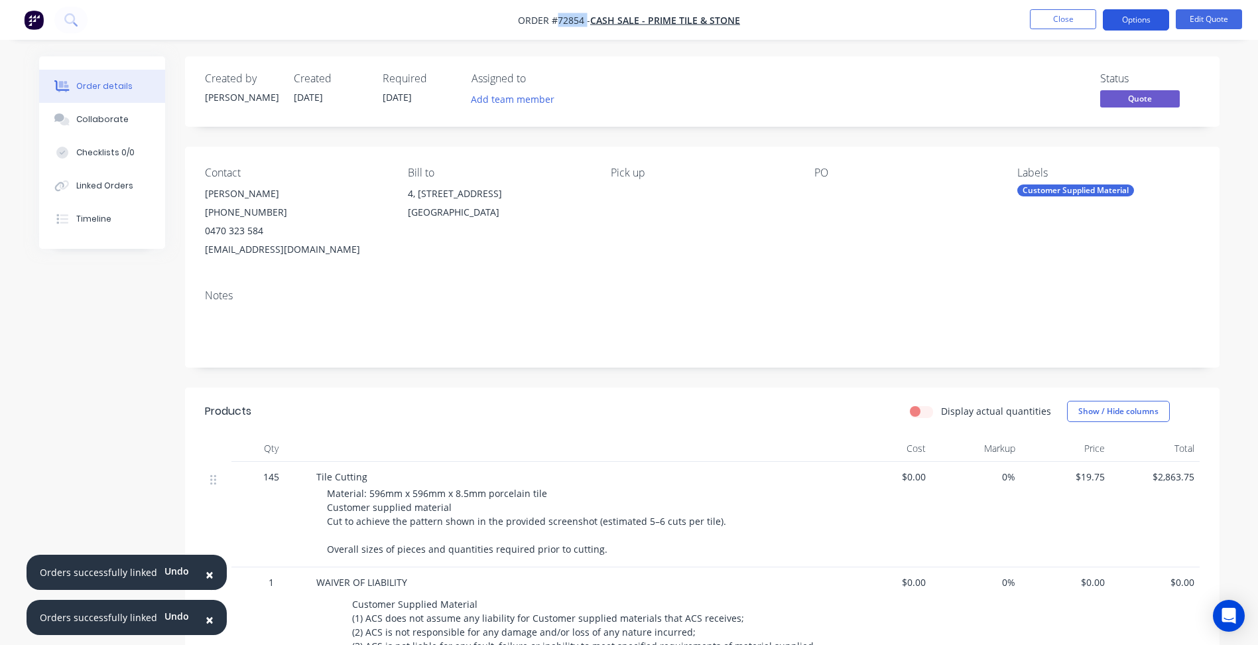
click at [1133, 23] on button "Options" at bounding box center [1136, 19] width 66 height 21
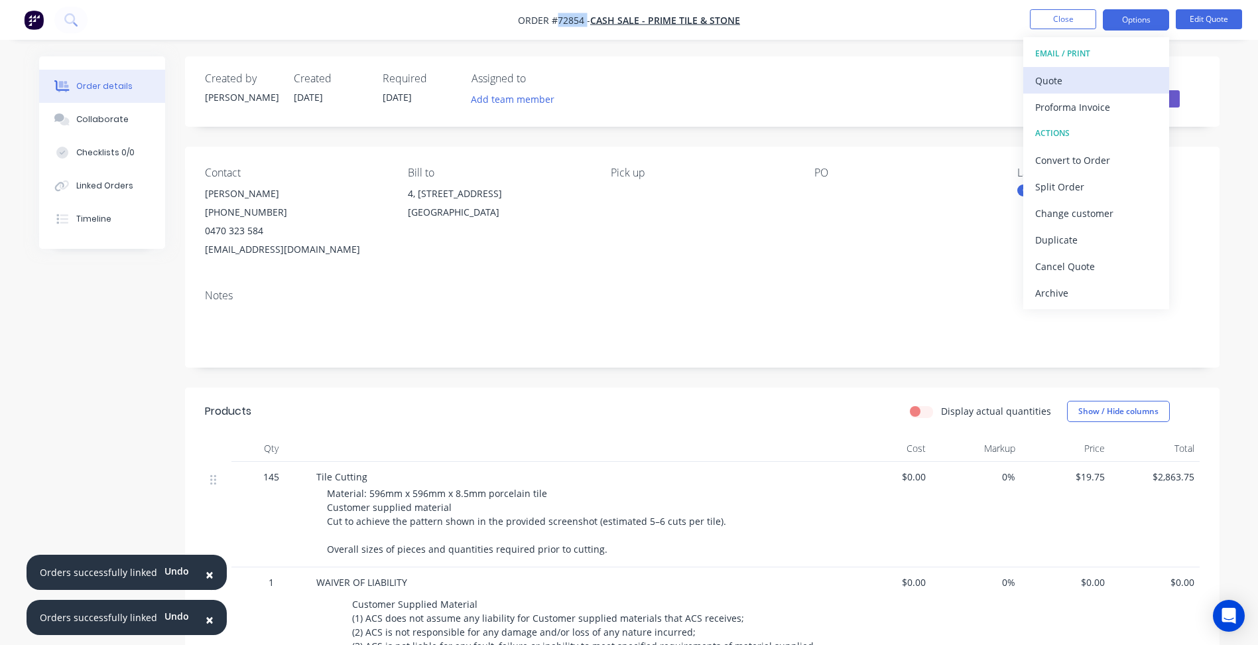
click at [1055, 86] on div "Quote" at bounding box center [1096, 80] width 122 height 19
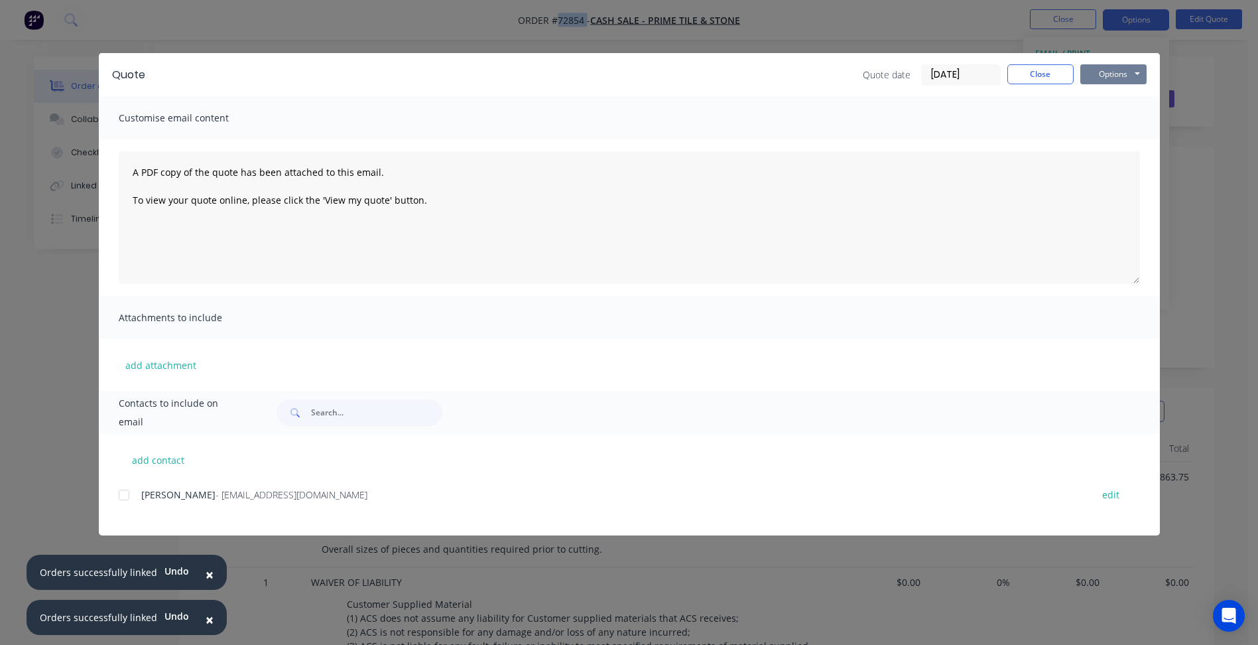
click at [1108, 80] on button "Options" at bounding box center [1113, 74] width 66 height 20
click at [1100, 96] on button "Preview" at bounding box center [1122, 98] width 85 height 22
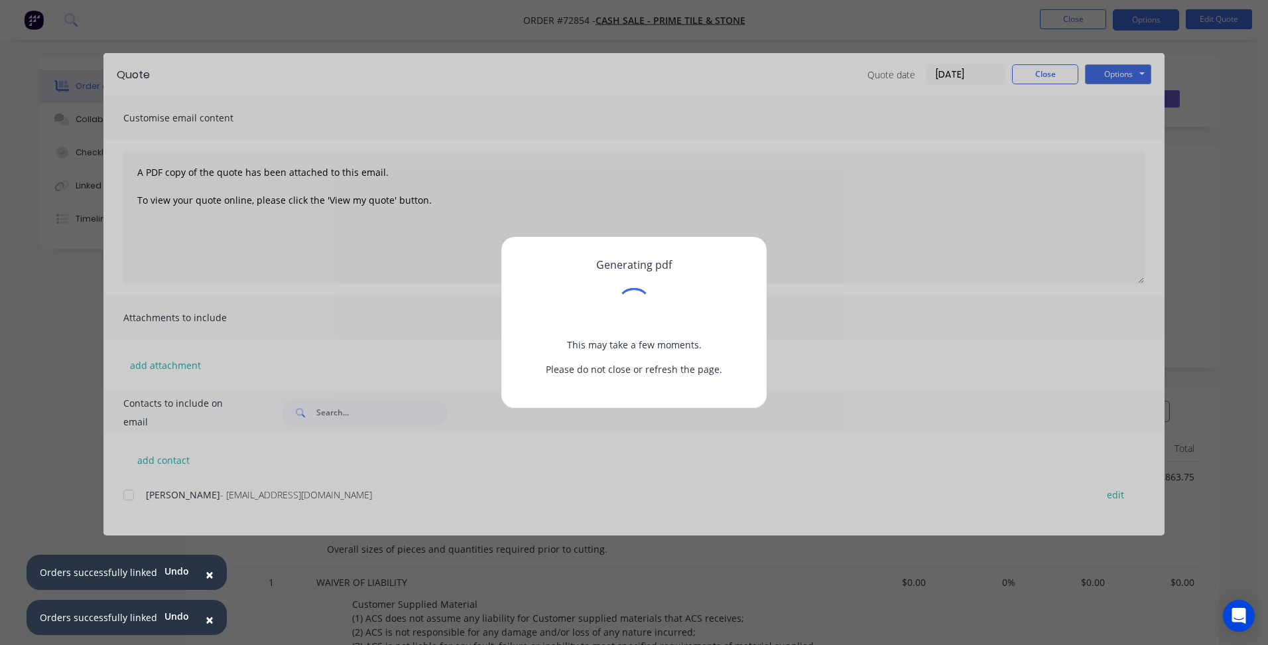
click at [1063, 85] on div "Generating pdf This may take a few moments. Please do not close or refresh the …" at bounding box center [634, 322] width 1268 height 645
click at [1055, 80] on div "Generating pdf This may take a few moments. Please do not close or refresh the …" at bounding box center [634, 322] width 1268 height 645
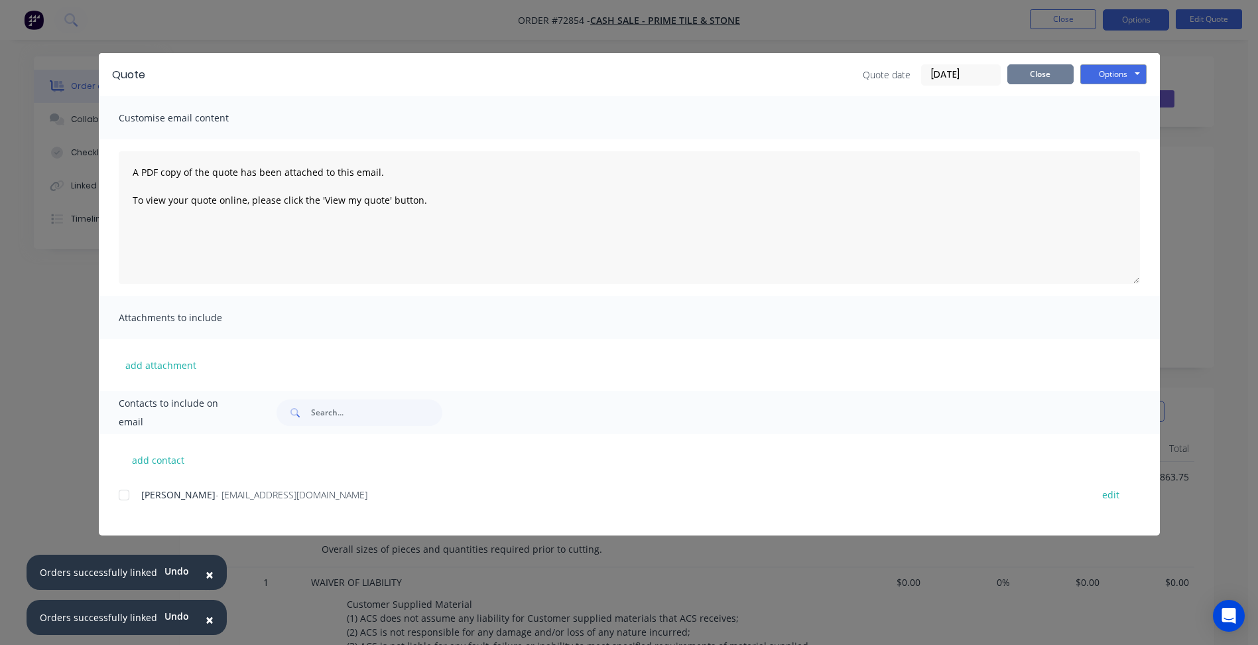
drag, startPoint x: 1055, startPoint y: 78, endPoint x: 1047, endPoint y: 69, distance: 11.3
click at [1054, 78] on button "Close" at bounding box center [1040, 74] width 66 height 20
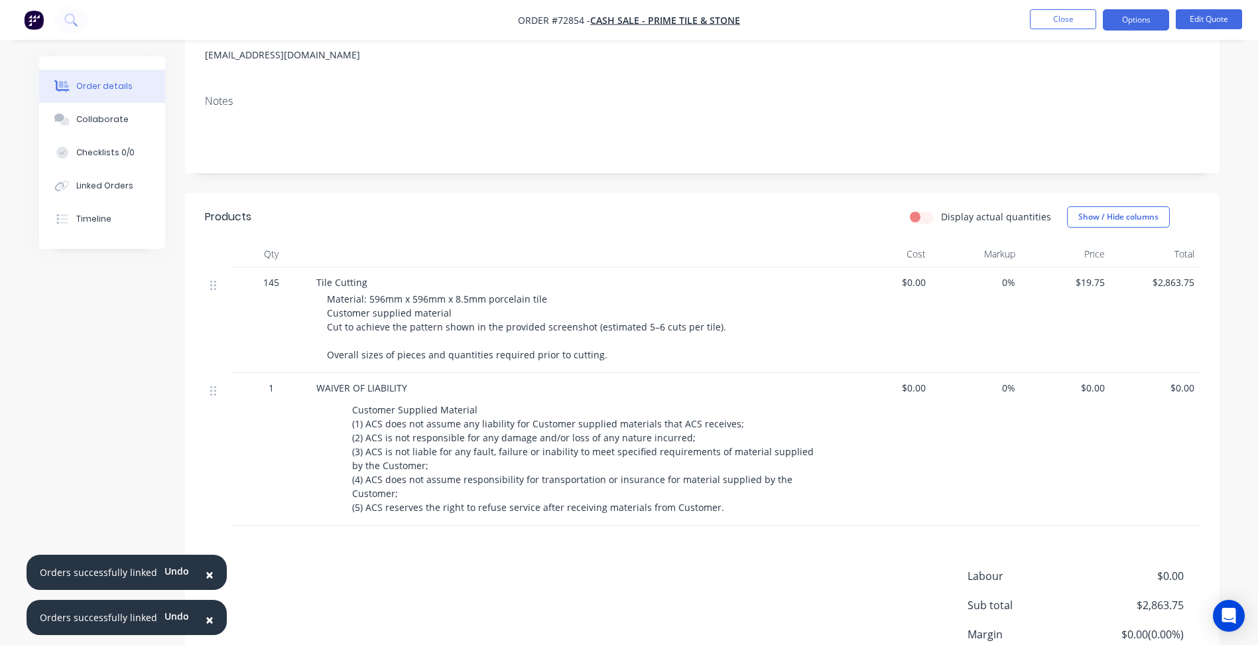
scroll to position [199, 0]
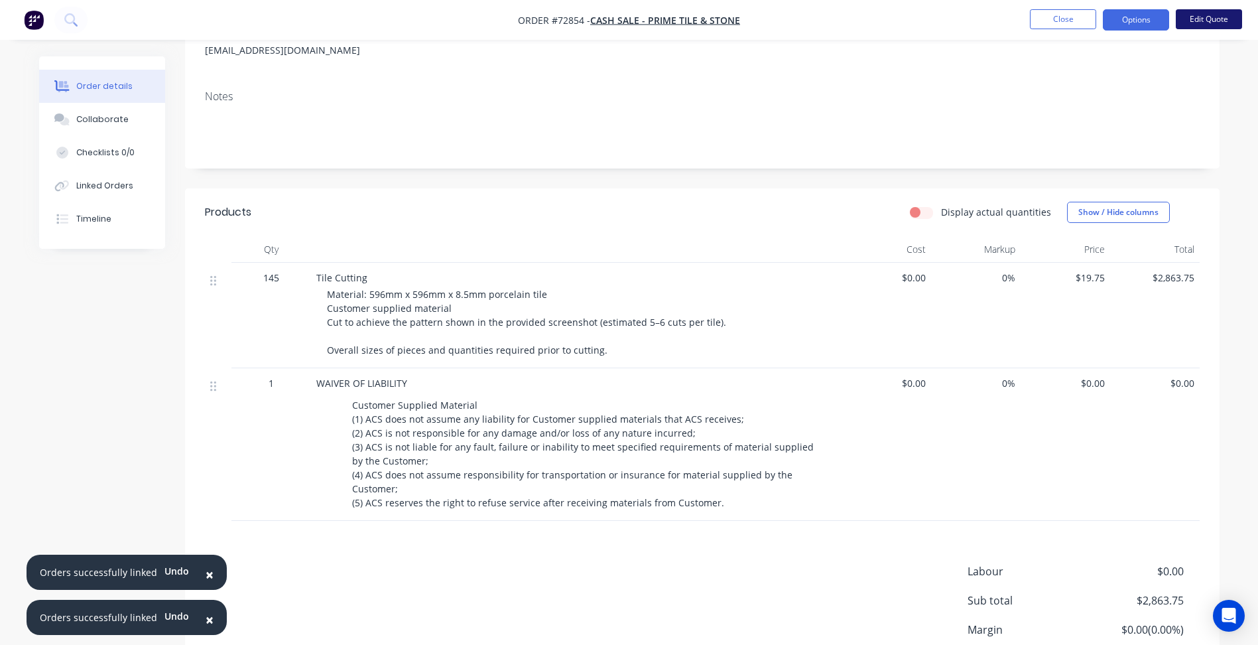
click at [1205, 18] on button "Edit Quote" at bounding box center [1209, 19] width 66 height 20
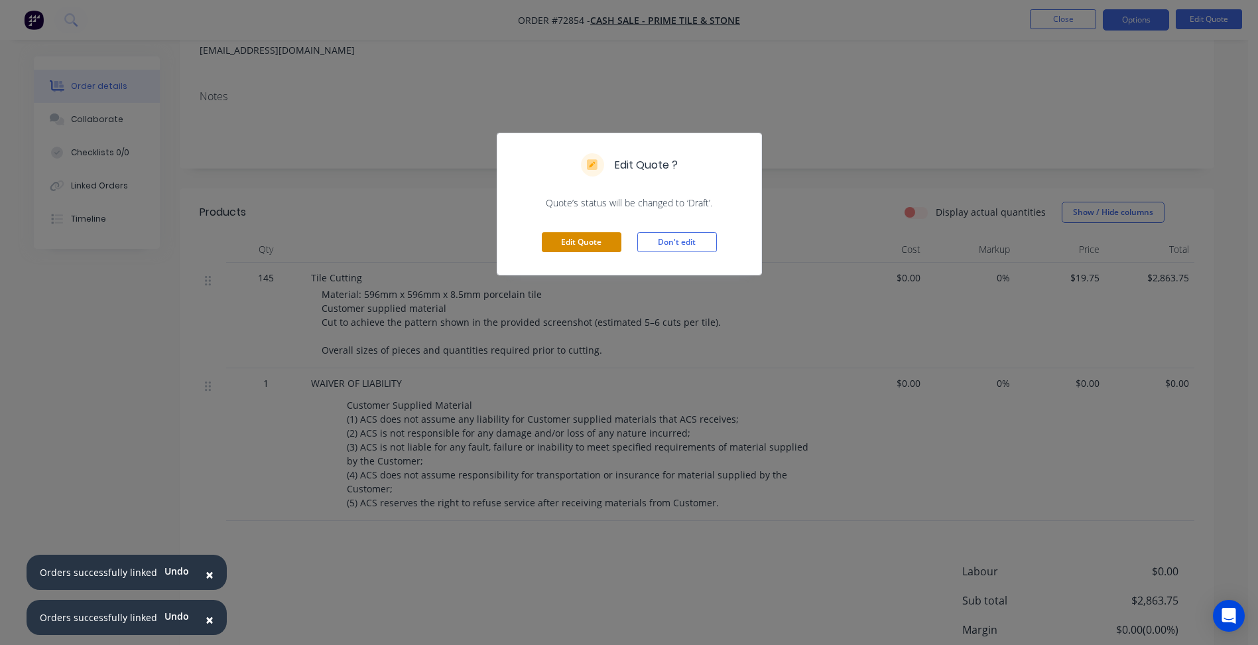
click at [583, 239] on button "Edit Quote" at bounding box center [582, 242] width 80 height 20
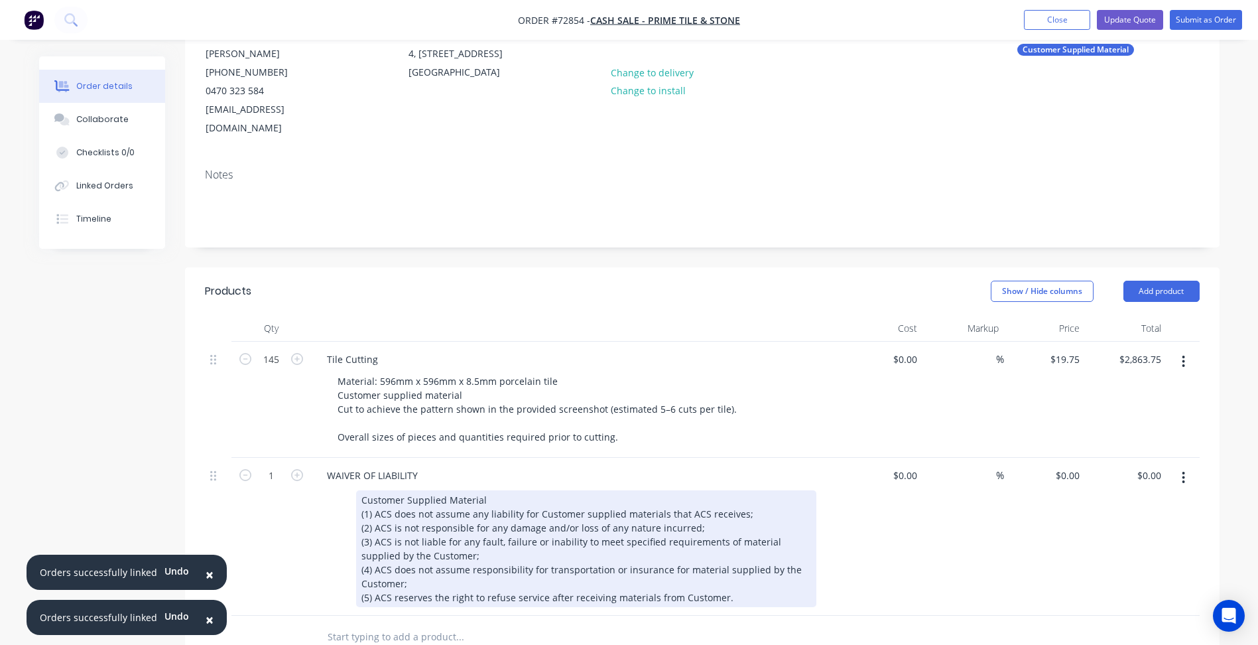
scroll to position [265, 0]
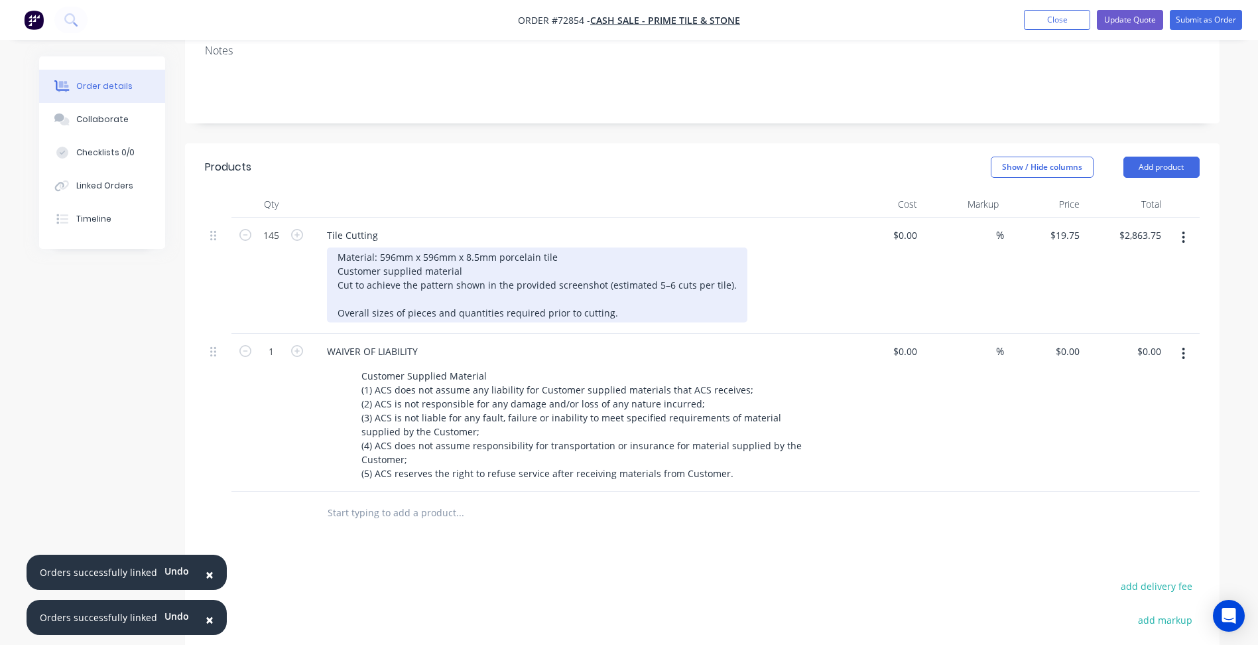
click at [621, 287] on div "Material: 596mm x 596mm x 8.5mm porcelain tile Customer supplied material Cut t…" at bounding box center [537, 284] width 421 height 75
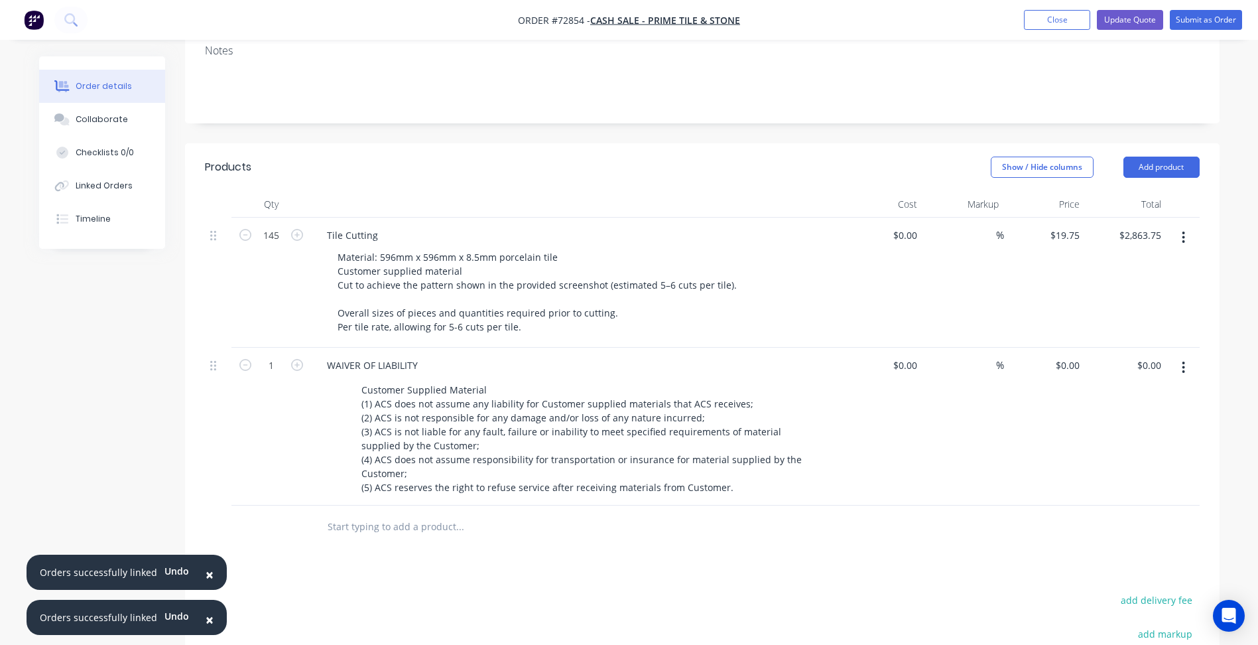
click at [1126, 33] on nav "Order #72854 - Cash Sale - Prime Tile & Stone Add product Close Update Quote Su…" at bounding box center [629, 20] width 1258 height 40
click at [1133, 20] on button "Update Quote" at bounding box center [1130, 20] width 66 height 20
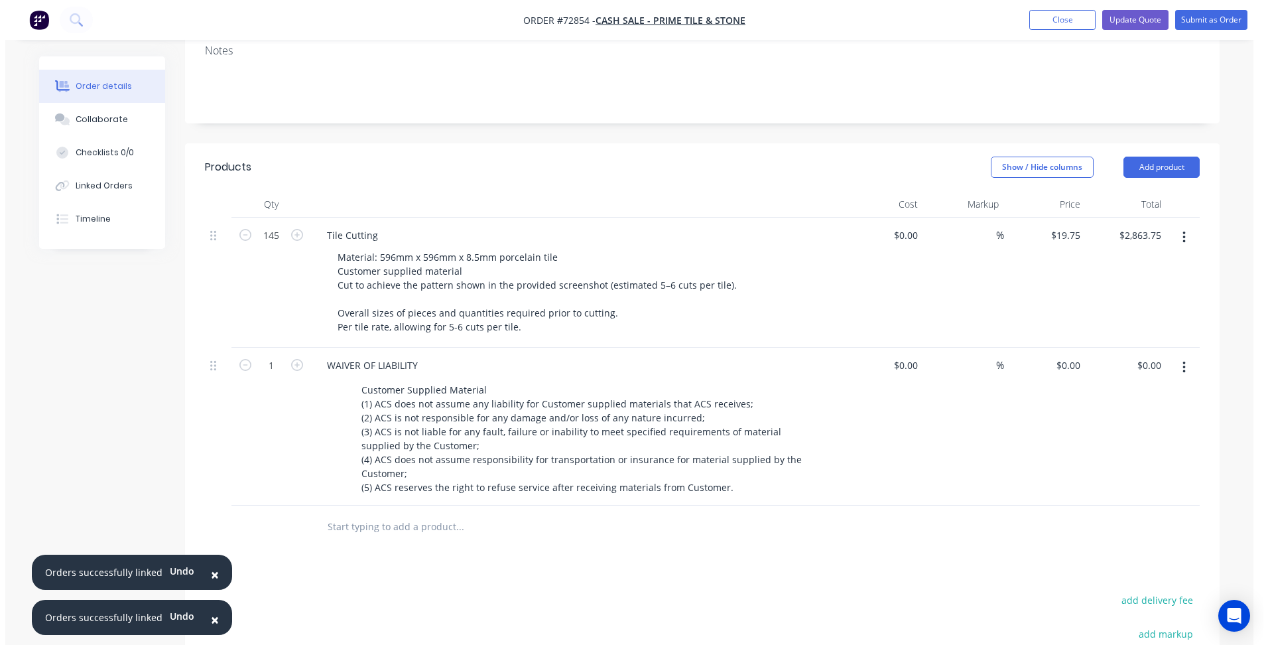
scroll to position [0, 0]
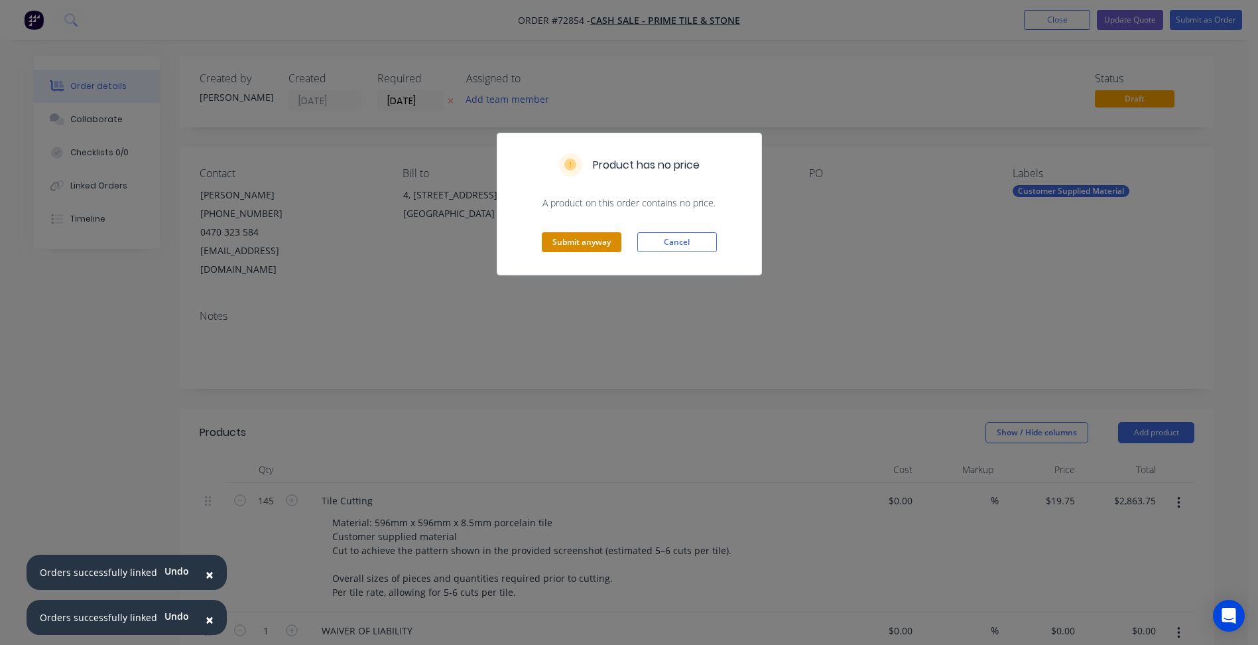
click at [556, 252] on button "Submit anyway" at bounding box center [582, 242] width 80 height 20
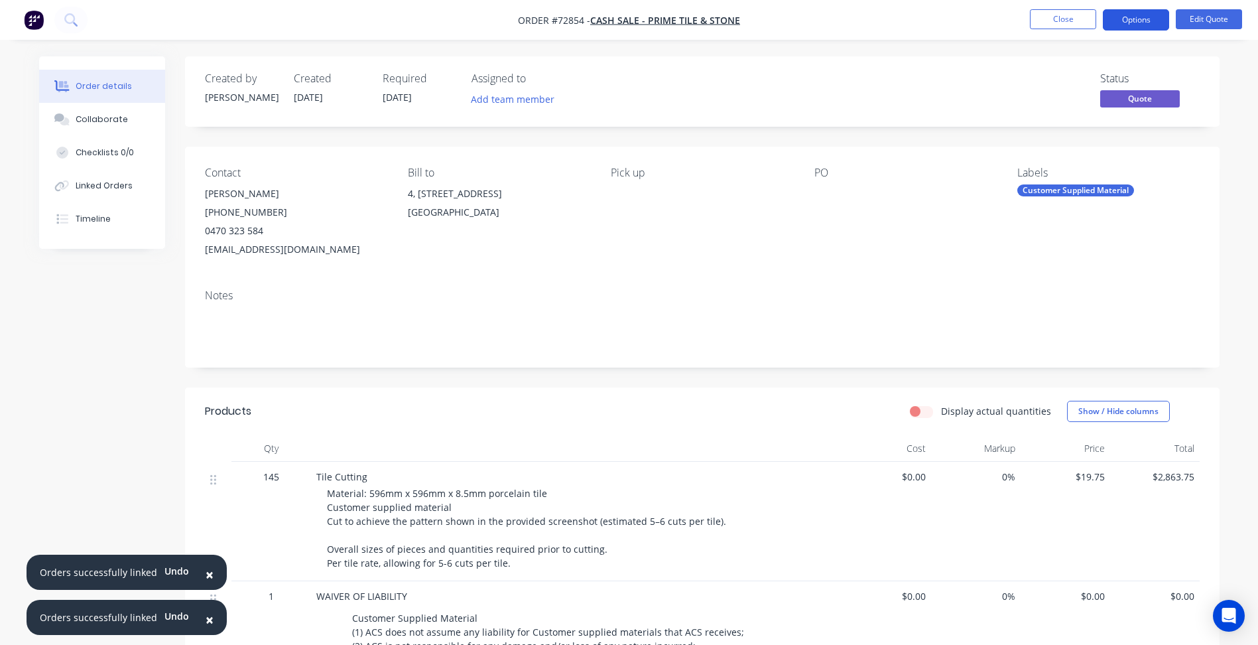
click at [1149, 10] on button "Options" at bounding box center [1136, 19] width 66 height 21
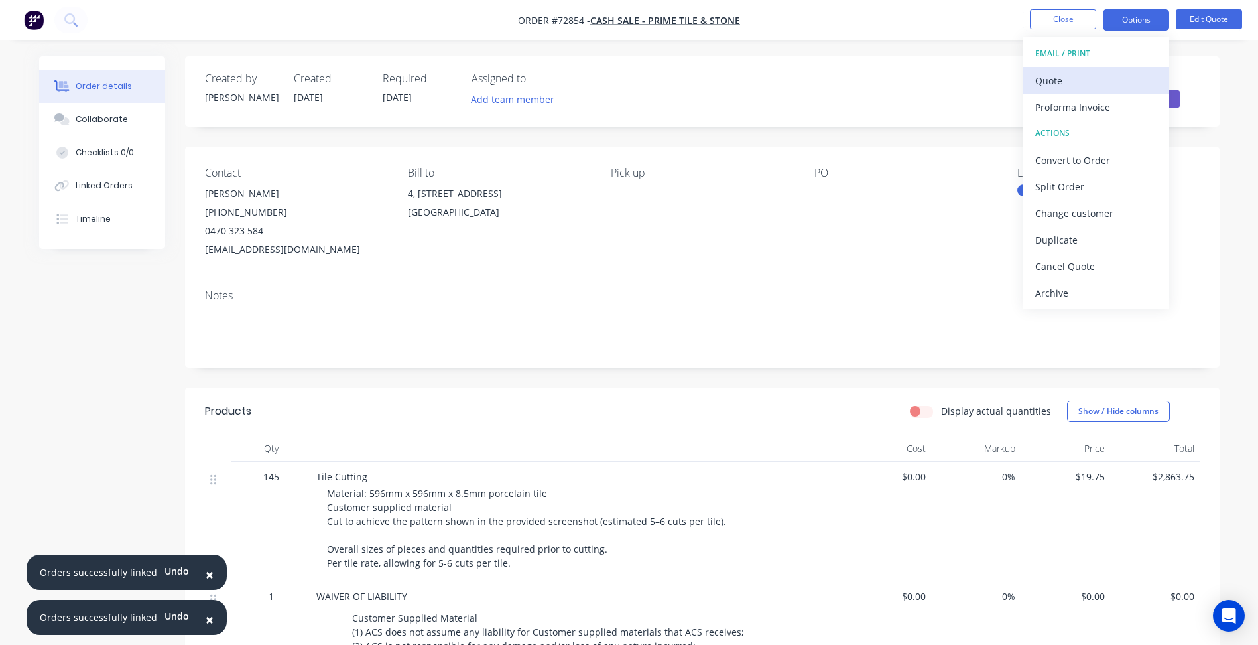
click at [1079, 75] on div "Quote" at bounding box center [1096, 80] width 122 height 19
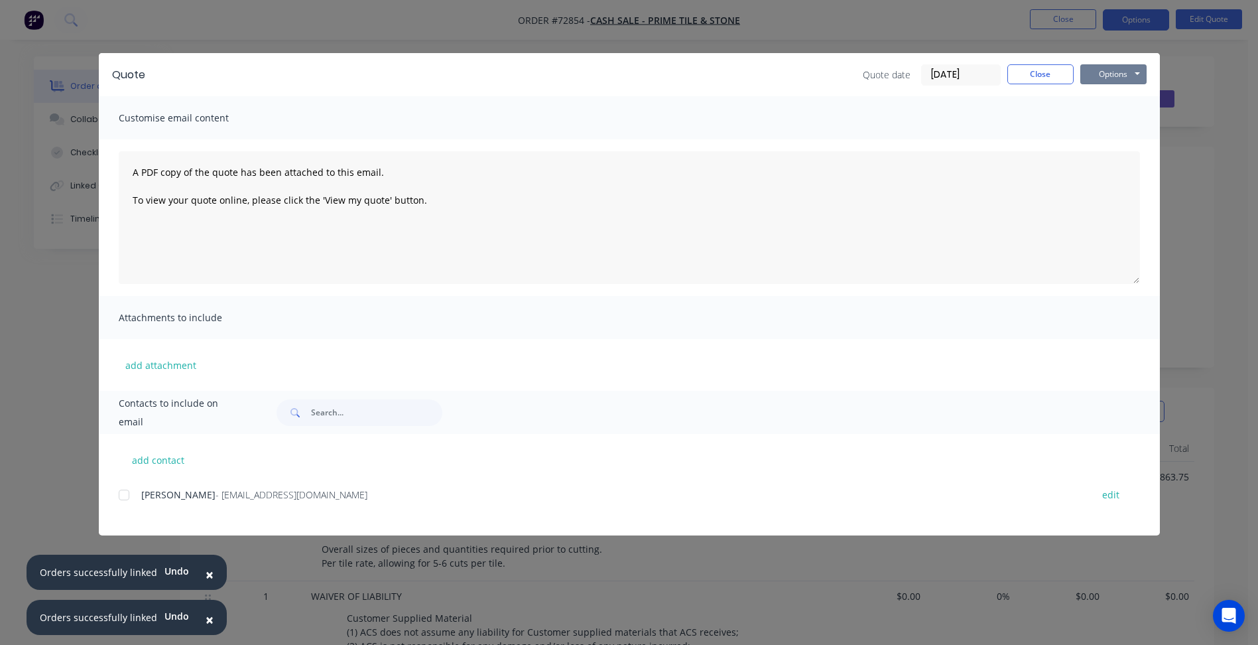
click at [1109, 82] on button "Options" at bounding box center [1113, 74] width 66 height 20
click at [1118, 102] on button "Preview" at bounding box center [1122, 98] width 85 height 22
click at [1051, 76] on button "Close" at bounding box center [1040, 74] width 66 height 20
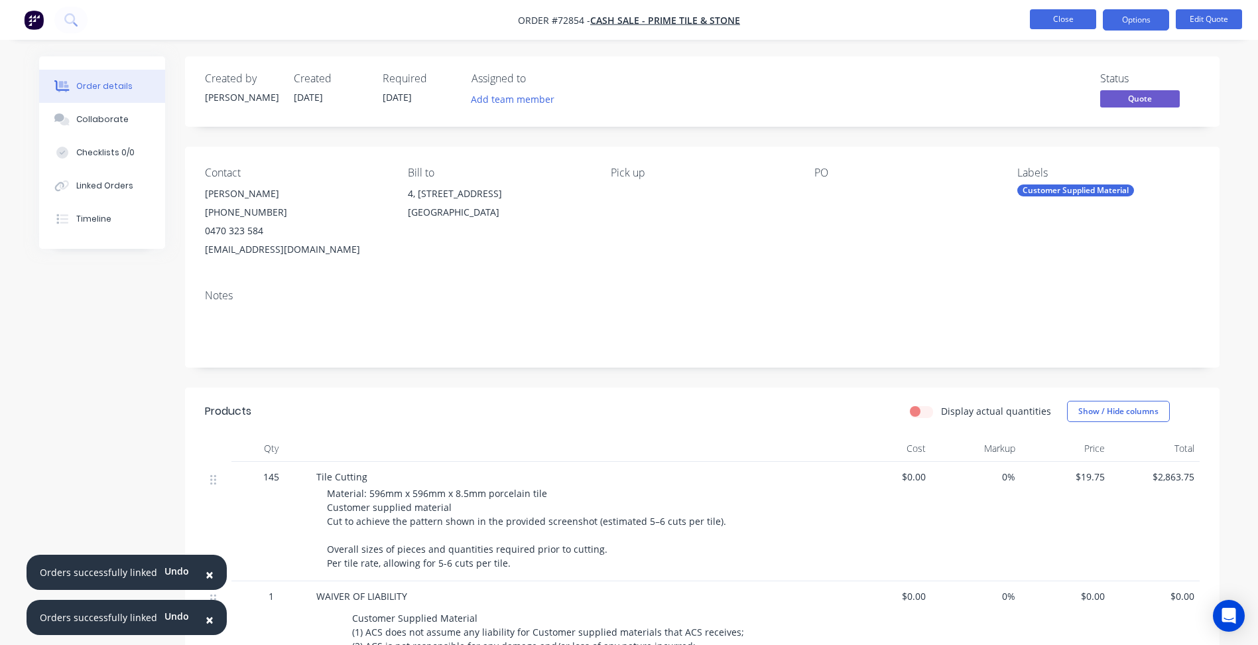
click at [1066, 20] on button "Close" at bounding box center [1063, 19] width 66 height 20
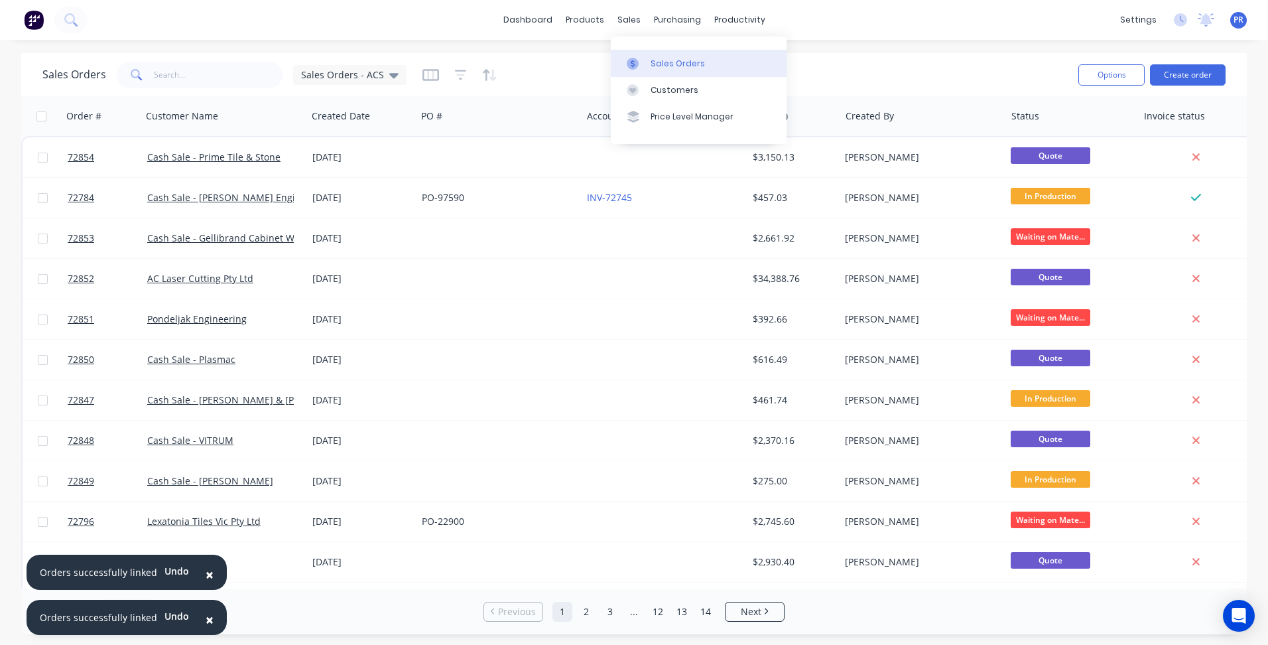
click at [655, 60] on div "Sales Orders" at bounding box center [678, 64] width 54 height 12
click at [1185, 82] on button "Create order" at bounding box center [1188, 74] width 76 height 21
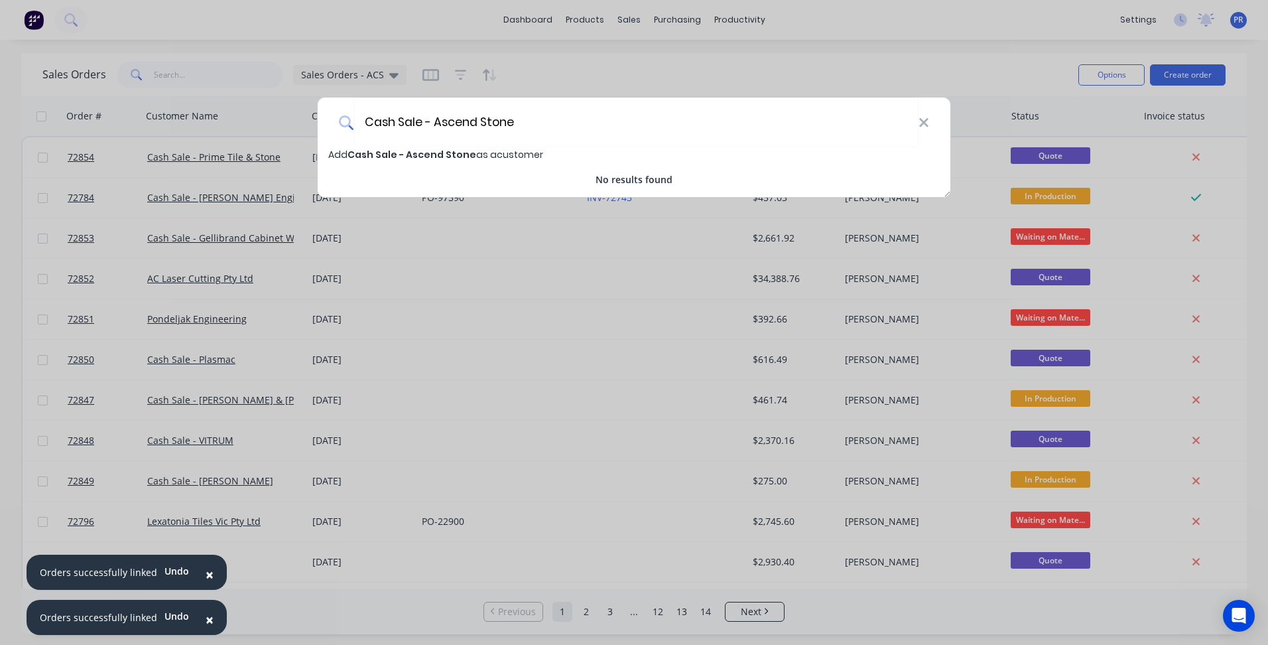
type input "Cash Sale - Ascend Stone"
click at [487, 157] on span "Add Cash Sale - Ascend Stone as a customer" at bounding box center [435, 154] width 215 height 13
select select "AU"
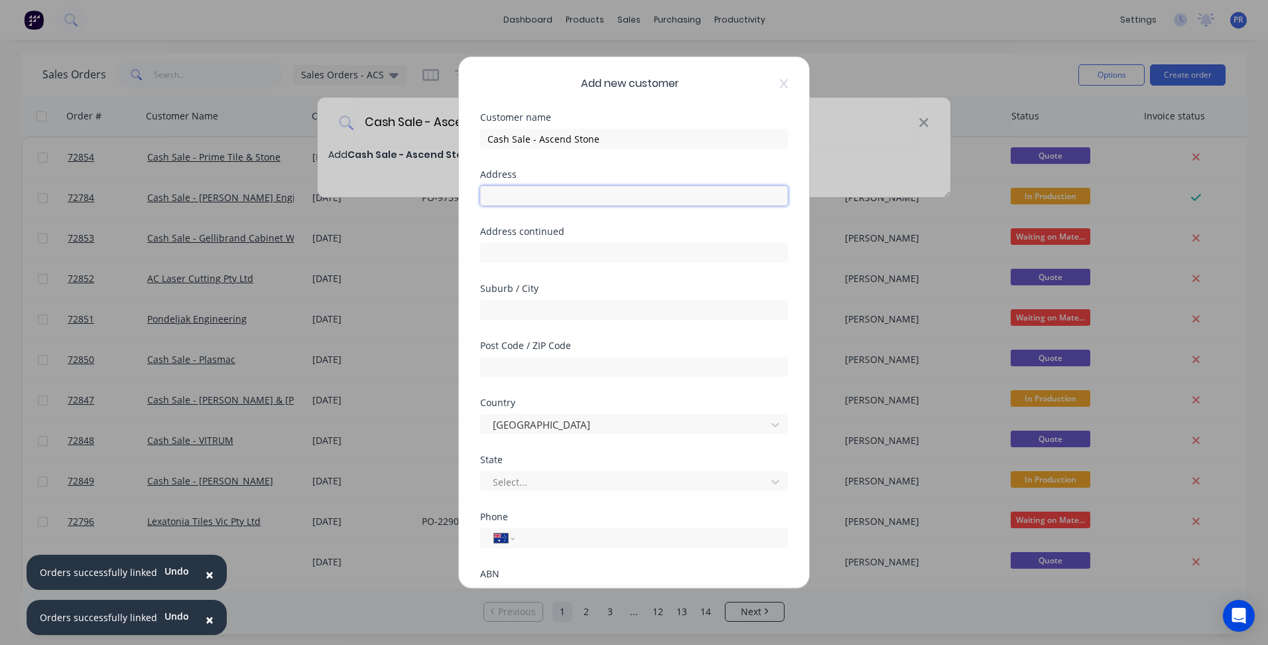
click at [527, 203] on input "text" at bounding box center [634, 196] width 308 height 20
type input "Unit 3"
click at [578, 249] on input "text" at bounding box center [634, 253] width 308 height 20
type input "[STREET_ADDRESS]"
click at [537, 312] on input "text" at bounding box center [634, 310] width 308 height 20
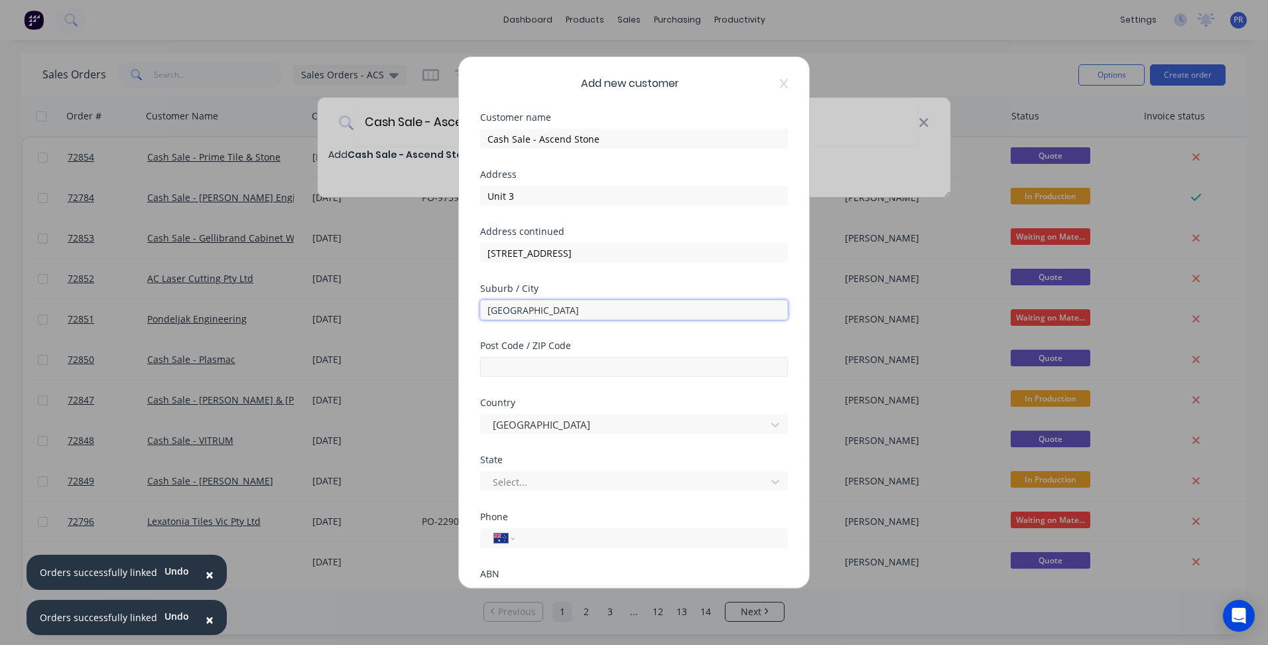
type input "[GEOGRAPHIC_DATA]"
click at [543, 359] on input "text" at bounding box center [634, 367] width 308 height 20
type input "3074"
type input "v"
click at [525, 504] on div "Victoria" at bounding box center [629, 511] width 298 height 25
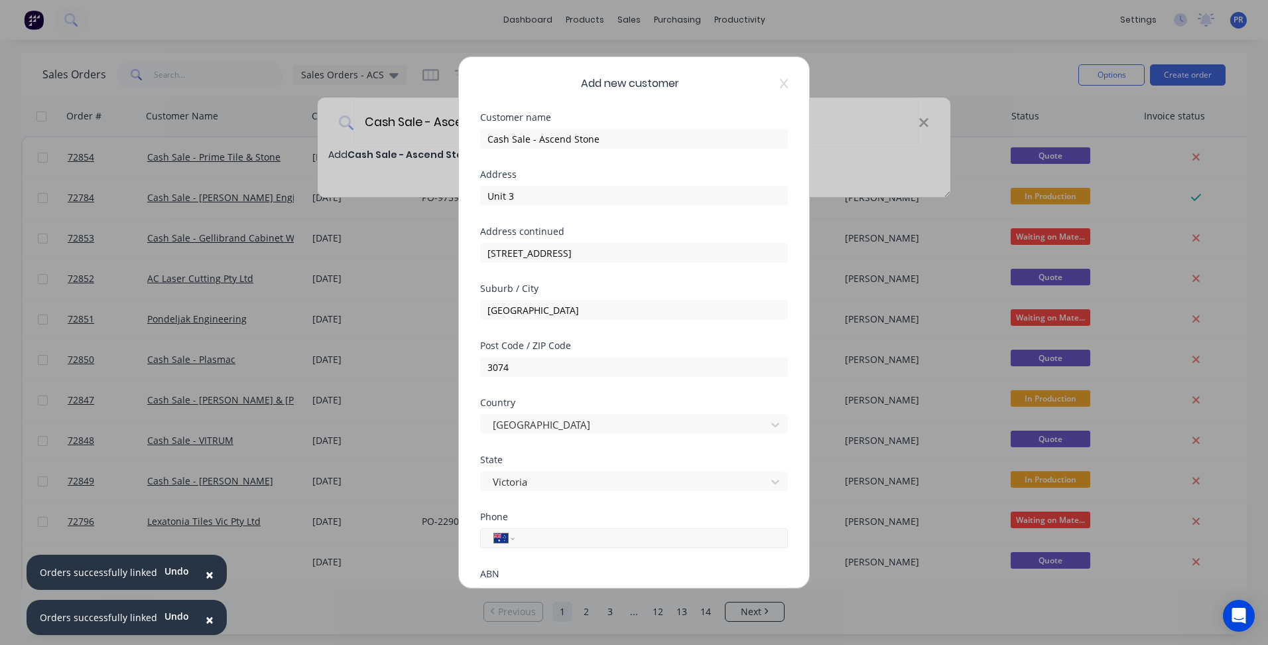
click at [546, 537] on input "tel" at bounding box center [649, 538] width 250 height 15
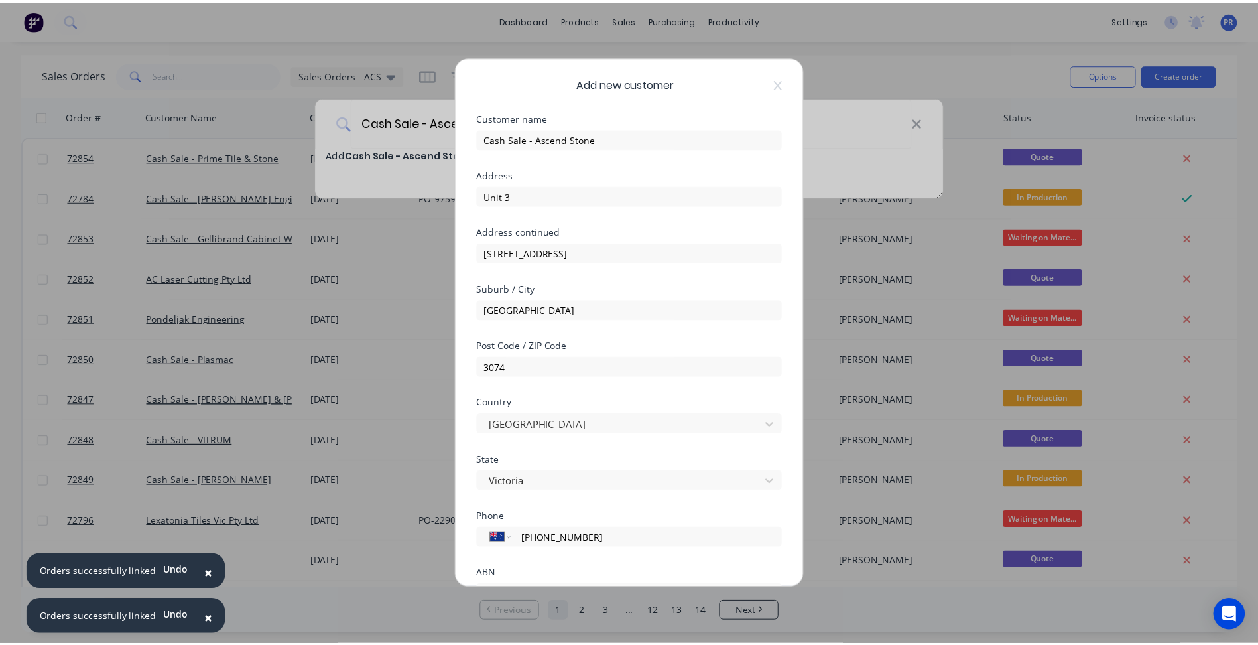
scroll to position [117, 0]
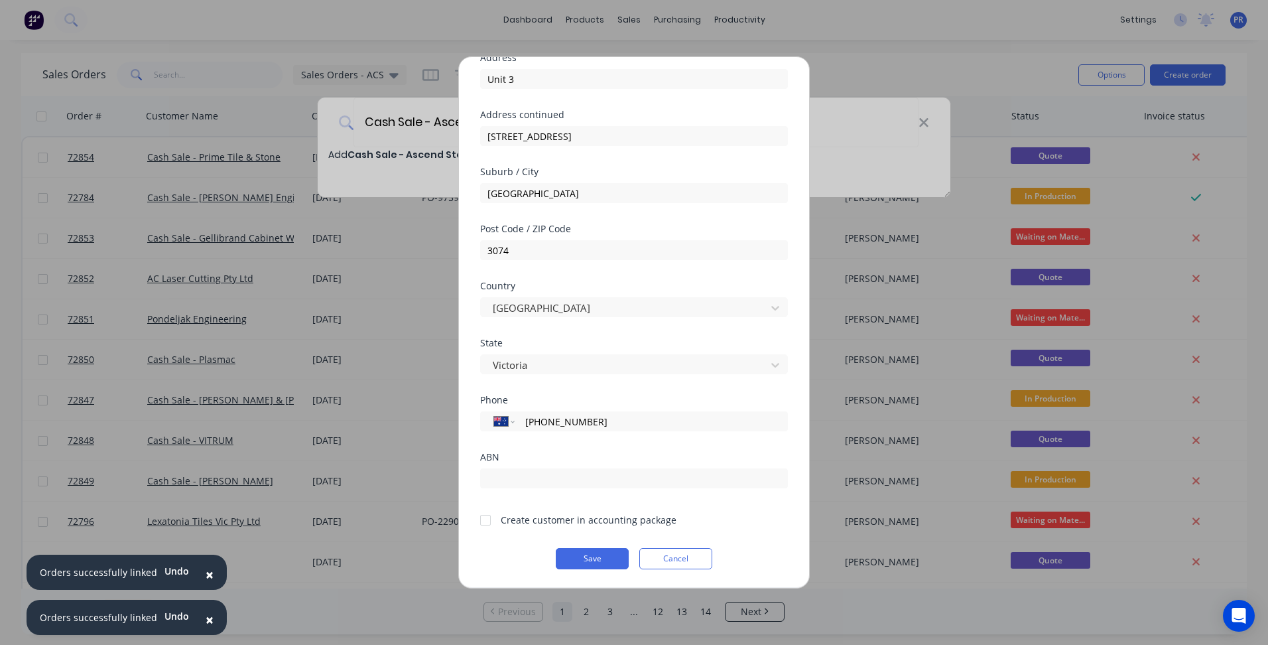
type input "[PHONE_NUMBER]"
click at [518, 480] on input "text" at bounding box center [634, 478] width 308 height 20
paste input "15 6034 992 70"
type input "15 6034 992 70"
click at [482, 523] on div at bounding box center [485, 520] width 27 height 27
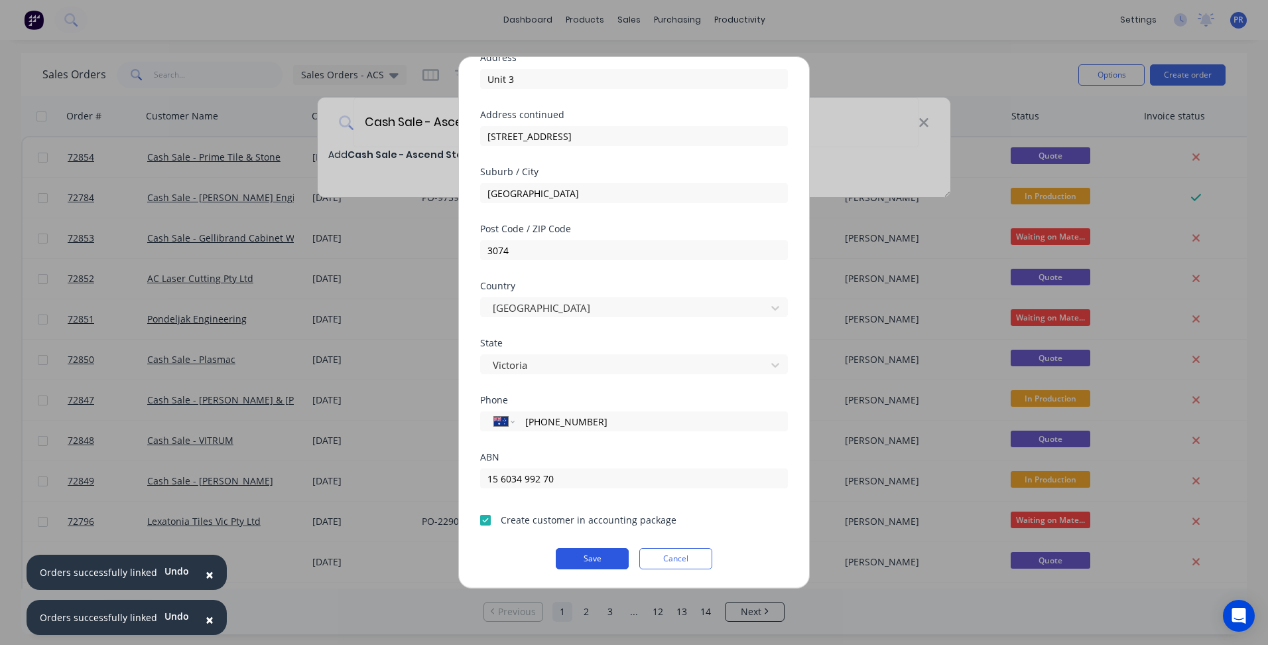
click at [582, 556] on button "Save" at bounding box center [592, 558] width 73 height 21
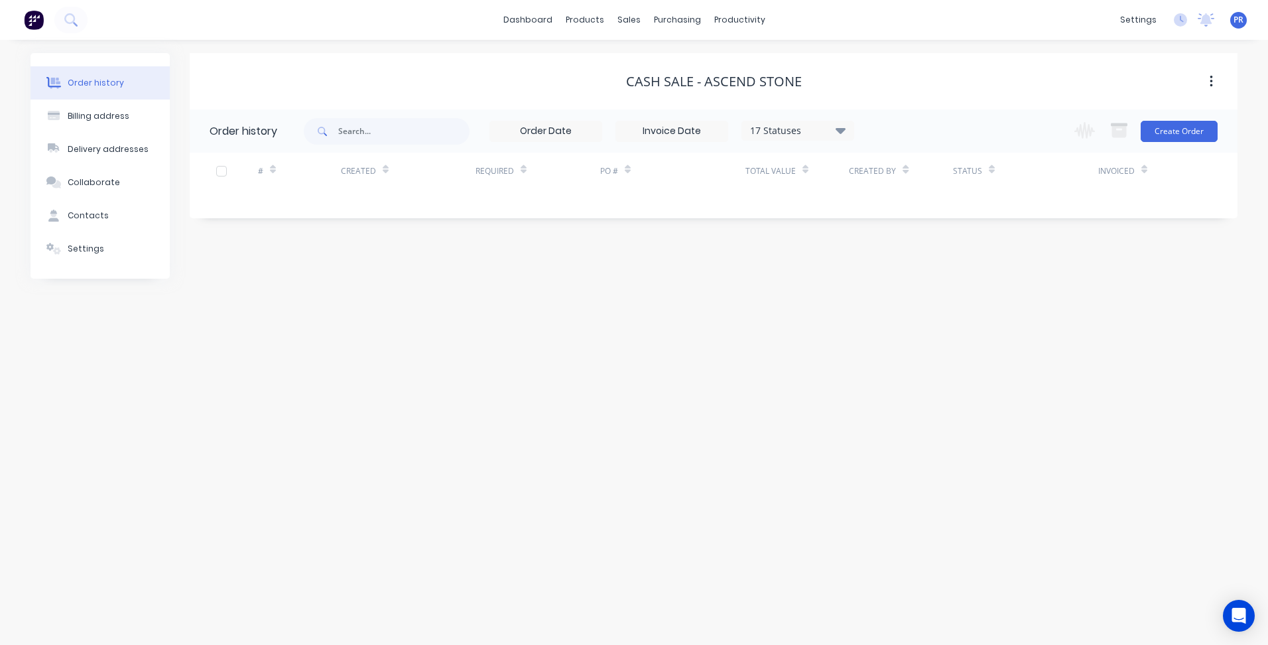
click at [1170, 143] on div "Change order status Submitted Secondary Process Outsourced Waiting on Material …" at bounding box center [1142, 130] width 151 height 43
click at [1171, 133] on button "Create Order" at bounding box center [1179, 131] width 77 height 21
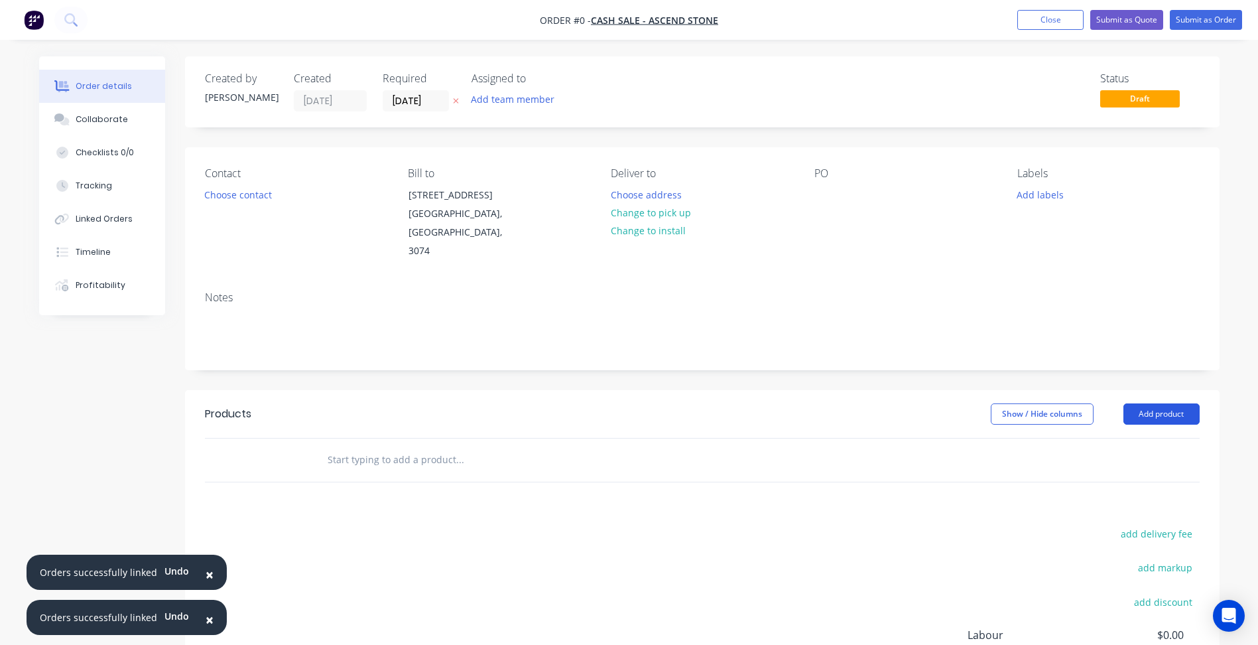
click at [1162, 403] on button "Add product" at bounding box center [1162, 413] width 76 height 21
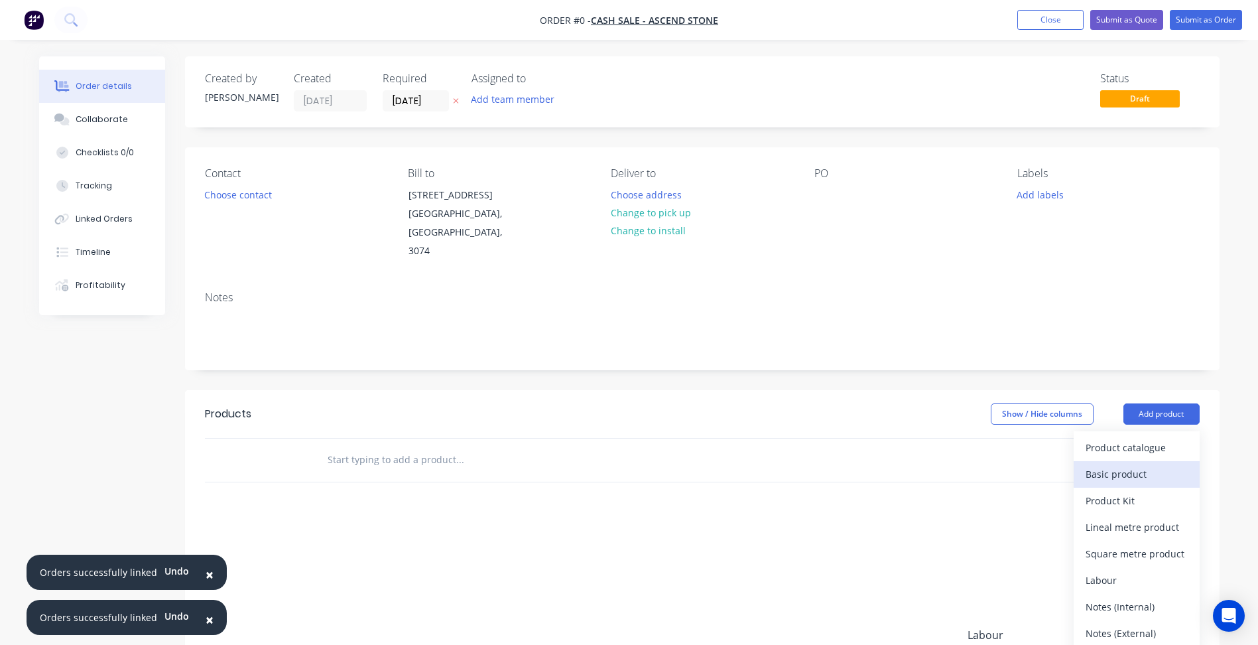
click at [1144, 464] on div "Basic product" at bounding box center [1137, 473] width 102 height 19
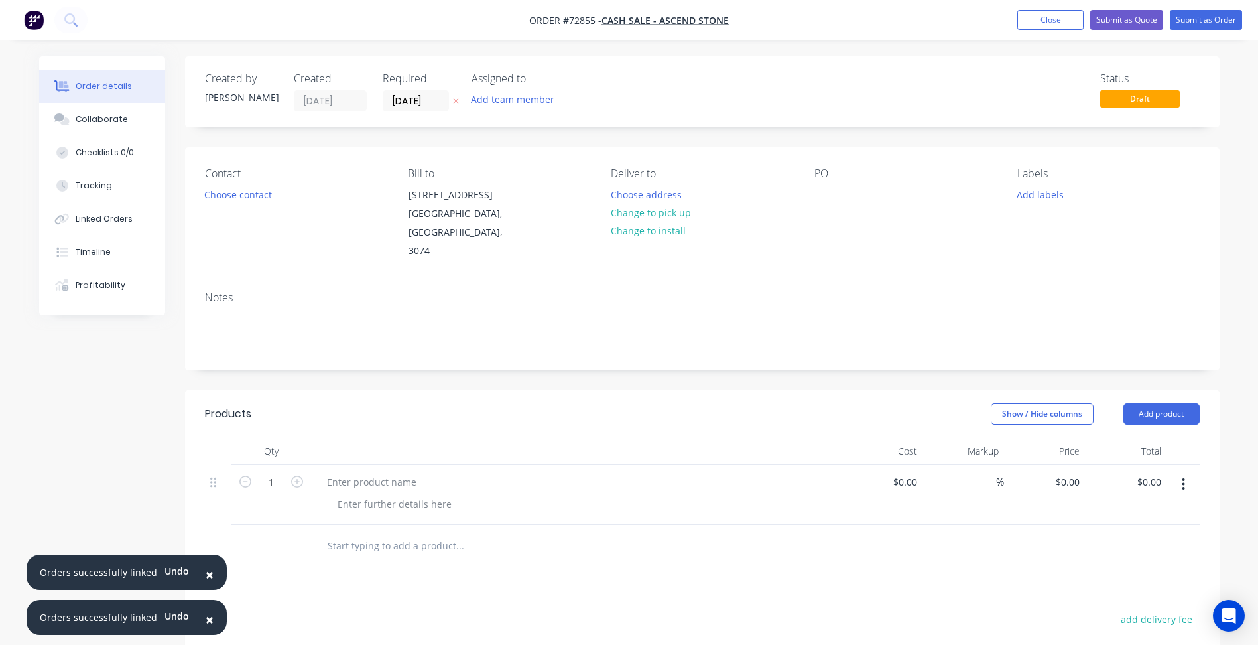
click at [578, 21] on span "Order #72855 -" at bounding box center [565, 20] width 72 height 13
copy span "72855"
click at [1047, 23] on button "Close" at bounding box center [1050, 20] width 66 height 20
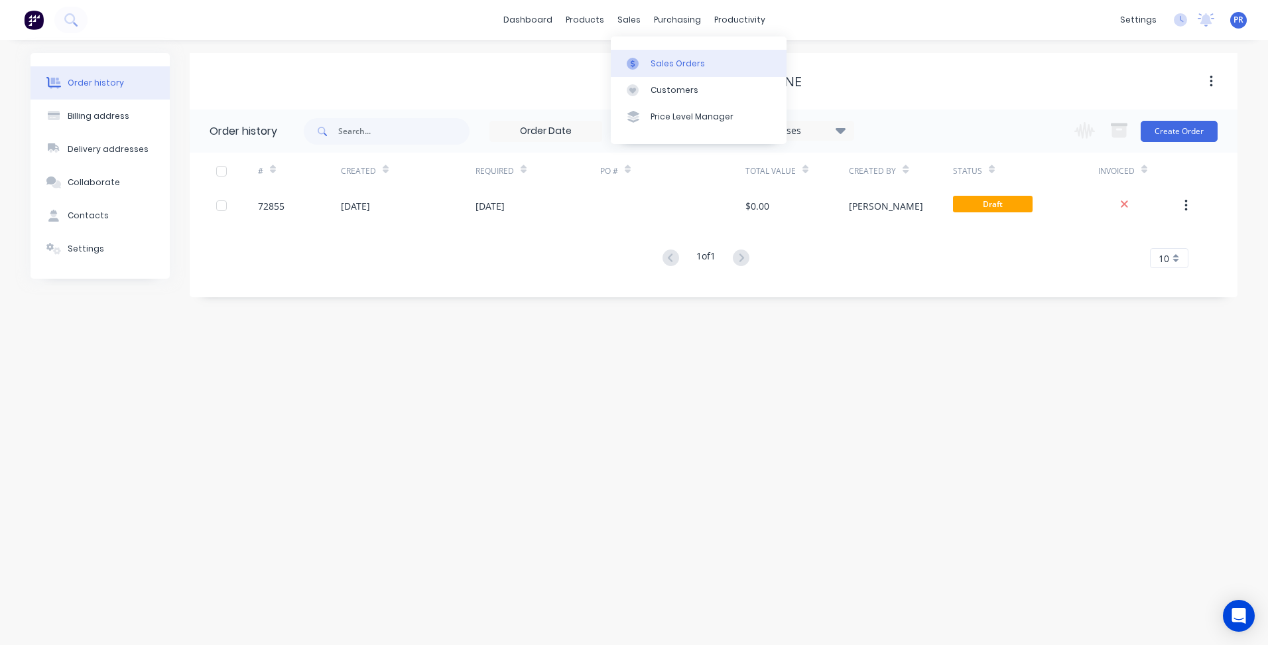
click at [652, 62] on div "Sales Orders" at bounding box center [678, 64] width 54 height 12
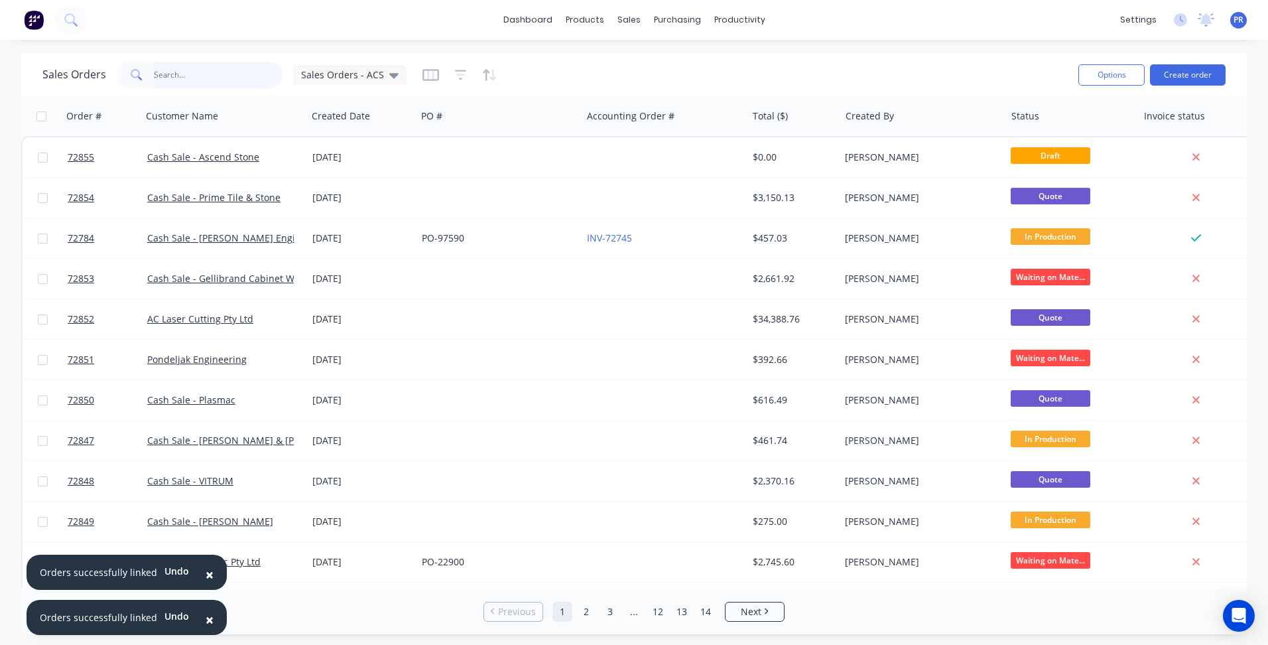
drag, startPoint x: 191, startPoint y: 77, endPoint x: 78, endPoint y: 65, distance: 113.4
click at [170, 77] on input "text" at bounding box center [218, 75] width 129 height 27
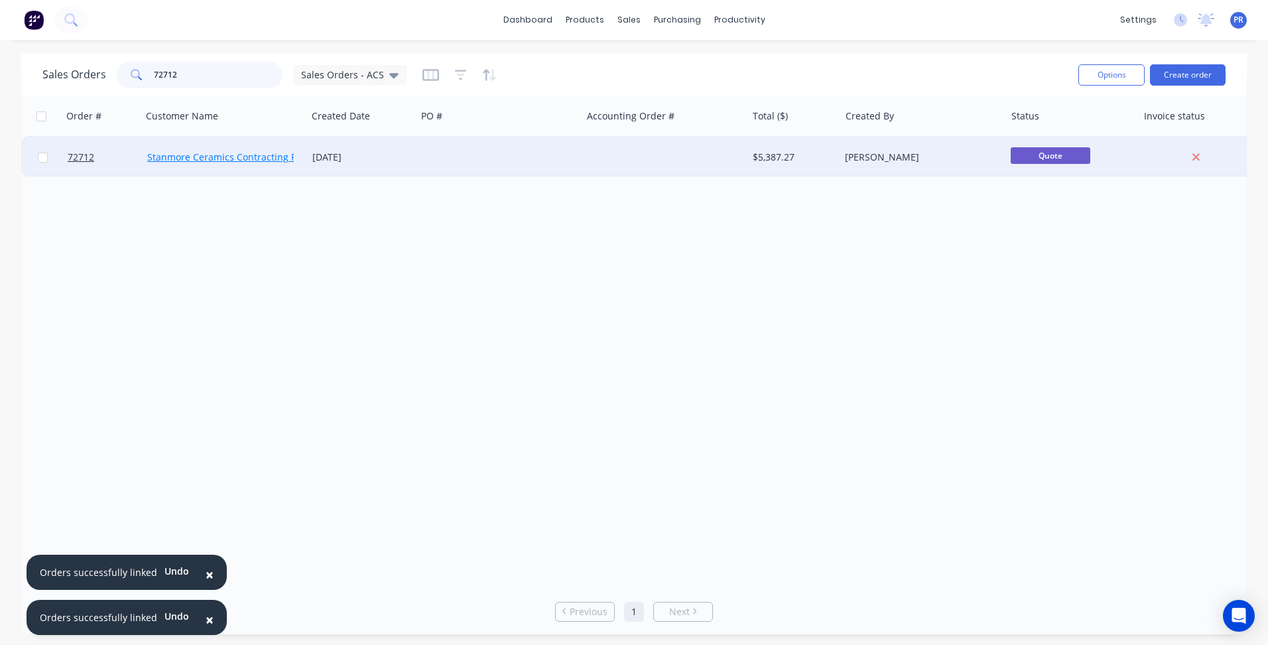
type input "72712"
click at [266, 161] on link "Stanmore Ceramics Contracting Pty Ltd" at bounding box center [234, 157] width 174 height 13
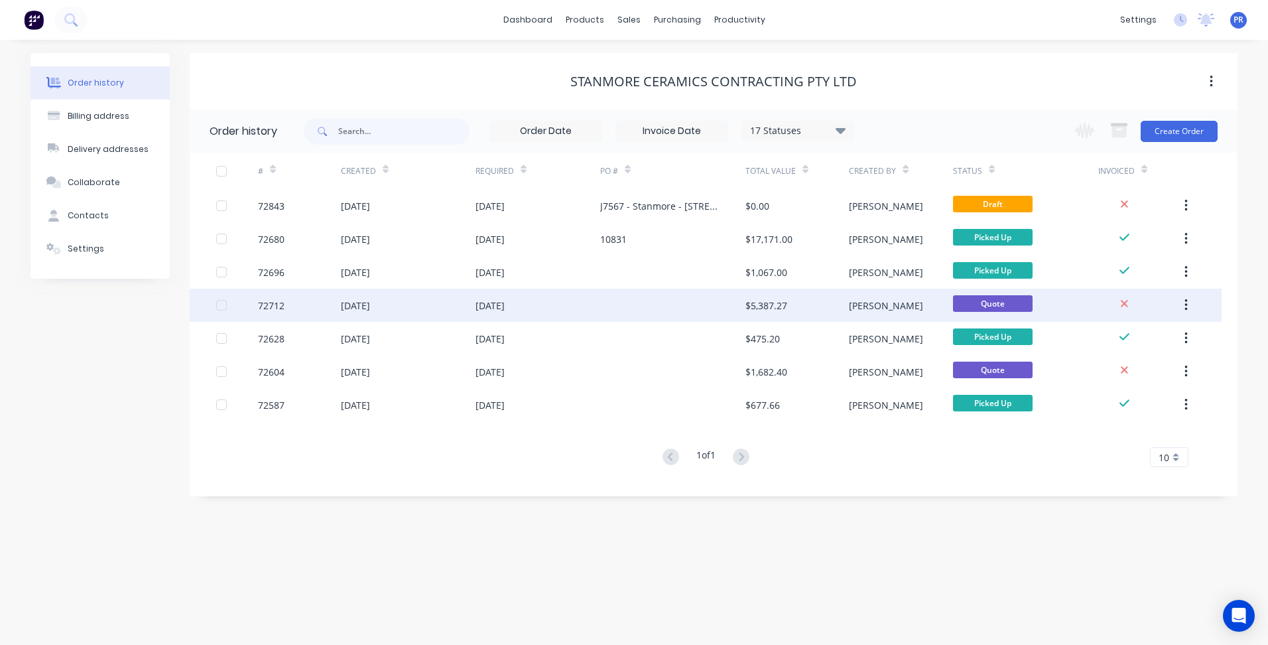
click at [370, 310] on div "[DATE]" at bounding box center [355, 305] width 29 height 14
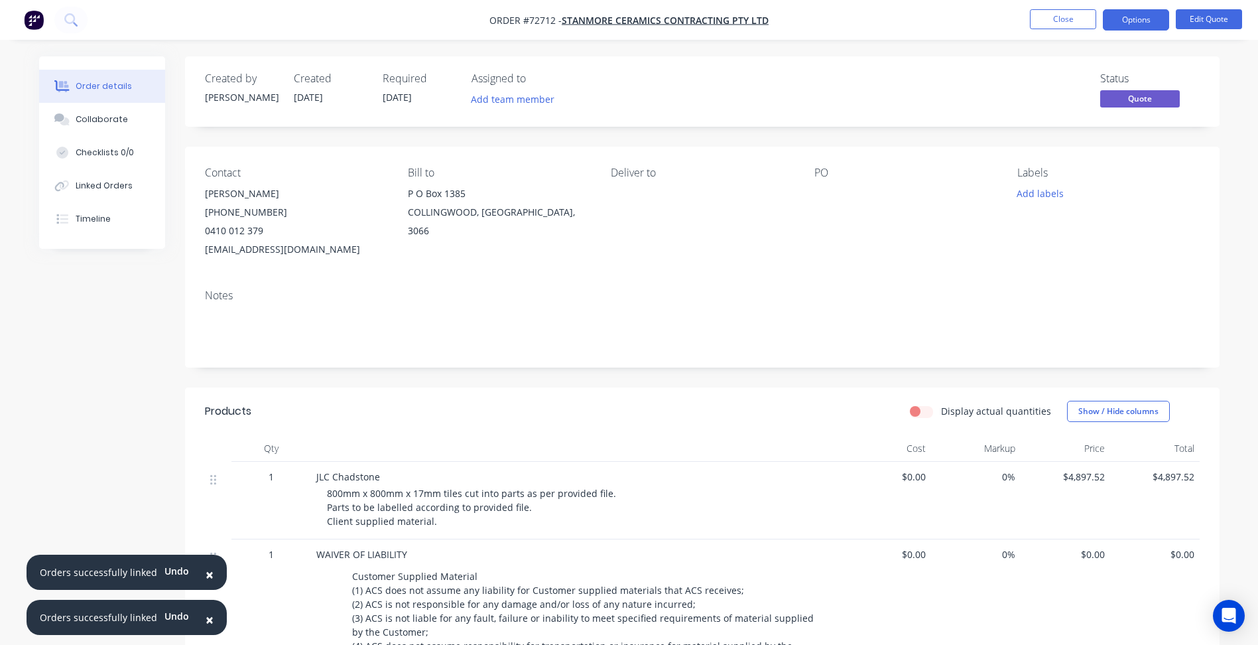
scroll to position [283, 0]
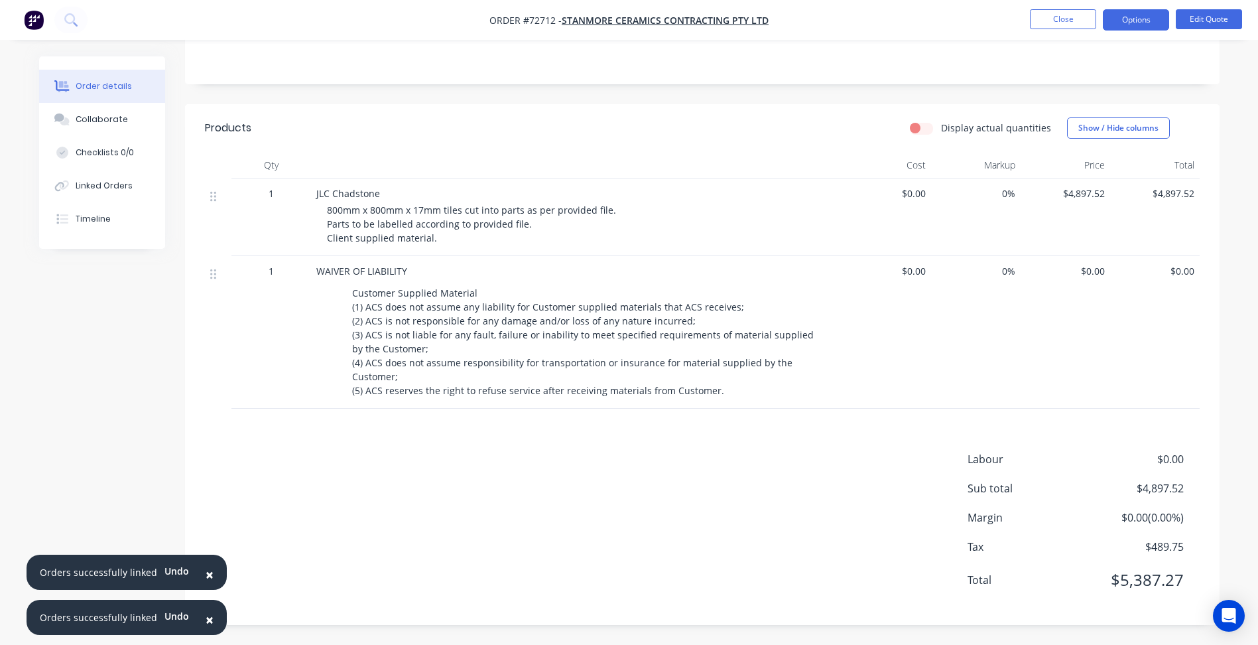
click at [1081, 17] on button "Close" at bounding box center [1063, 19] width 66 height 20
click div "Sales Orders"
drag, startPoint x: 194, startPoint y: 73, endPoint x: 123, endPoint y: 70, distance: 71.7
click div "72712"
click link "Cash Sale - Ascend Stone"
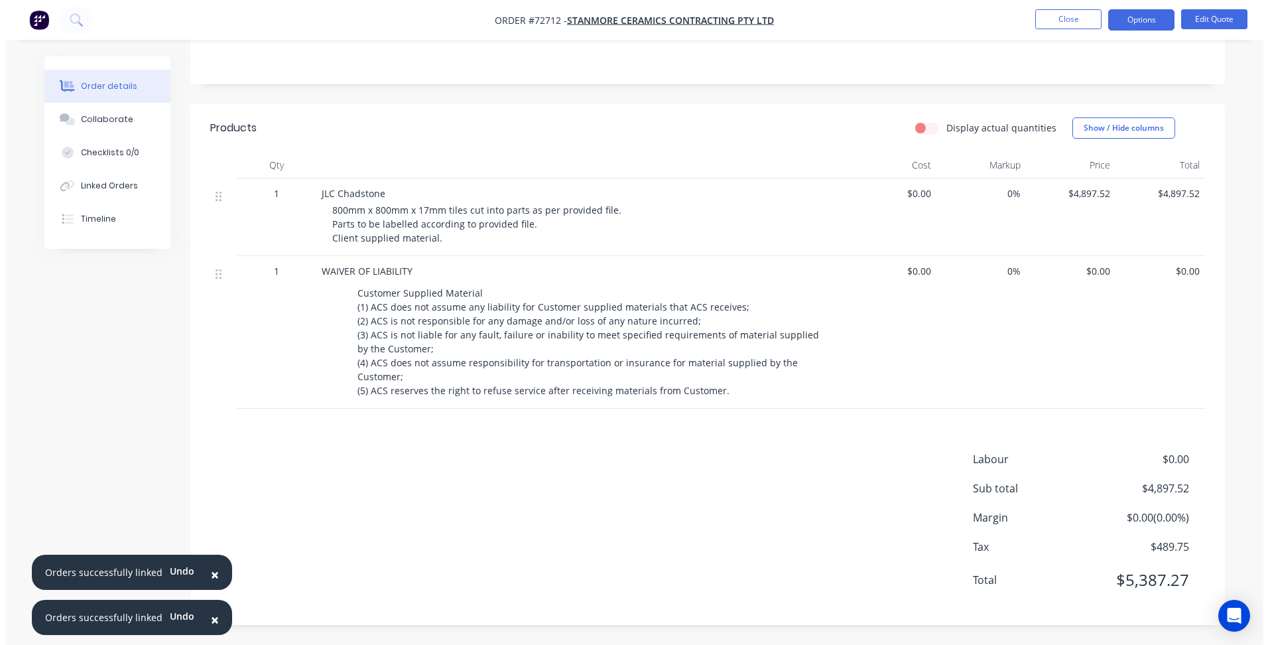
click div "[PERSON_NAME]"
click div
click div "20mmSmartstone Sintered"
click div
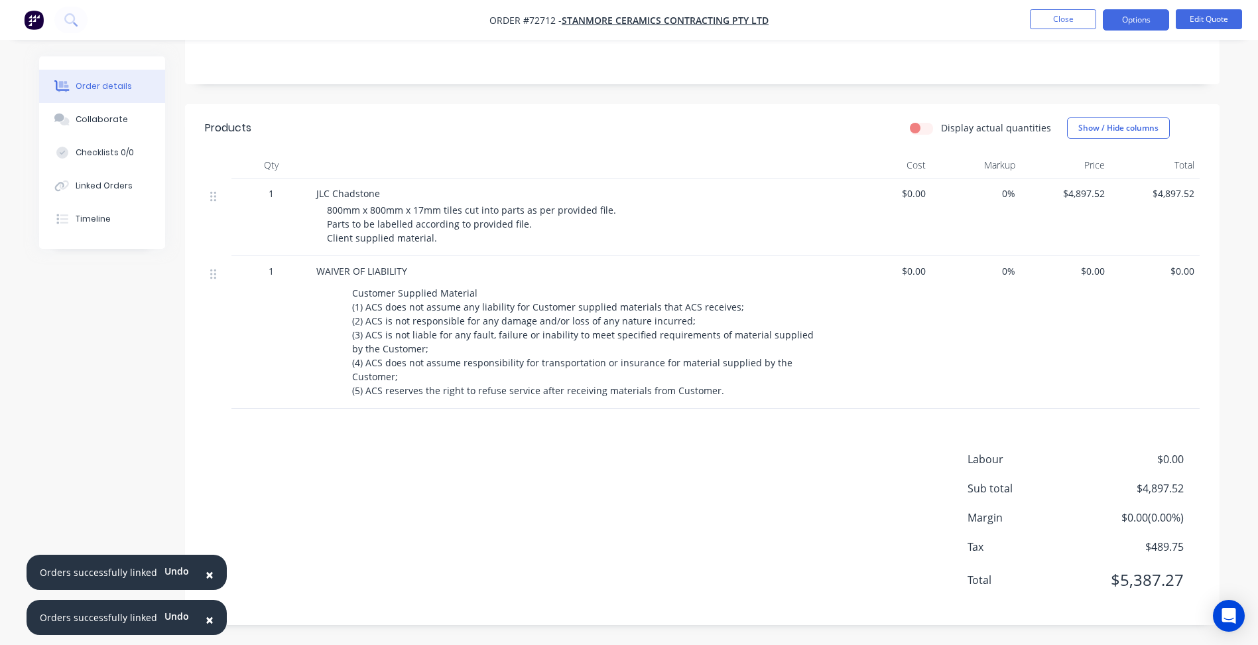
click div "2 x slabs @ 3600mm x 1200"
click button "Add product"
click div "Product catalogue"
click input "text"
type input "wai"
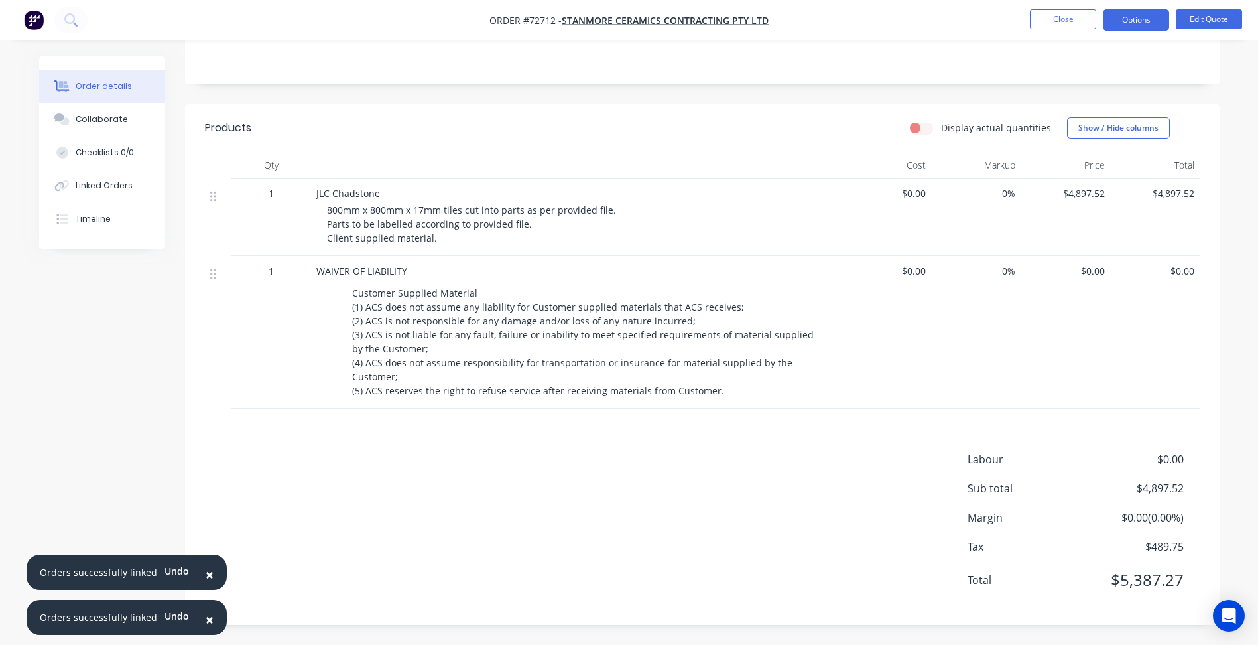
click span "WAIVER OF LIABILITY"
click div "$0.00"
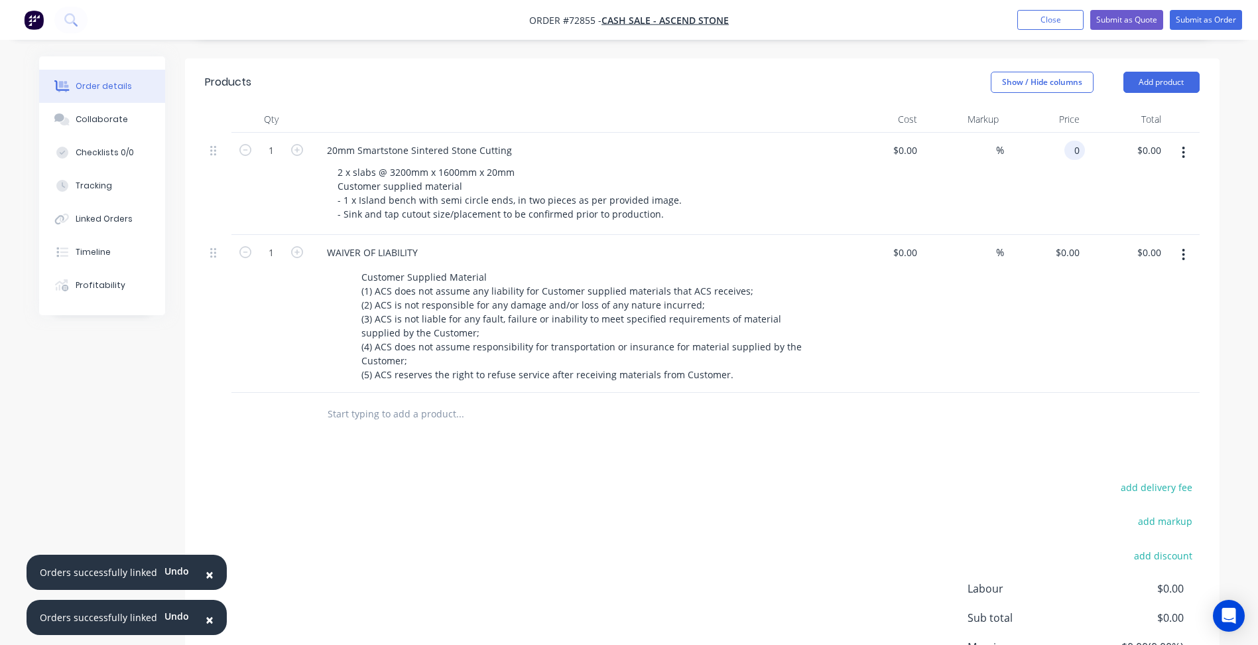
click at [1072, 141] on input "0" at bounding box center [1077, 150] width 15 height 19
type input "$1,452.14"
click at [616, 493] on div "add delivery fee add markup add discount Labour $0.00 Sub total $1,452.14 Margi…" at bounding box center [702, 606] width 995 height 256
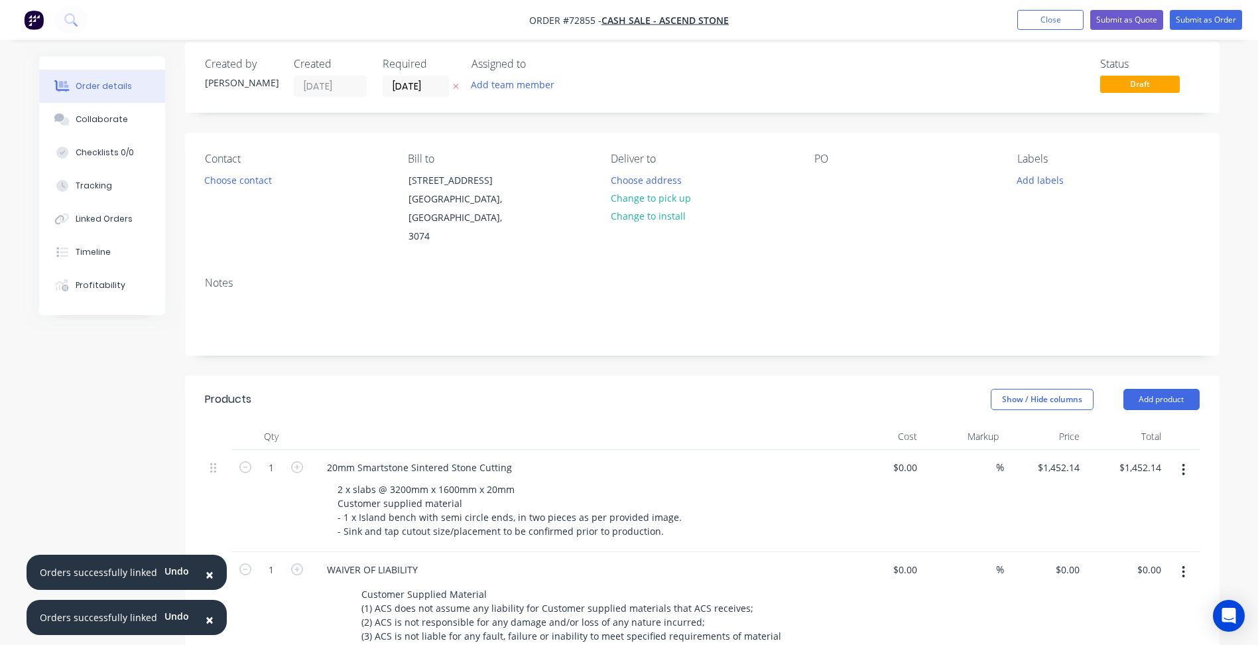
scroll to position [0, 0]
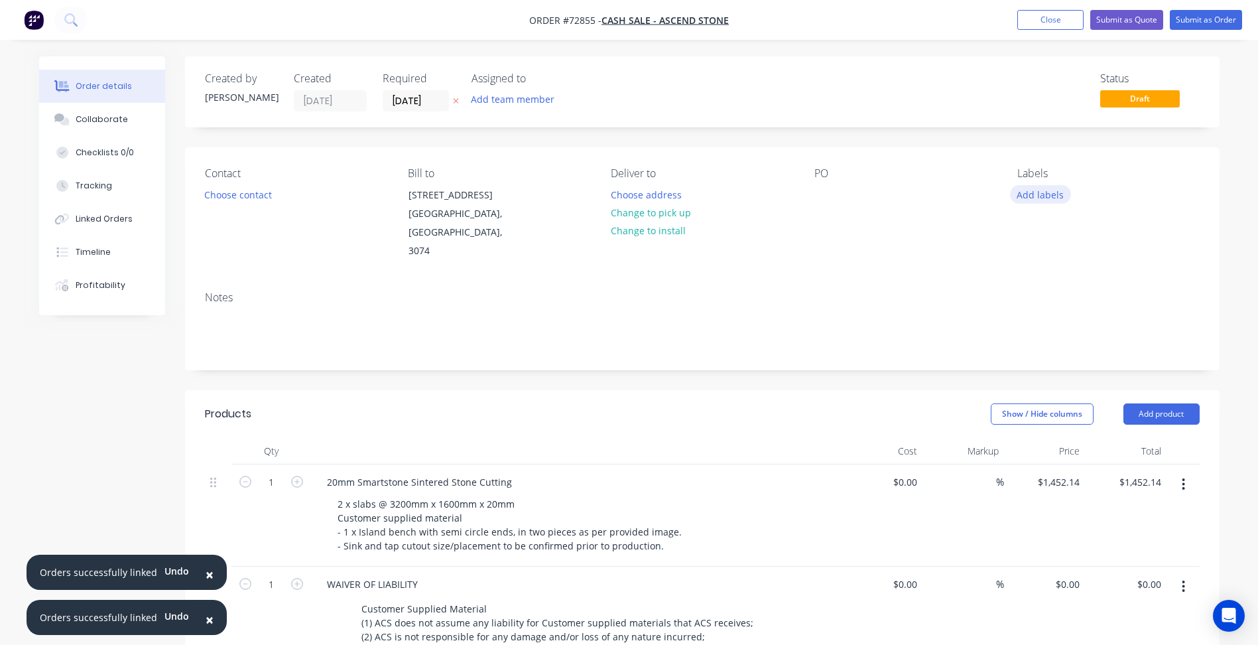
click at [1039, 194] on button "Add labels" at bounding box center [1040, 194] width 61 height 18
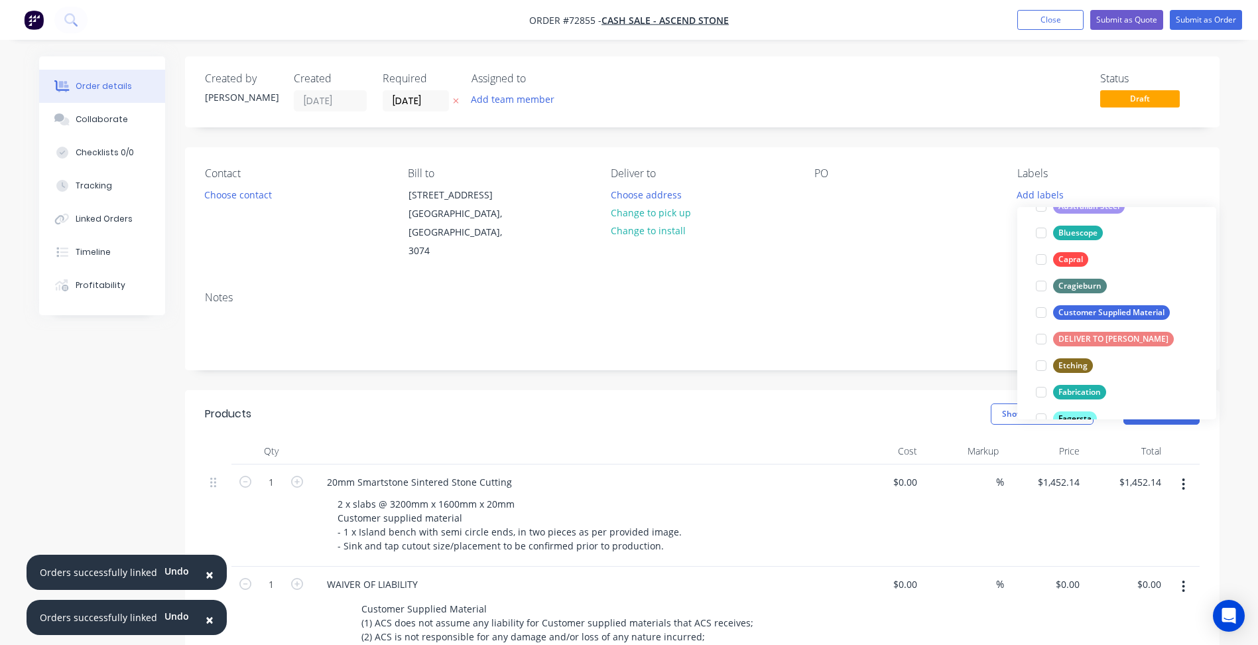
scroll to position [265, 0]
click at [1039, 315] on div at bounding box center [1041, 313] width 27 height 27
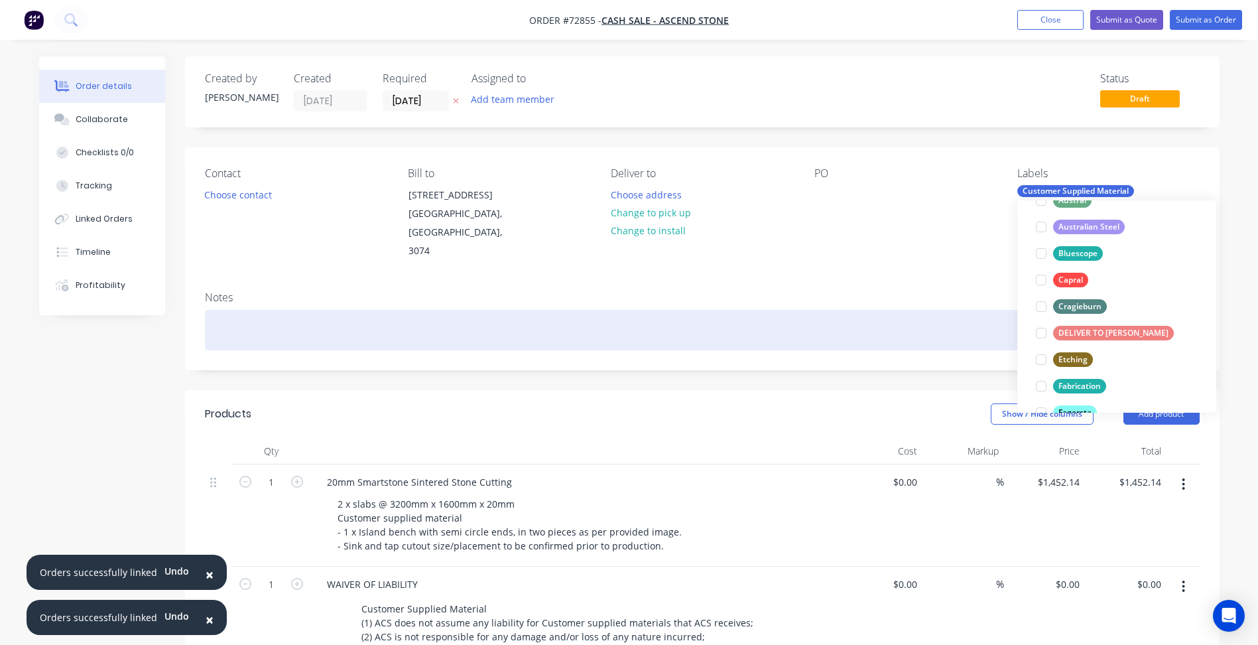
scroll to position [0, 0]
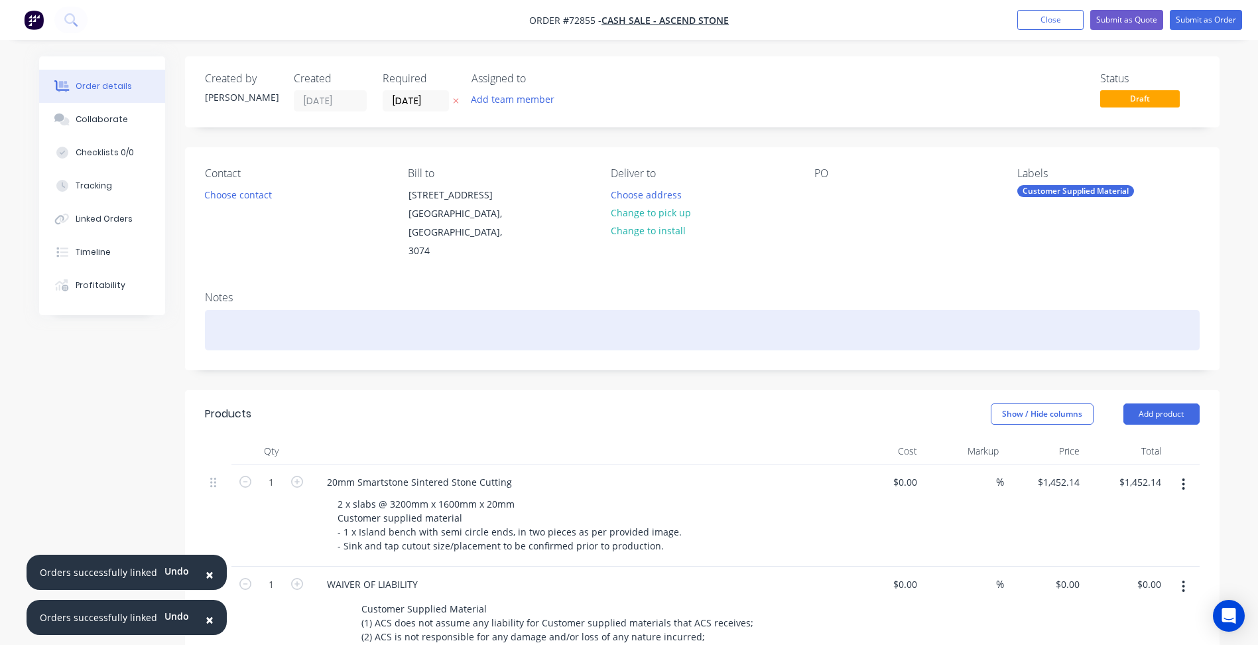
click at [875, 329] on div at bounding box center [702, 330] width 995 height 40
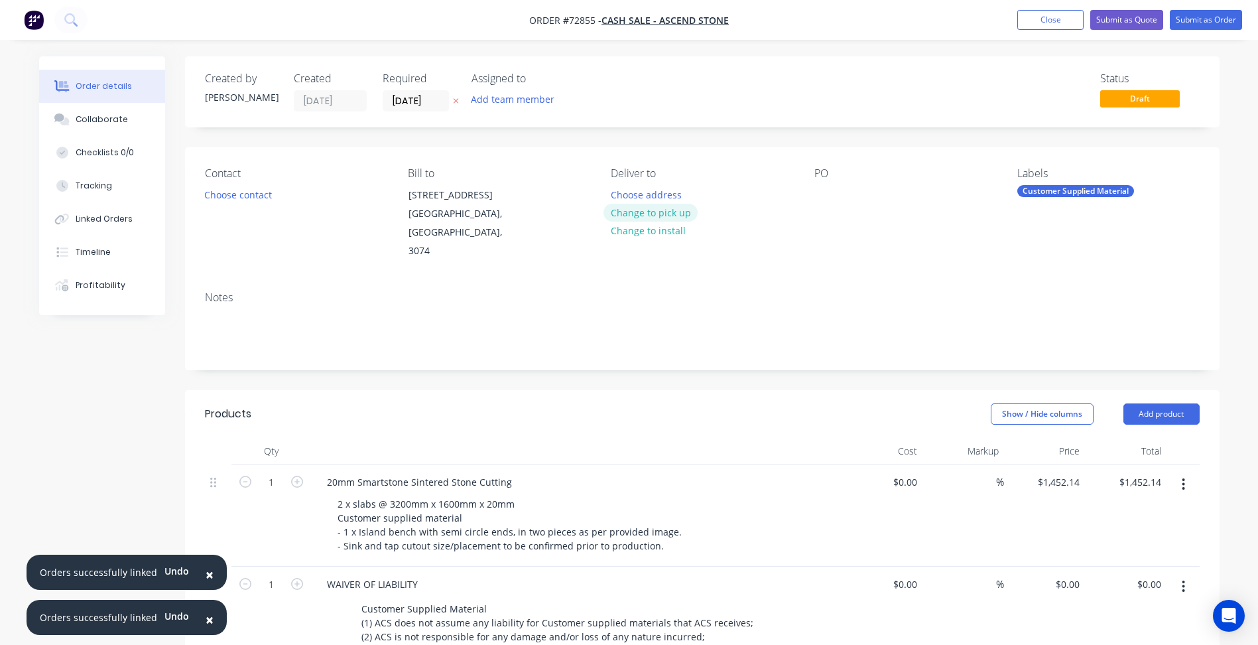
click at [666, 216] on button "Change to pick up" at bounding box center [651, 213] width 94 height 18
click at [249, 194] on button "Choose contact" at bounding box center [238, 194] width 82 height 18
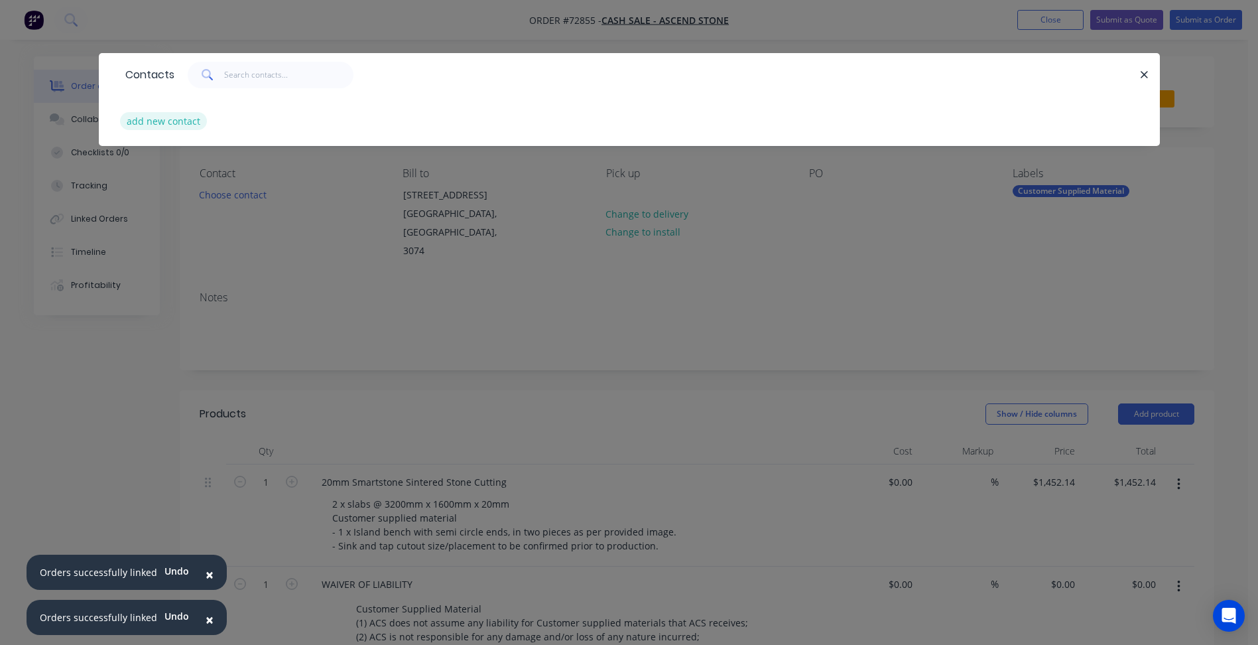
click at [194, 121] on button "add new contact" at bounding box center [164, 121] width 88 height 18
select select "AU"
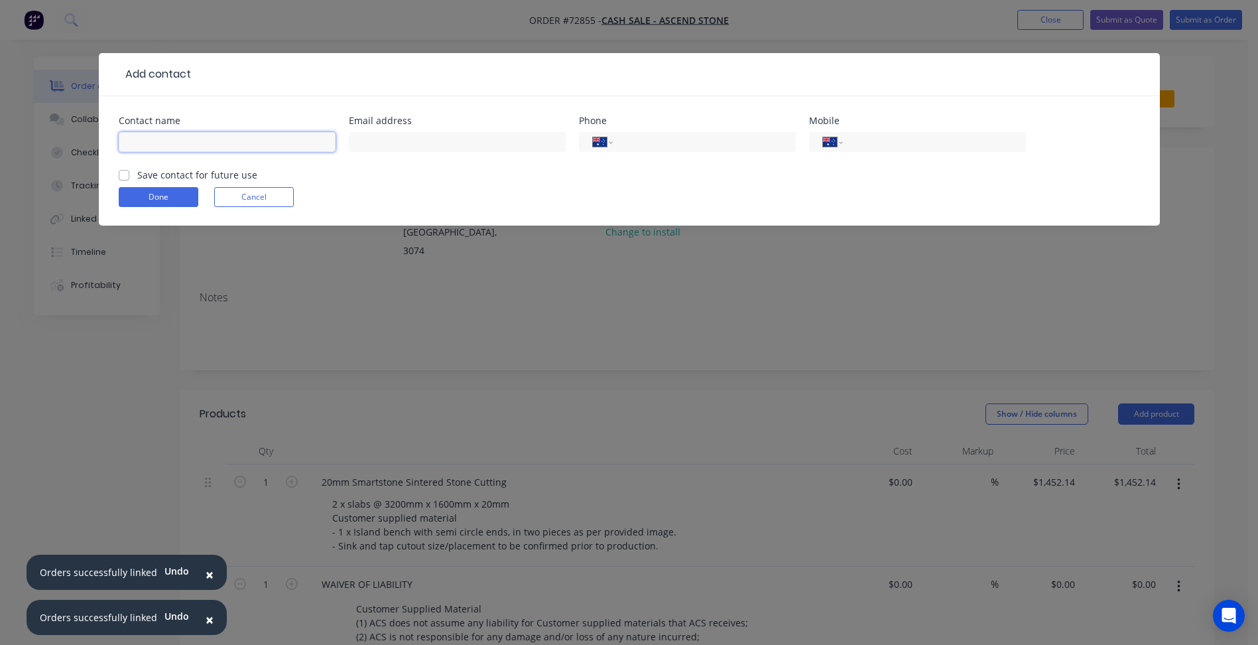
click at [168, 149] on input "text" at bounding box center [227, 142] width 217 height 20
type input "[PERSON_NAME]"
click at [411, 147] on input "text" at bounding box center [457, 142] width 217 height 20
click at [395, 137] on input "text" at bounding box center [457, 142] width 217 height 20
paste input "[PERSON_NAME][EMAIL_ADDRESS][DOMAIN_NAME]"
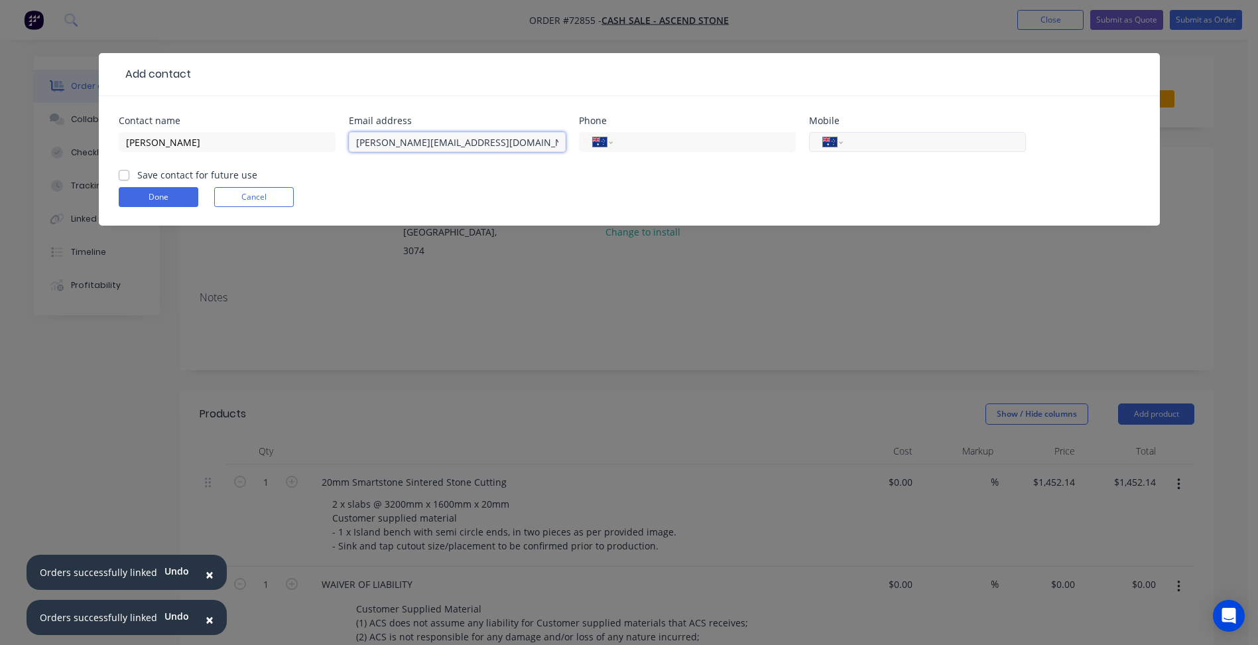
type input "[PERSON_NAME][EMAIL_ADDRESS][DOMAIN_NAME]"
drag, startPoint x: 900, startPoint y: 147, endPoint x: 536, endPoint y: 137, distance: 364.2
click at [900, 147] on input "tel" at bounding box center [931, 142] width 159 height 15
click at [153, 176] on label "Save contact for future use" at bounding box center [197, 175] width 120 height 14
click at [129, 176] on input "Save contact for future use" at bounding box center [124, 174] width 11 height 13
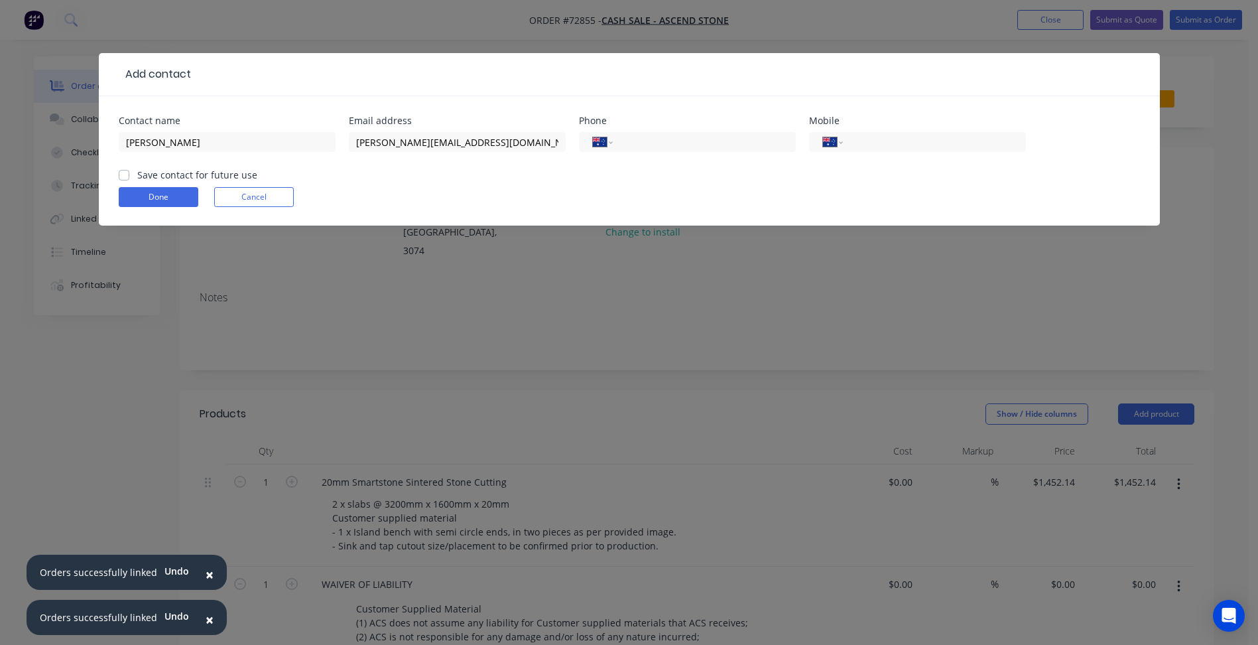
checkbox input "true"
click at [169, 197] on button "Done" at bounding box center [159, 197] width 80 height 20
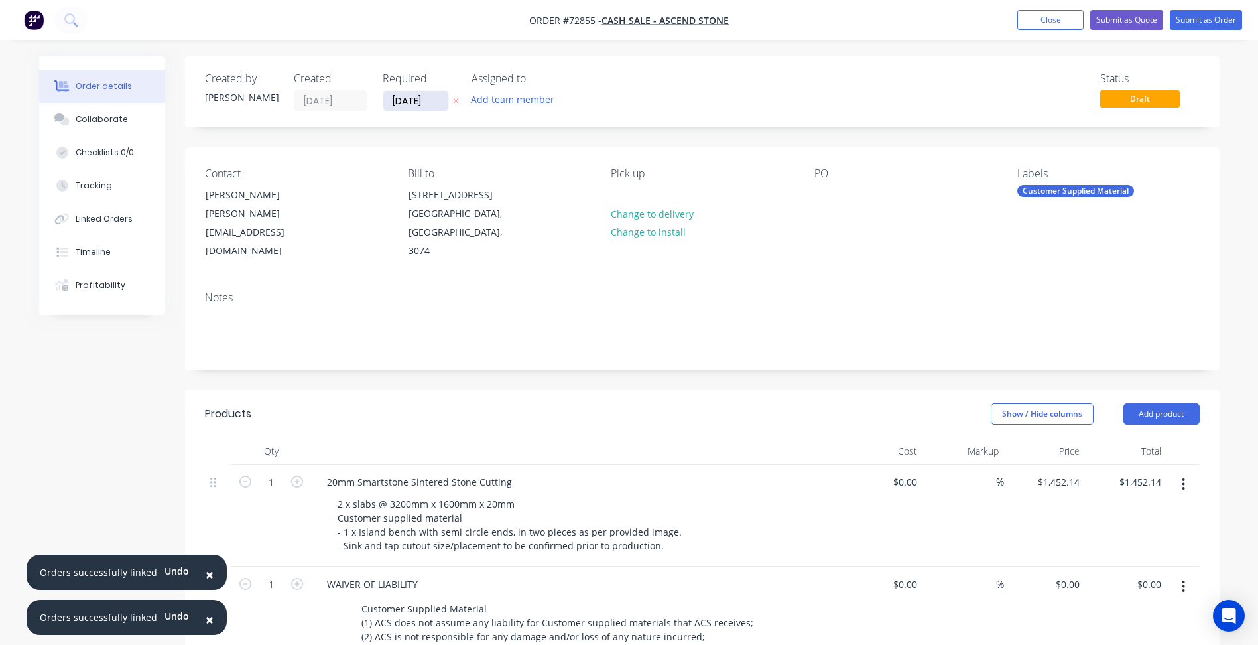
click at [421, 103] on input "[DATE]" at bounding box center [415, 101] width 65 height 20
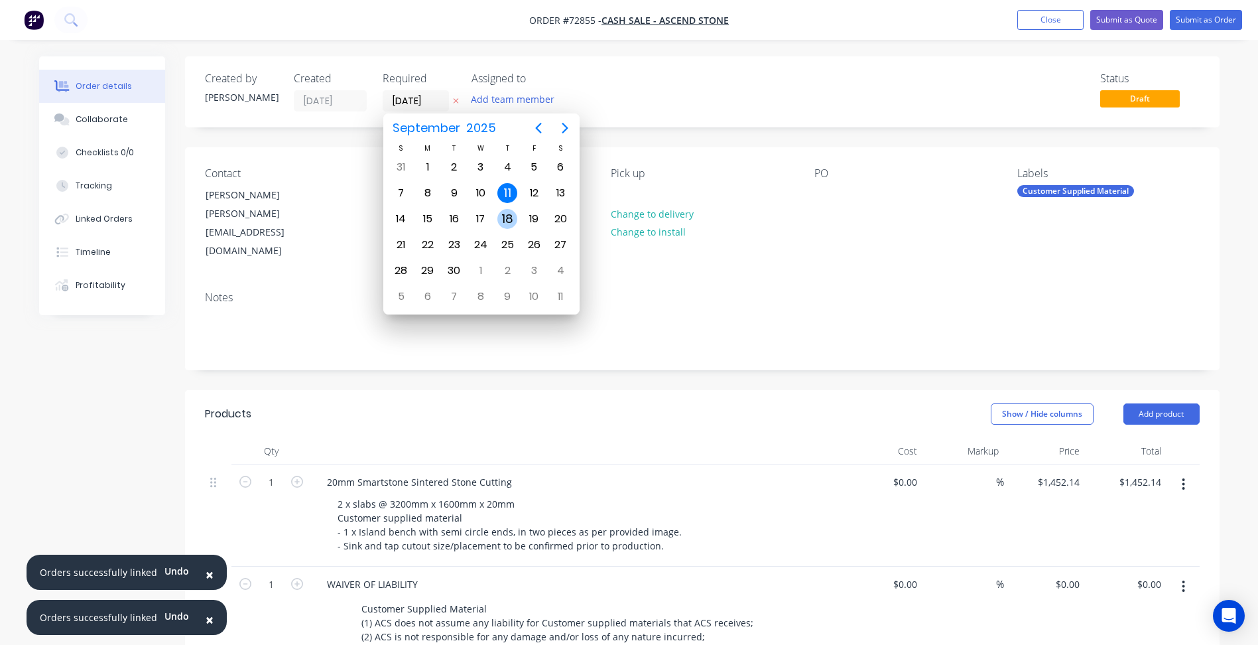
click at [511, 217] on div "18" at bounding box center [507, 219] width 20 height 20
type input "[DATE]"
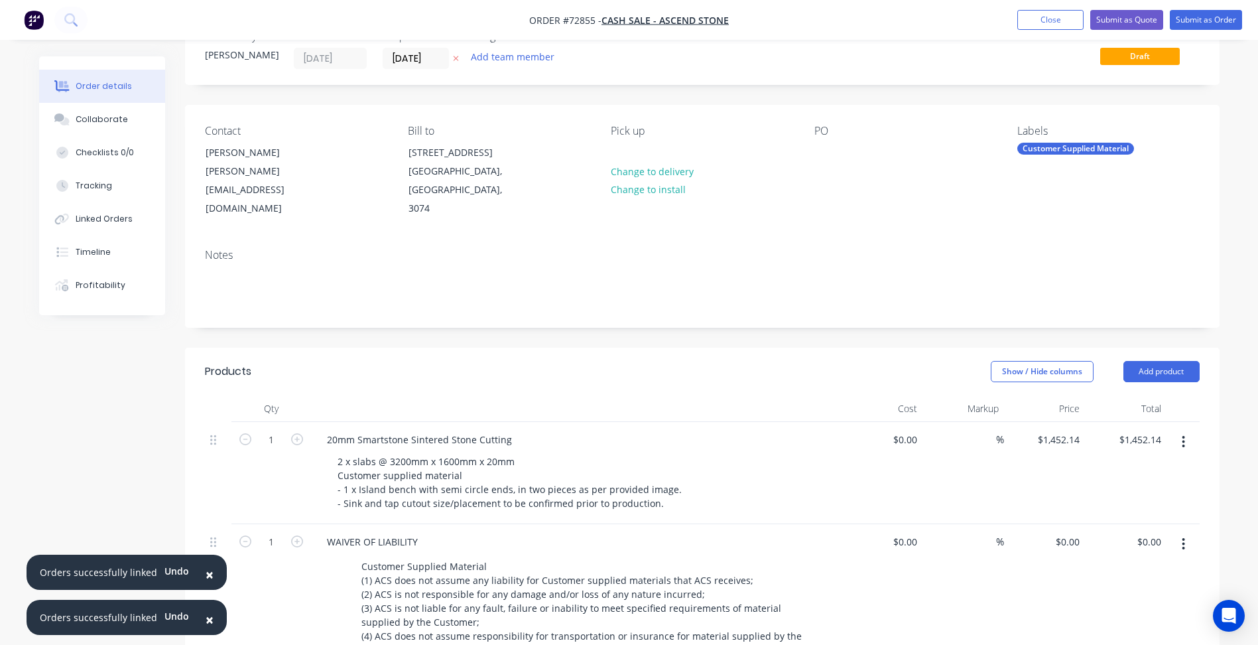
scroll to position [66, 0]
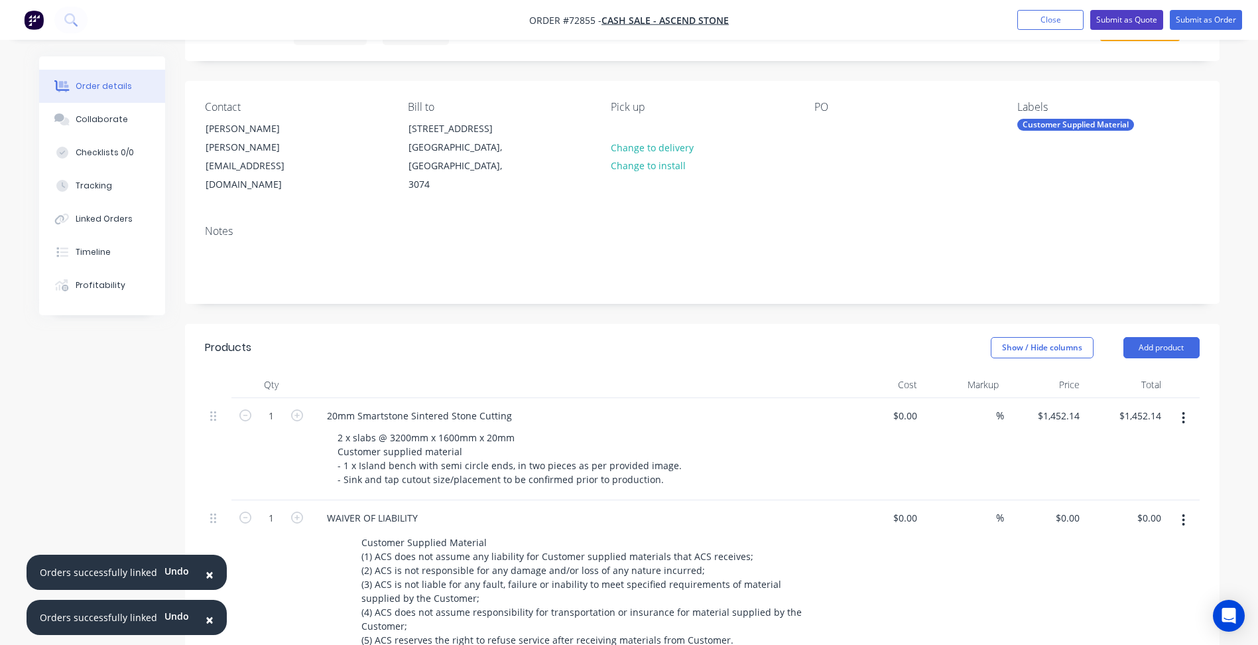
click at [1113, 18] on button "Submit as Quote" at bounding box center [1126, 20] width 73 height 20
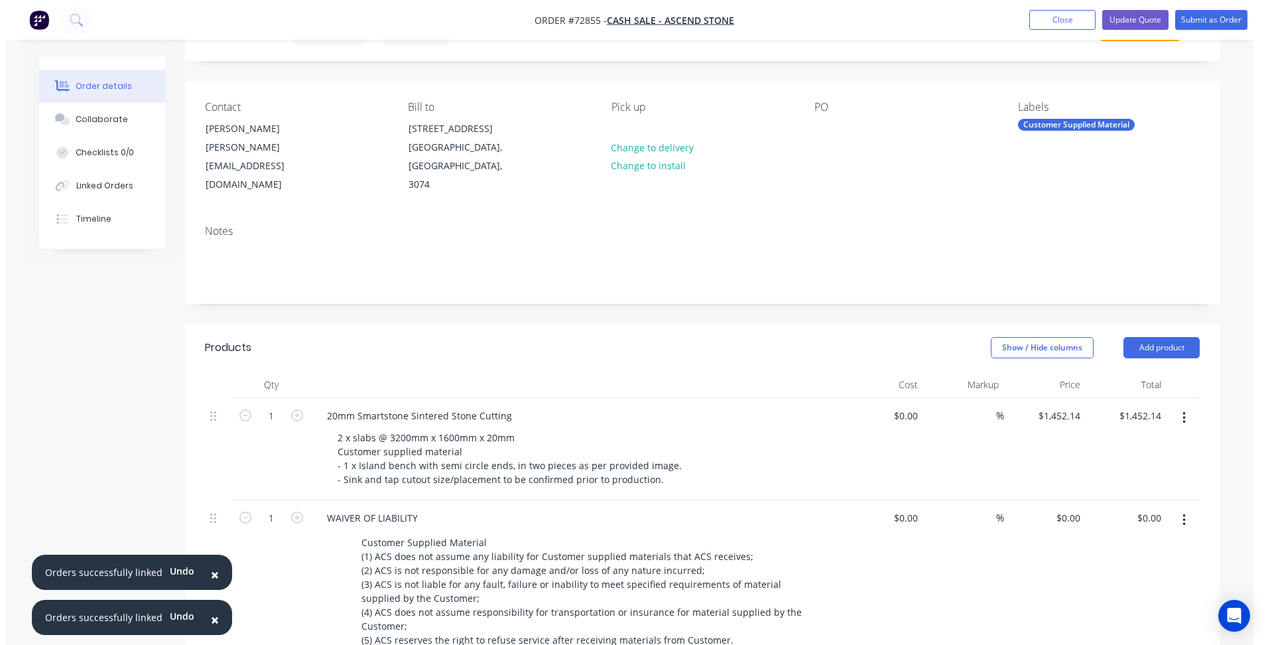
scroll to position [0, 0]
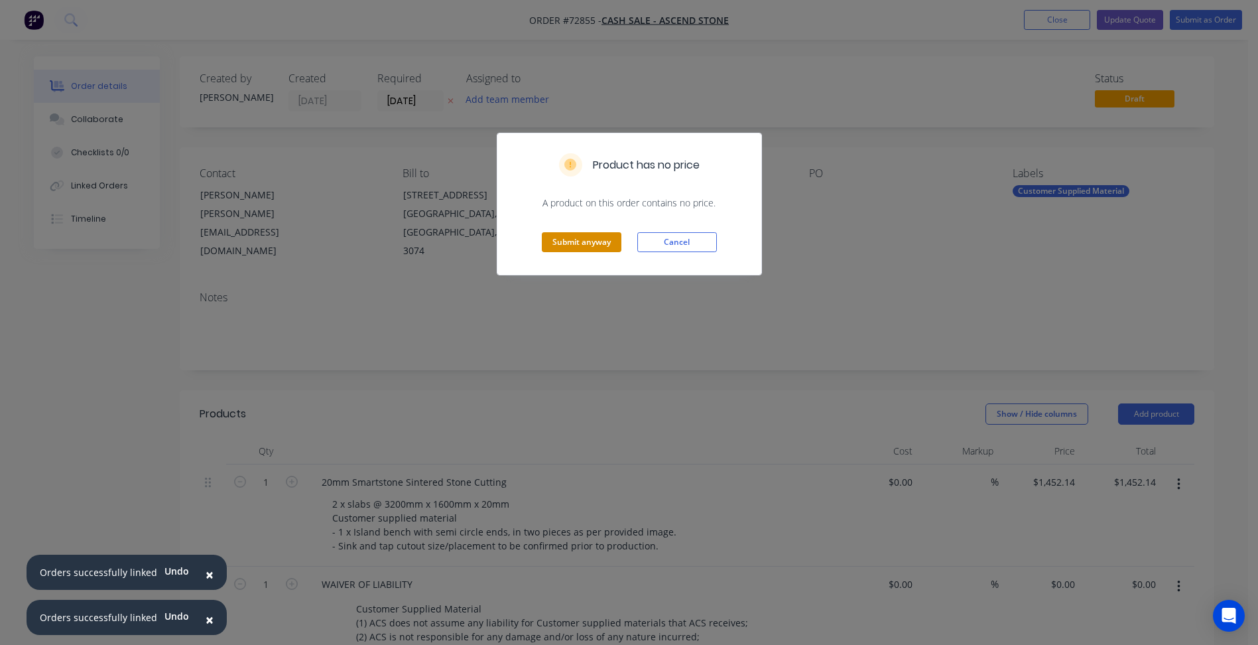
click at [574, 244] on button "Submit anyway" at bounding box center [582, 242] width 80 height 20
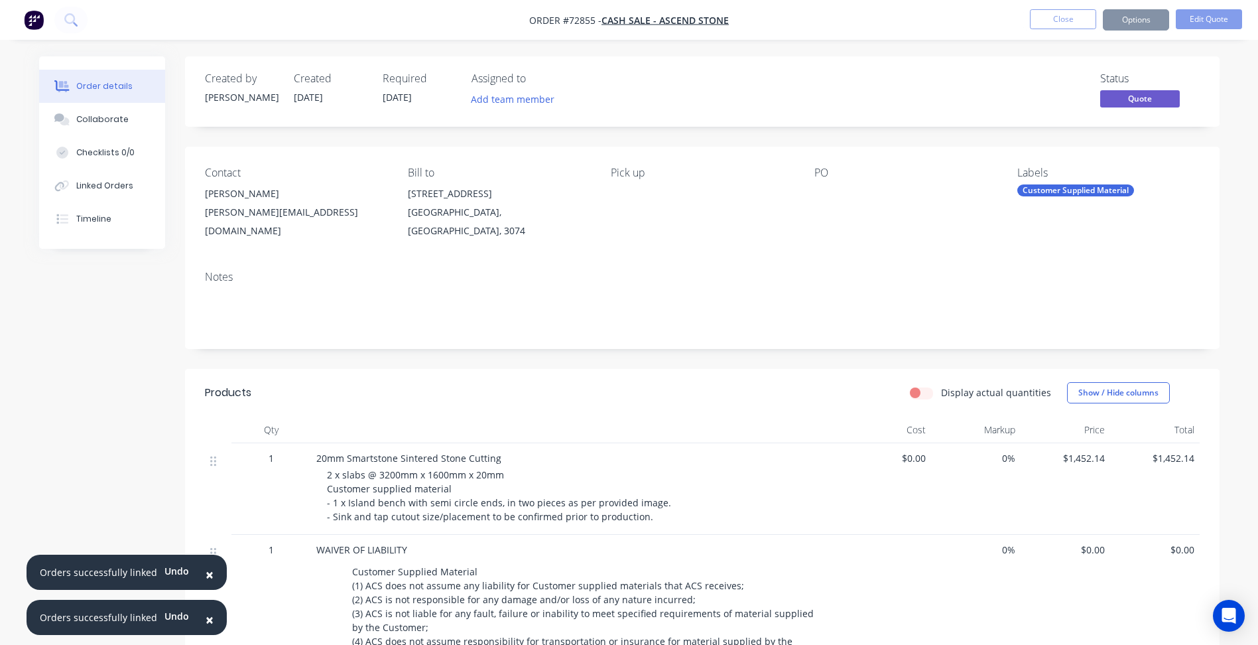
click at [1133, 17] on button "Options" at bounding box center [1136, 19] width 66 height 21
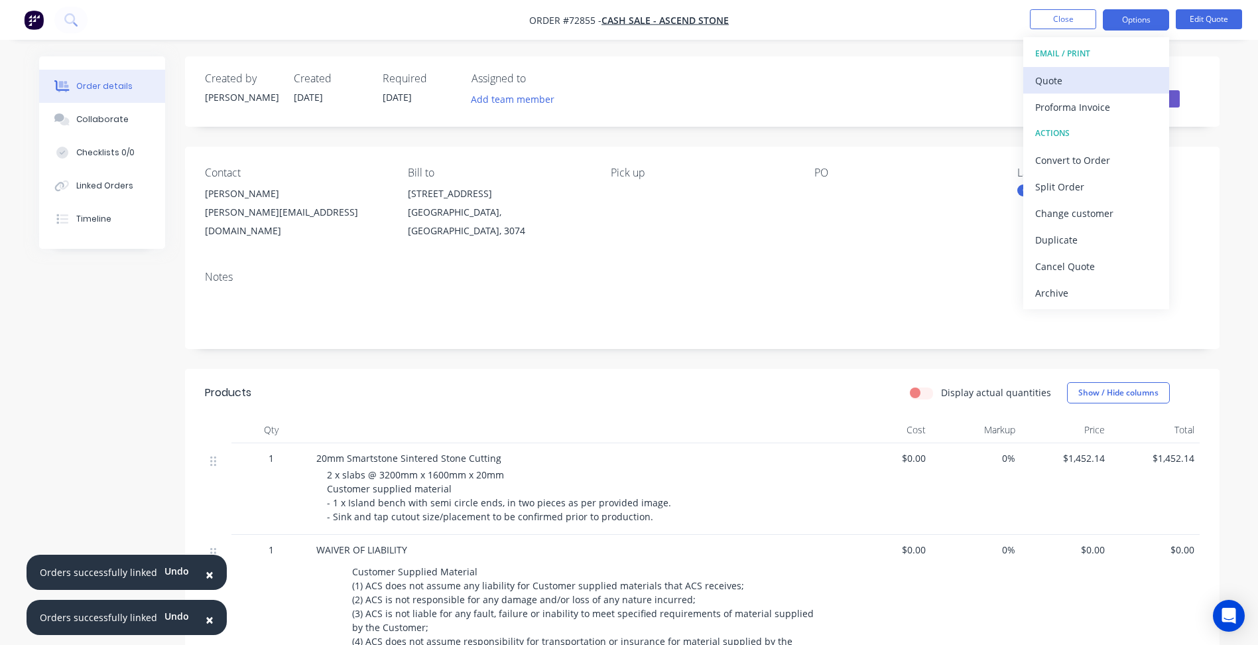
click at [1086, 82] on div "Quote" at bounding box center [1096, 80] width 122 height 19
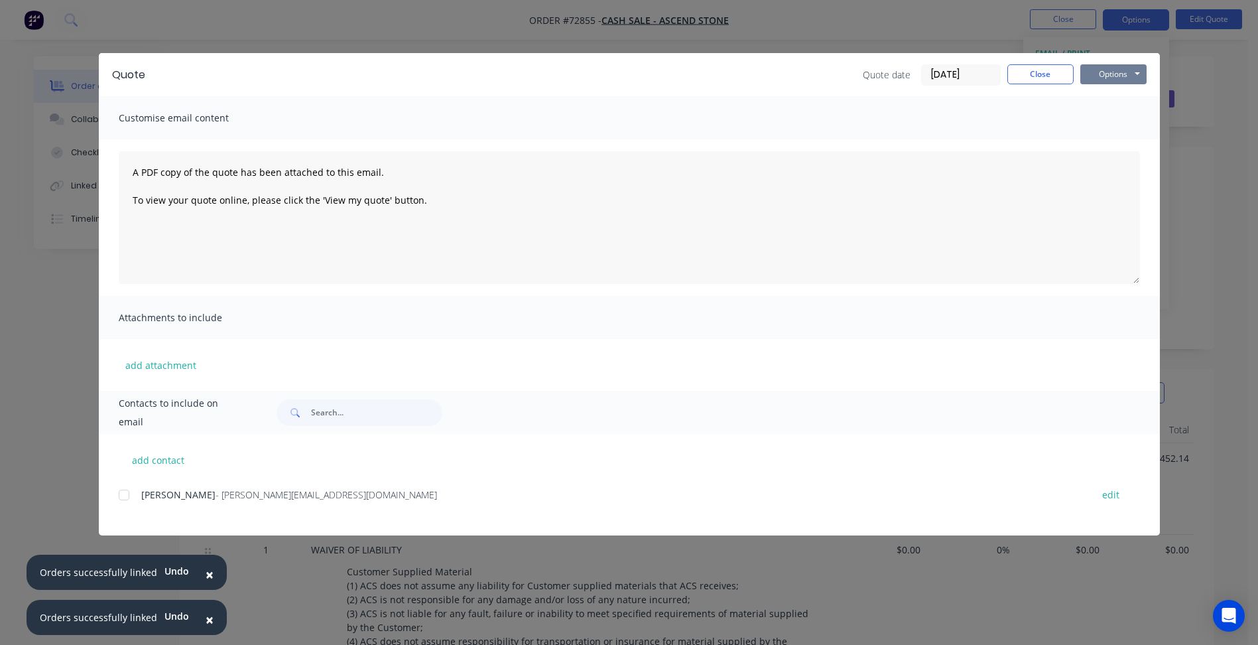
click at [1118, 79] on button "Options" at bounding box center [1113, 74] width 66 height 20
click at [1109, 94] on button "Preview" at bounding box center [1122, 98] width 85 height 22
drag, startPoint x: 1029, startPoint y: 84, endPoint x: 1059, endPoint y: 40, distance: 52.4
click at [1029, 83] on button "Close" at bounding box center [1040, 74] width 66 height 20
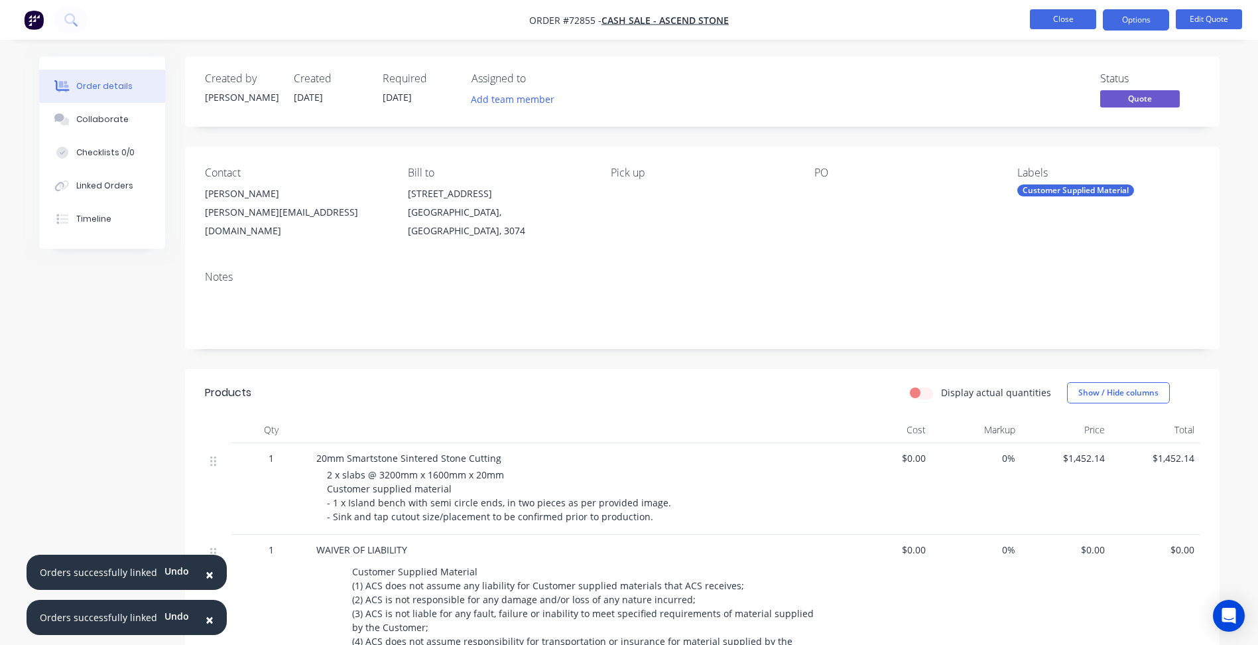
click at [1066, 26] on button "Close" at bounding box center [1063, 19] width 66 height 20
